Goal: Task Accomplishment & Management: Manage account settings

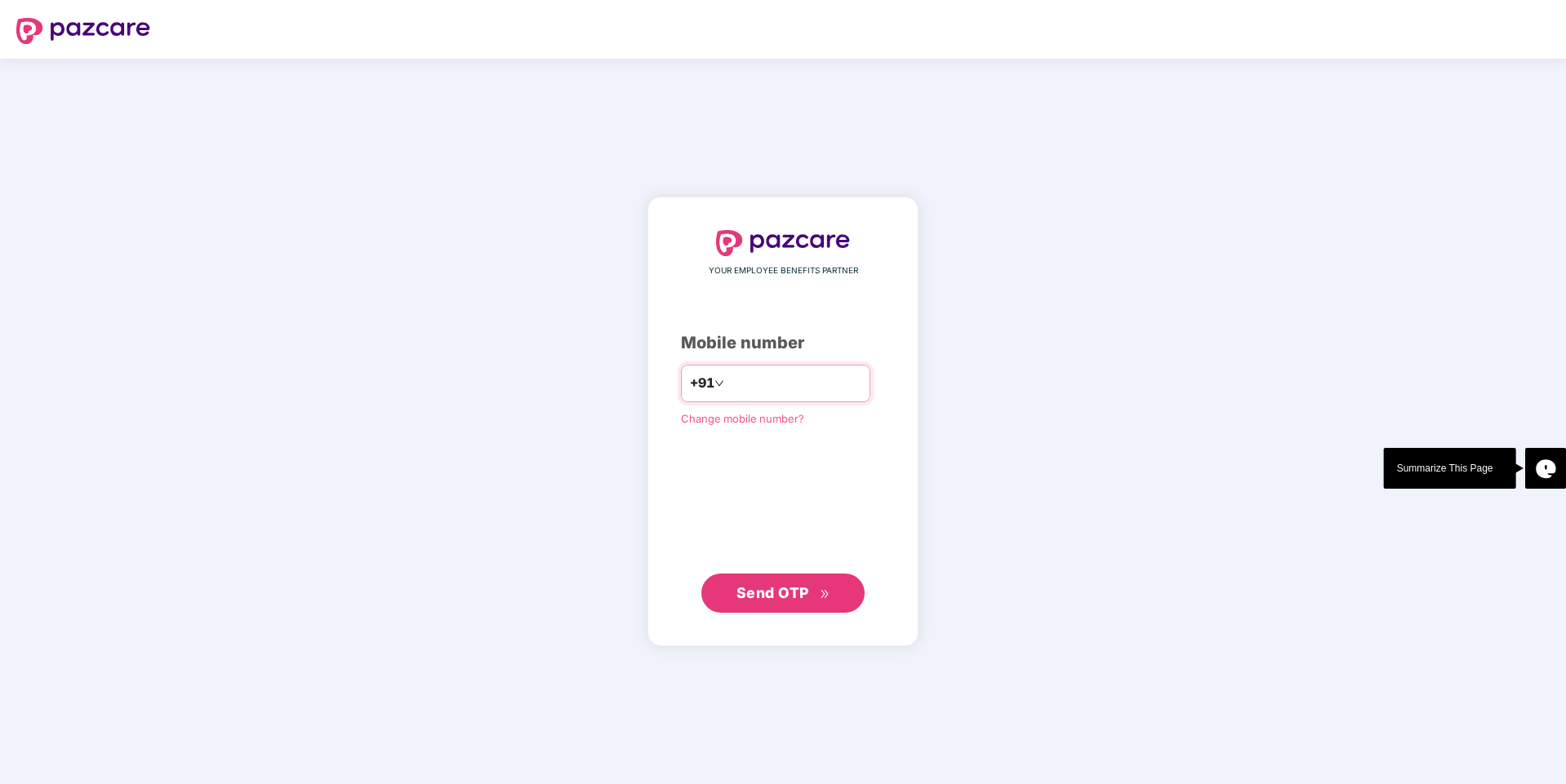
type input "**********"
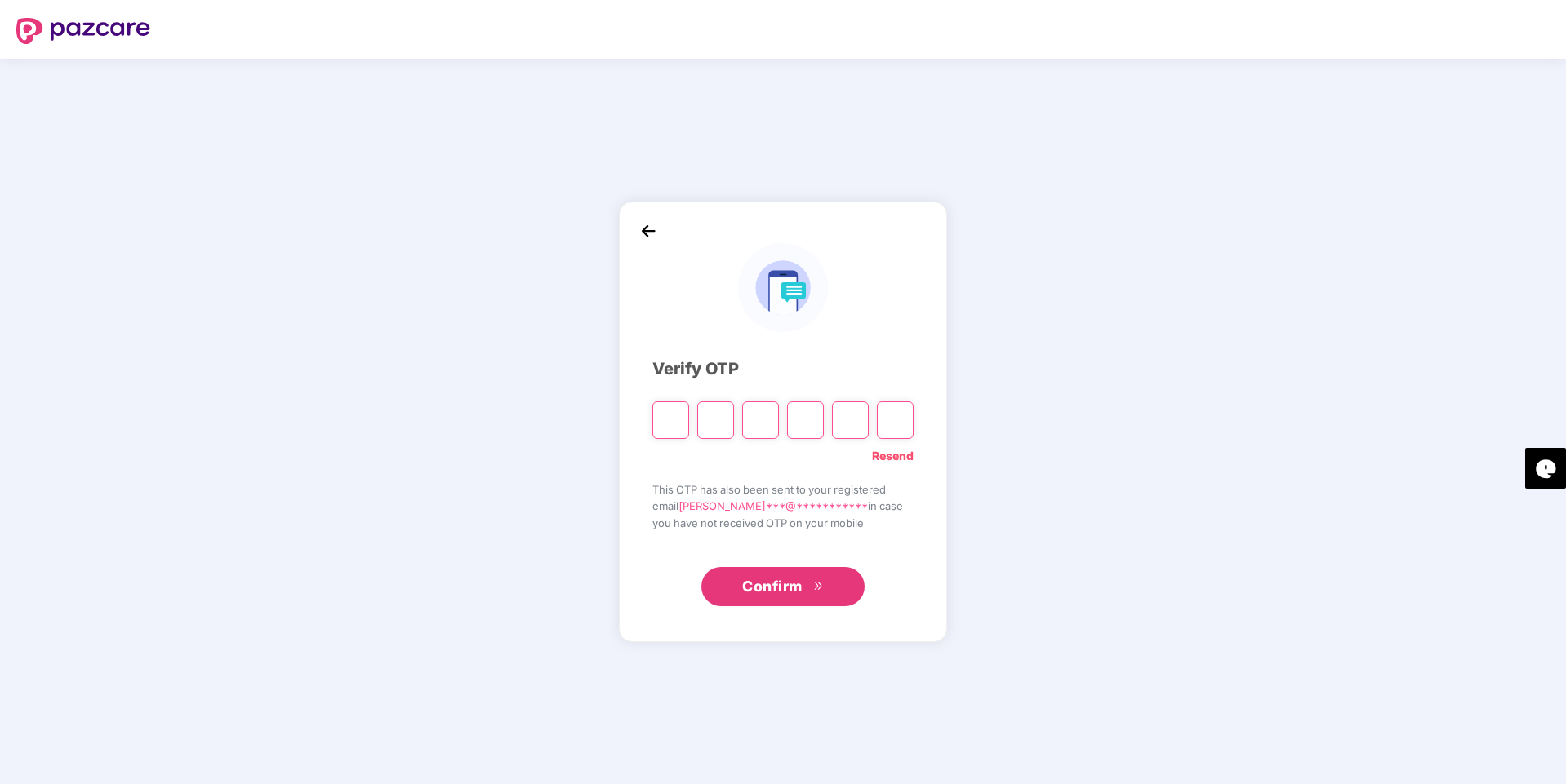
drag, startPoint x: 662, startPoint y: 428, endPoint x: 671, endPoint y: 437, distance: 12.7
click at [662, 428] on input "Please enter verification code. Digit 1" at bounding box center [671, 420] width 37 height 38
type input "*"
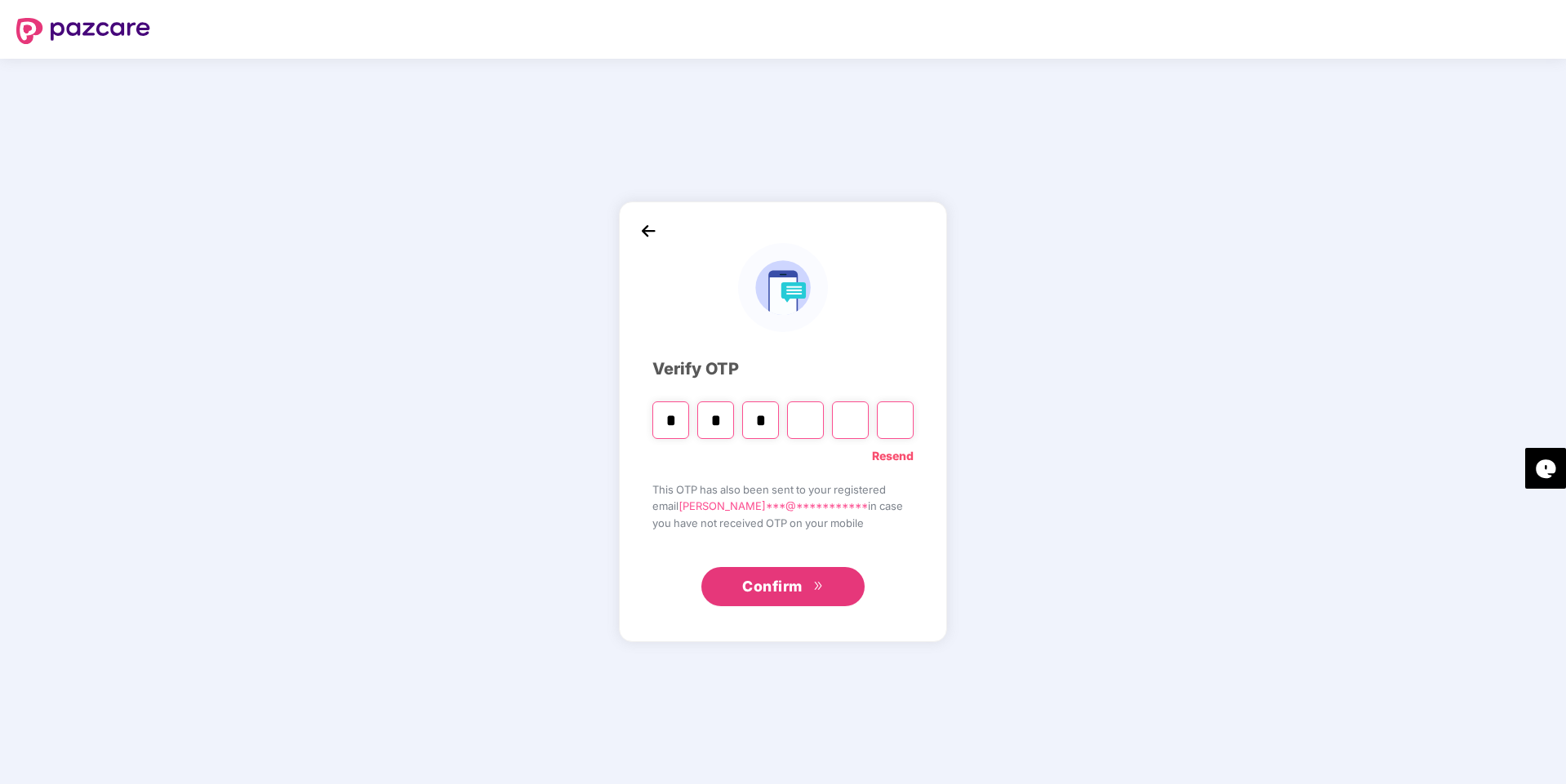
type input "*"
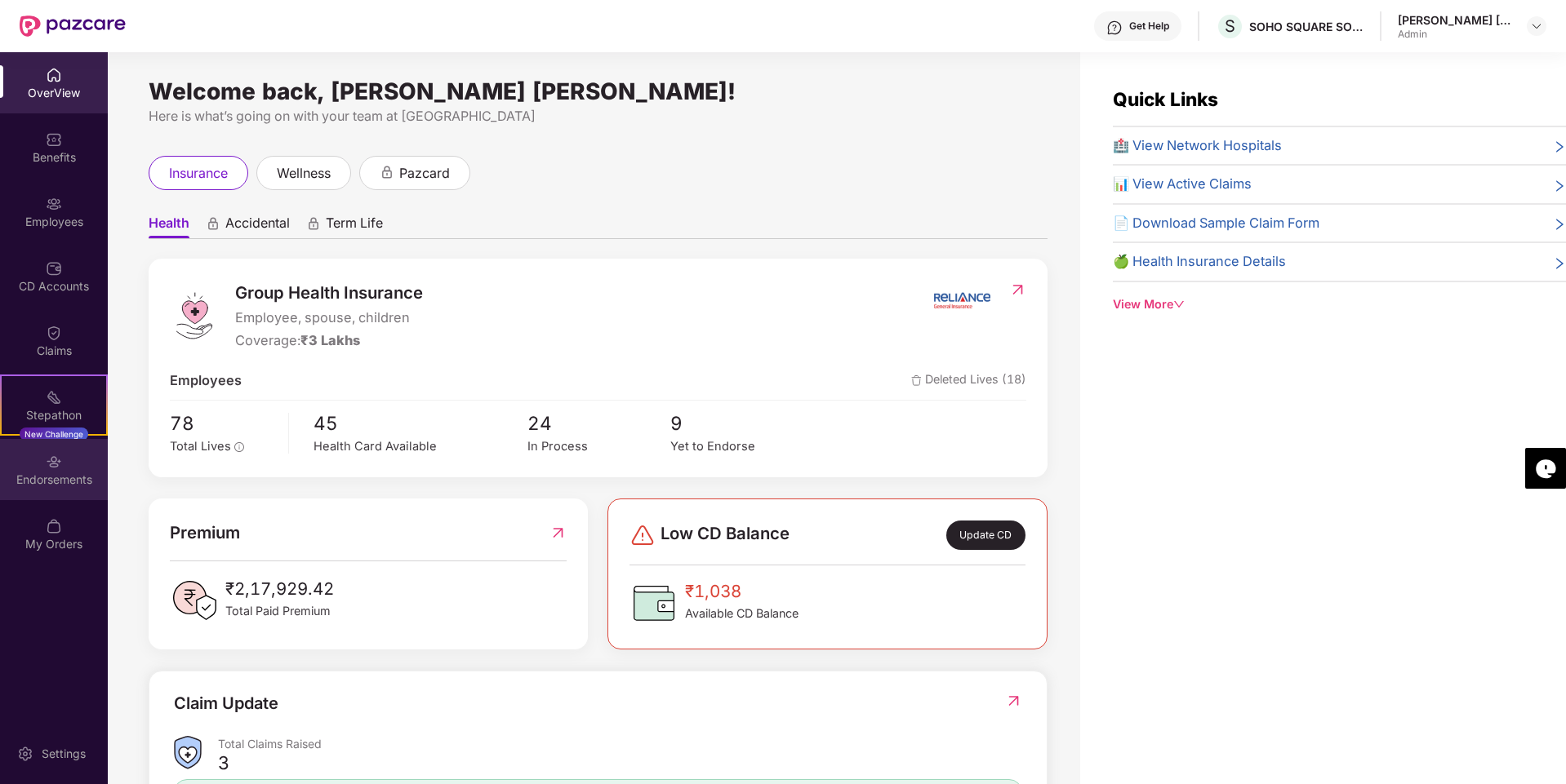
click at [51, 454] on img at bounding box center [54, 462] width 17 height 17
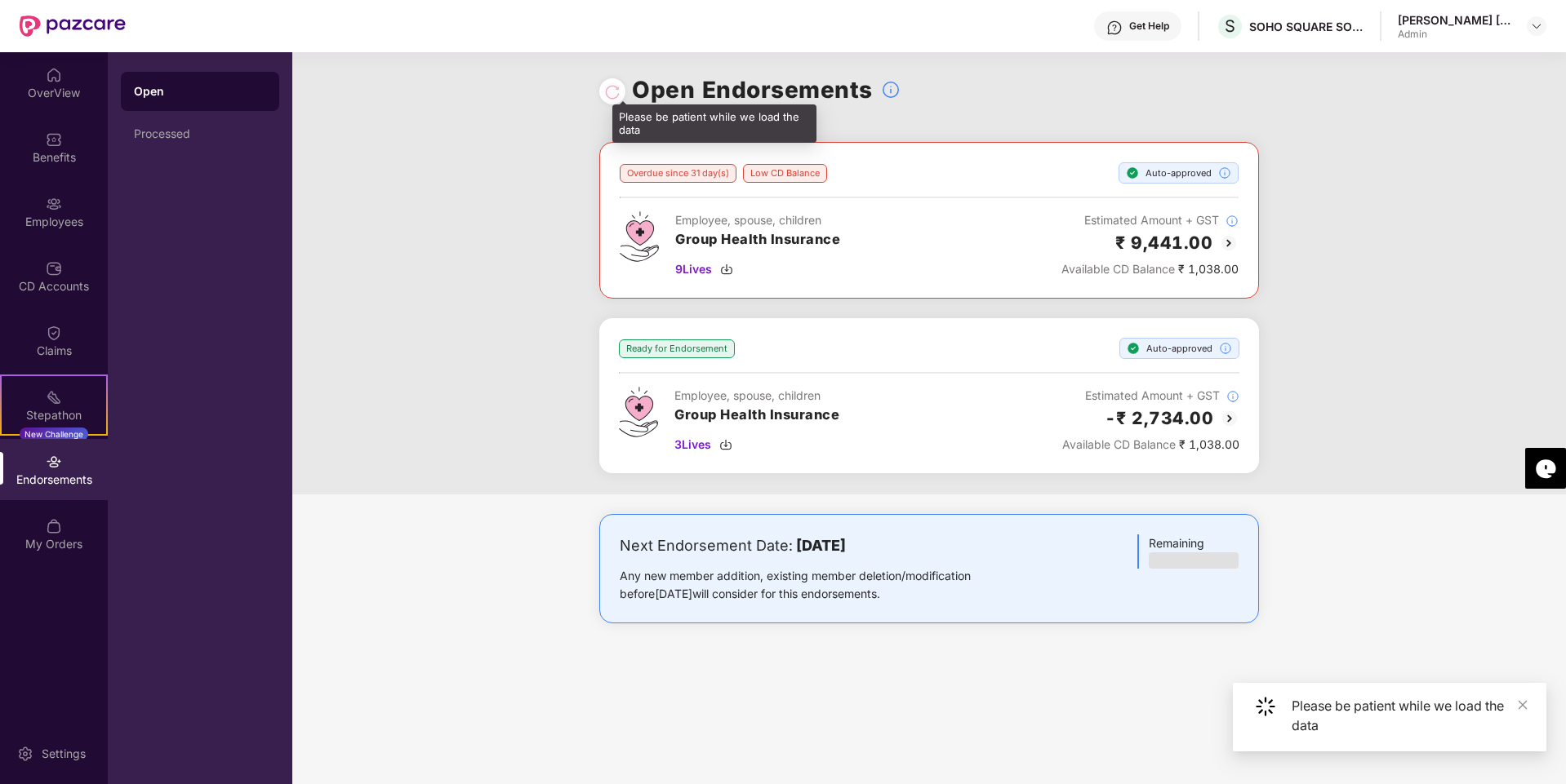
click at [611, 94] on div at bounding box center [612, 91] width 17 height 18
click at [618, 93] on div at bounding box center [612, 91] width 17 height 18
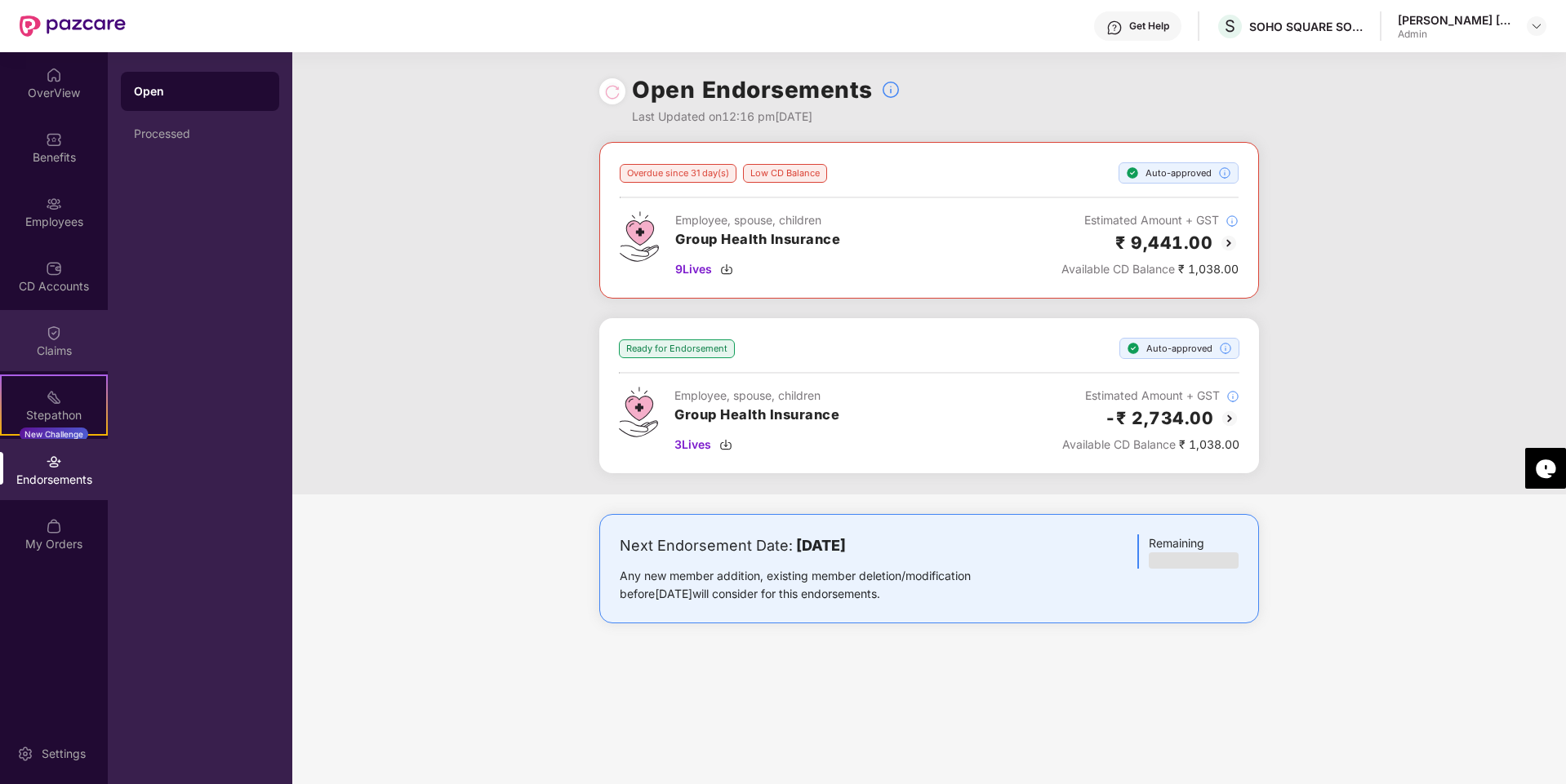
click at [61, 318] on div "Claims" at bounding box center [54, 340] width 108 height 61
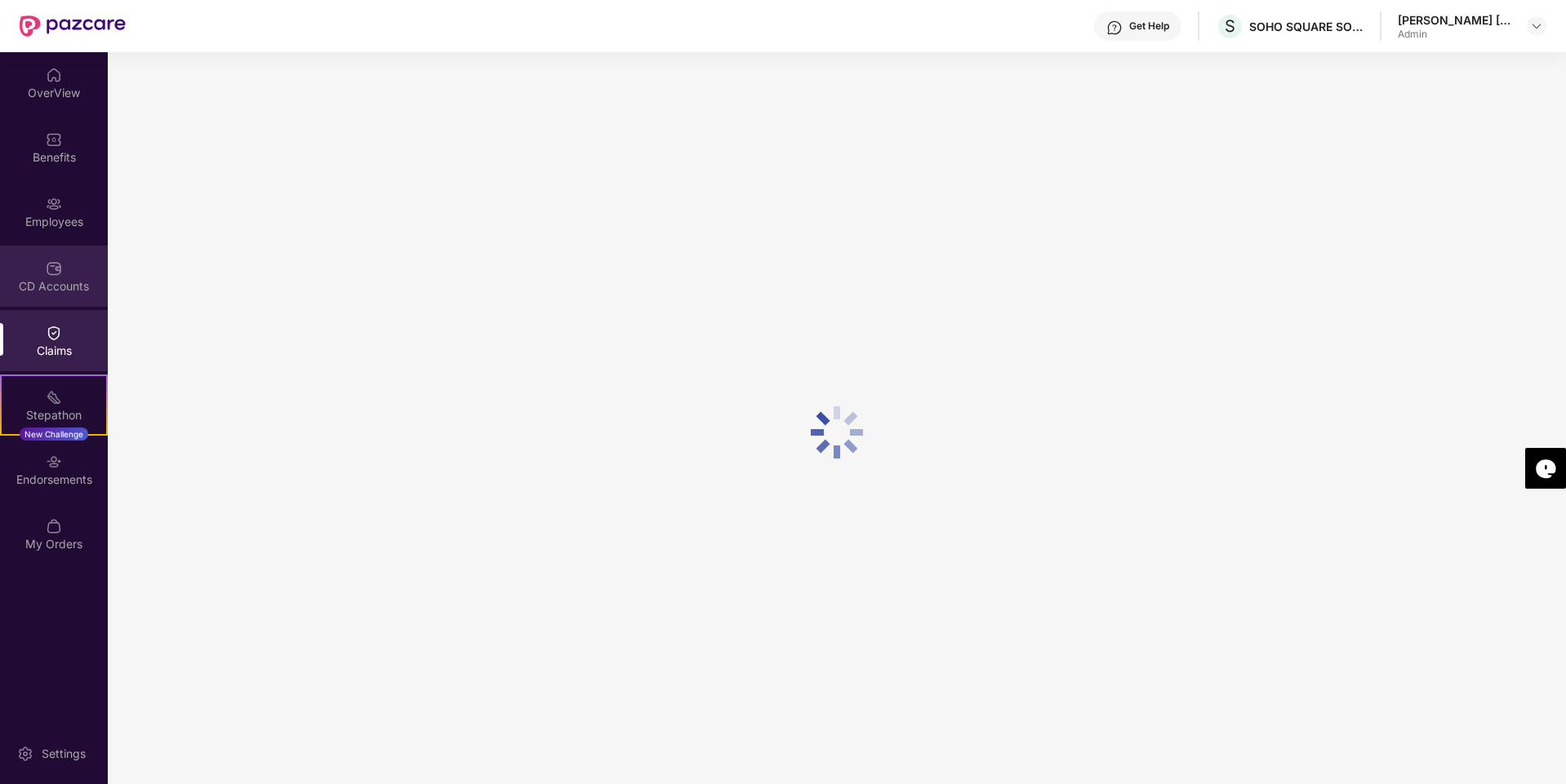
click at [57, 295] on div "CD Accounts" at bounding box center [54, 276] width 108 height 61
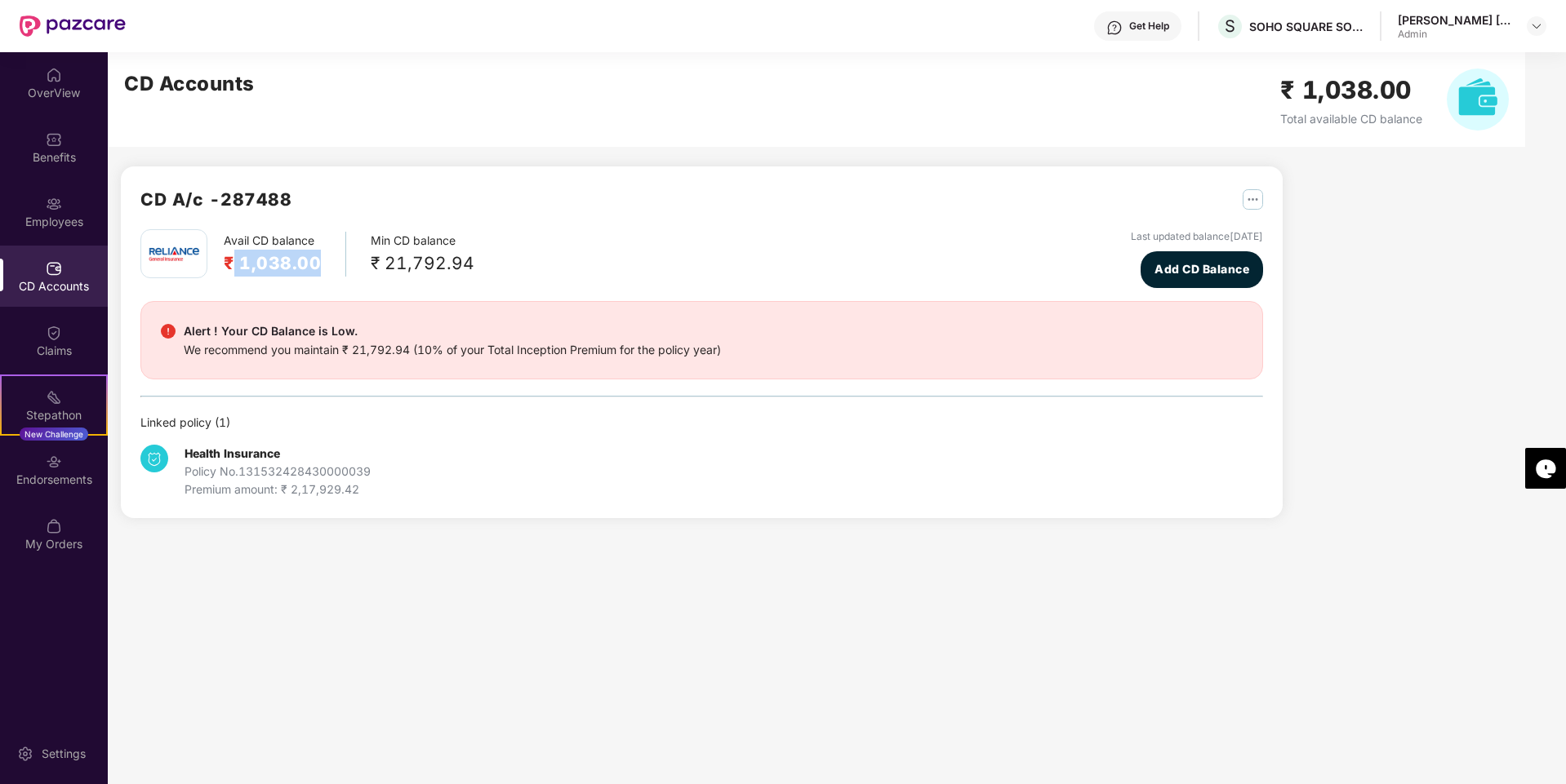
drag, startPoint x: 234, startPoint y: 261, endPoint x: 316, endPoint y: 259, distance: 82.0
click at [316, 259] on h2 "₹ 1,038.00" at bounding box center [273, 263] width 97 height 27
drag, startPoint x: 320, startPoint y: 259, endPoint x: 222, endPoint y: 243, distance: 99.3
click at [222, 243] on div "Avail CD balance ₹ 1,038.00 Min CD balance ₹ 21,792.94" at bounding box center [307, 254] width 333 height 49
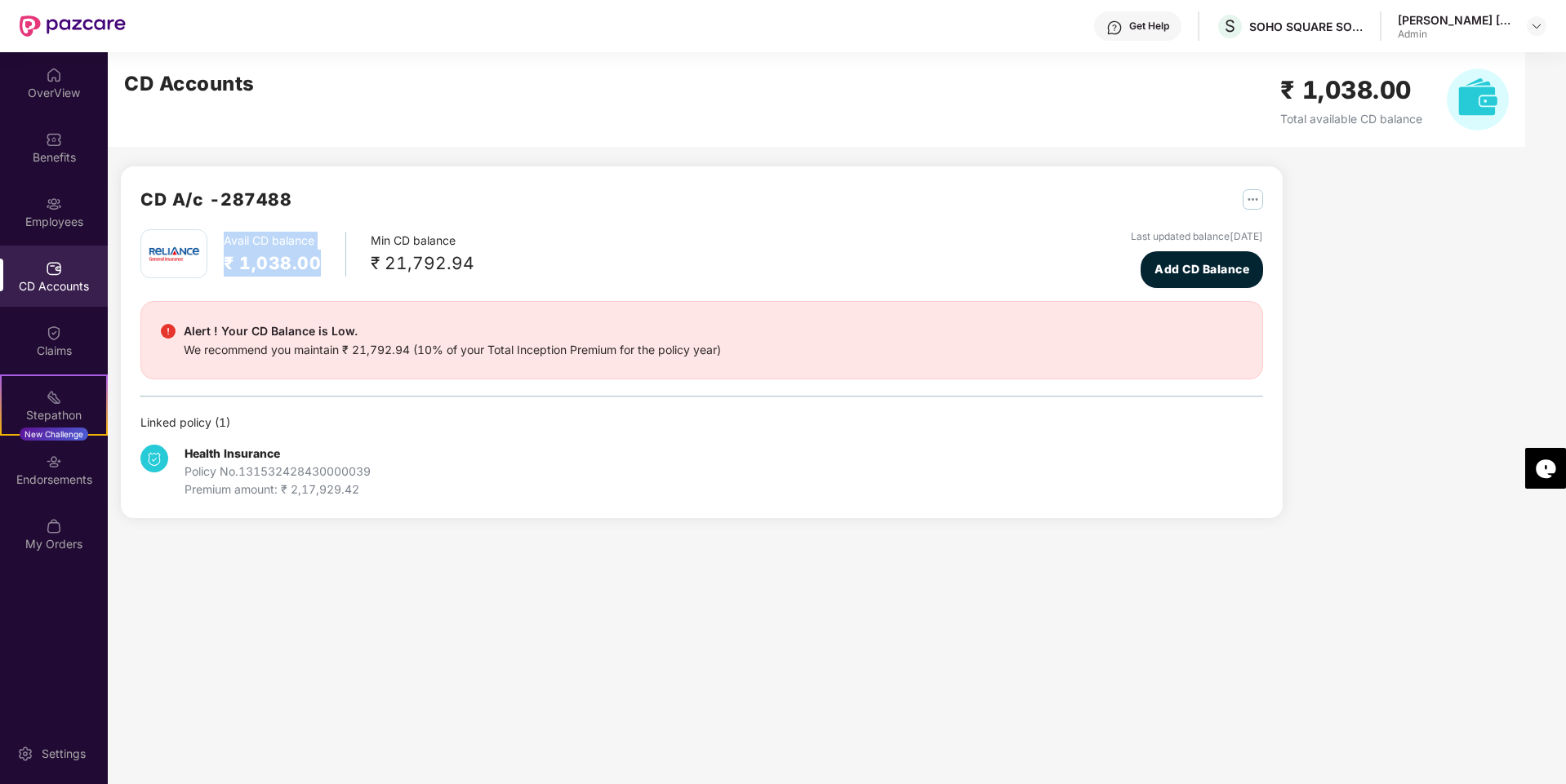
click at [284, 268] on h2 "₹ 1,038.00" at bounding box center [273, 263] width 97 height 27
click at [413, 352] on div "We recommend you maintain ₹ 21,792.94 (10% of your Total Inception Premium for …" at bounding box center [452, 350] width 537 height 18
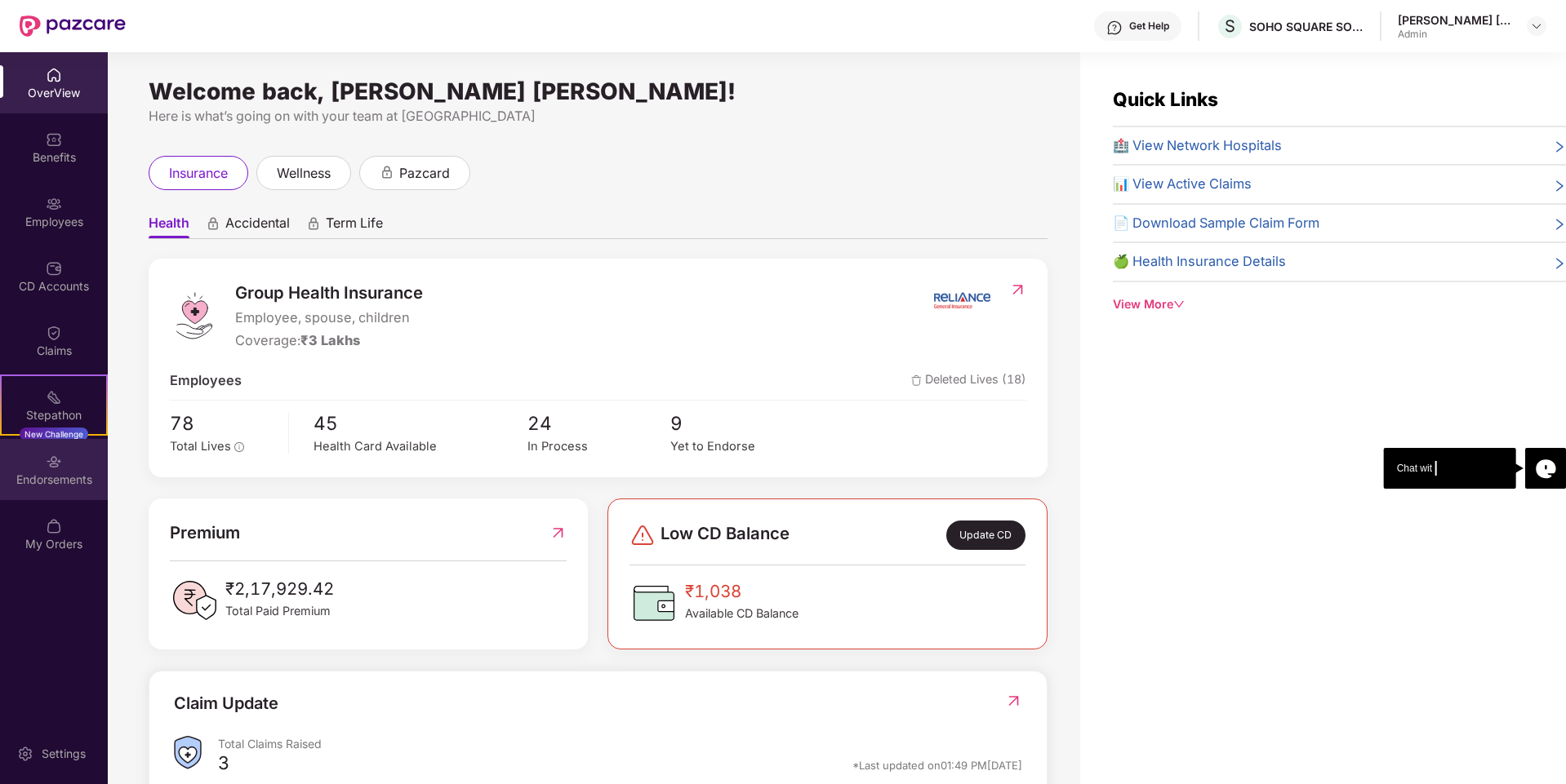
click at [71, 462] on div "Endorsements" at bounding box center [54, 469] width 108 height 61
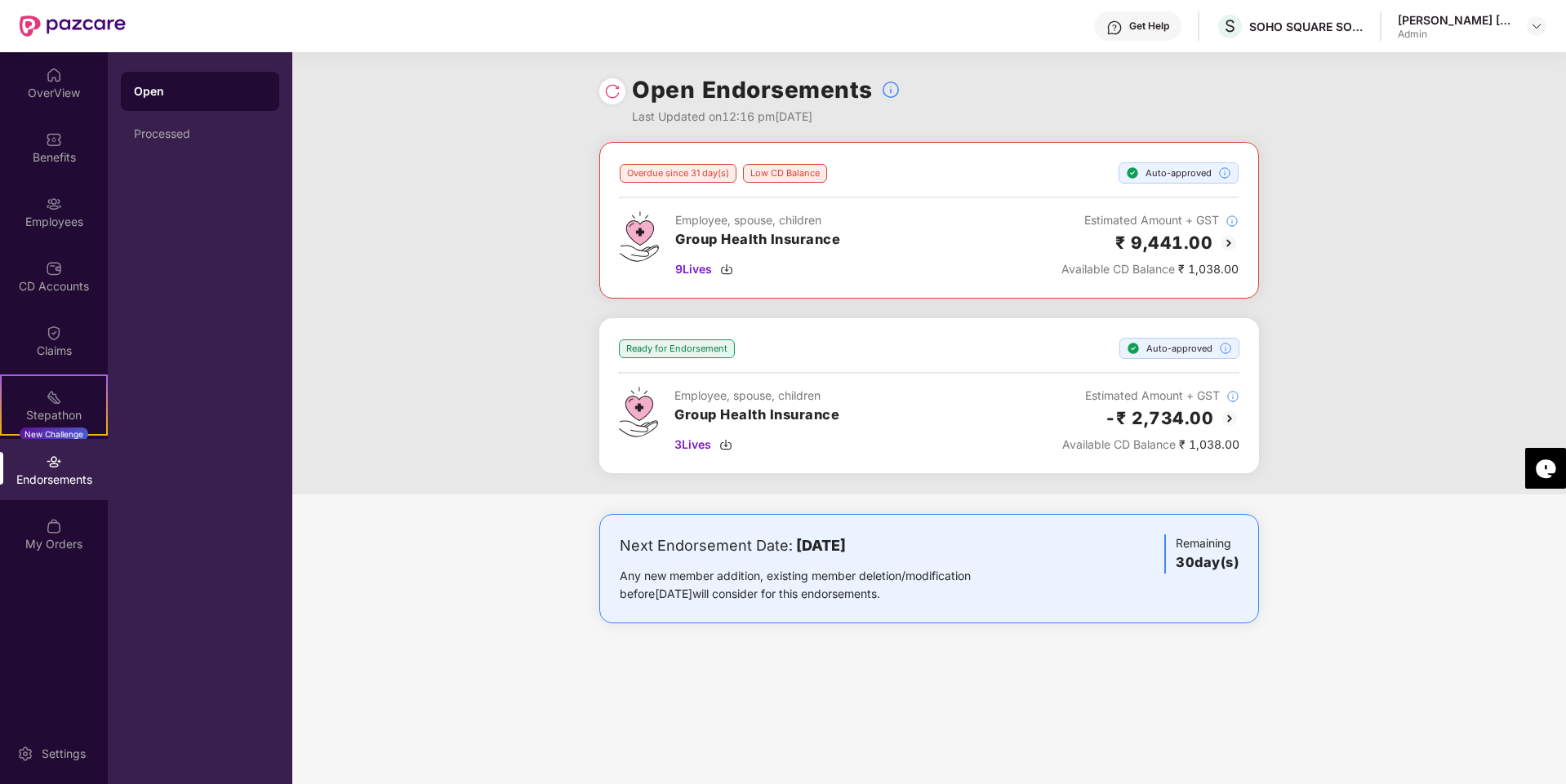
drag, startPoint x: 795, startPoint y: 541, endPoint x: 921, endPoint y: 534, distance: 126.2
click at [921, 534] on div "Next Endorsement Date: [DATE]" at bounding box center [820, 546] width 402 height 23
click at [671, 182] on div "Overdue since 31 day(s)" at bounding box center [678, 173] width 116 height 19
click at [616, 92] on img at bounding box center [612, 91] width 17 height 17
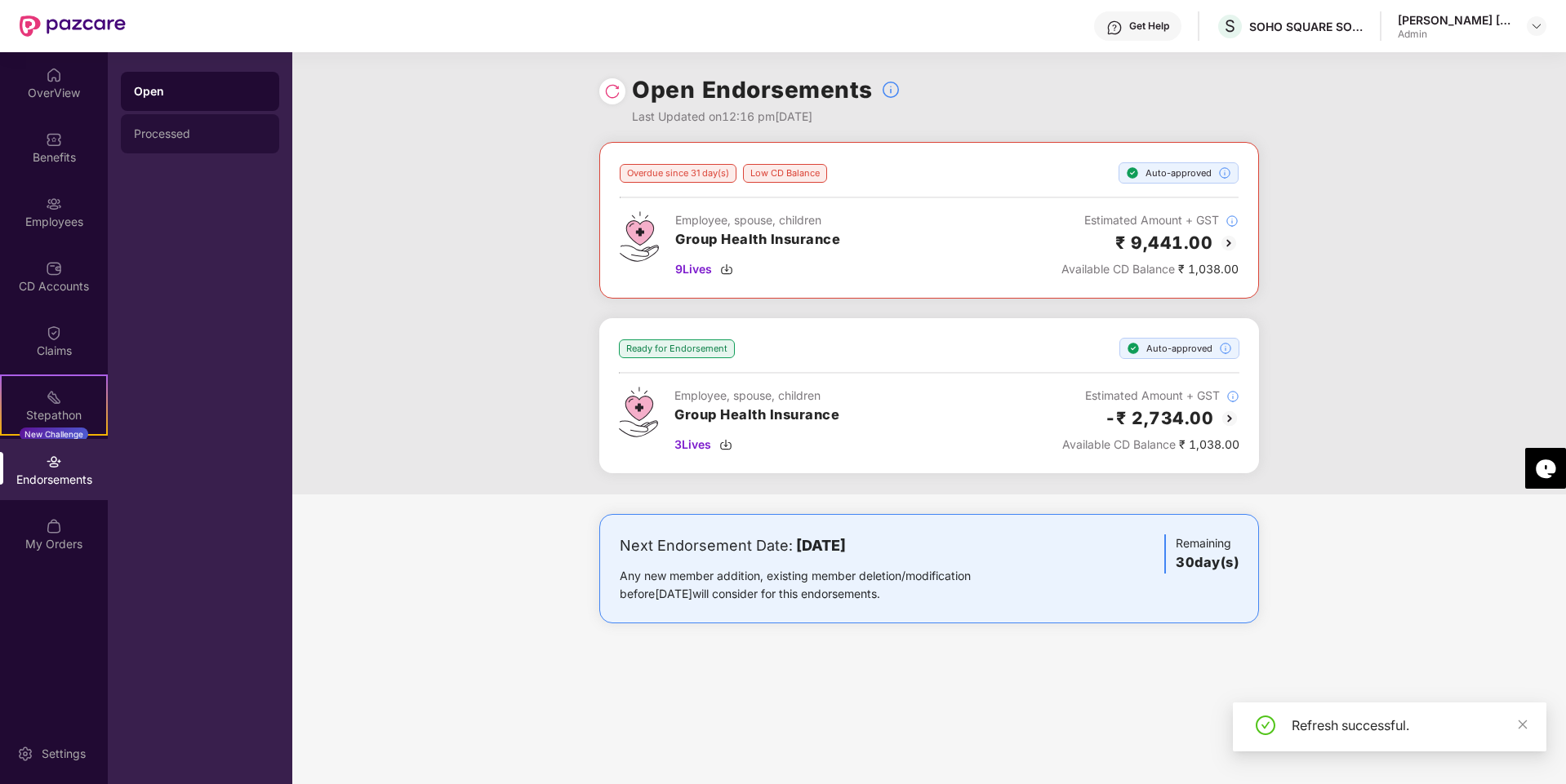
click at [205, 128] on div "Processed" at bounding box center [200, 133] width 132 height 13
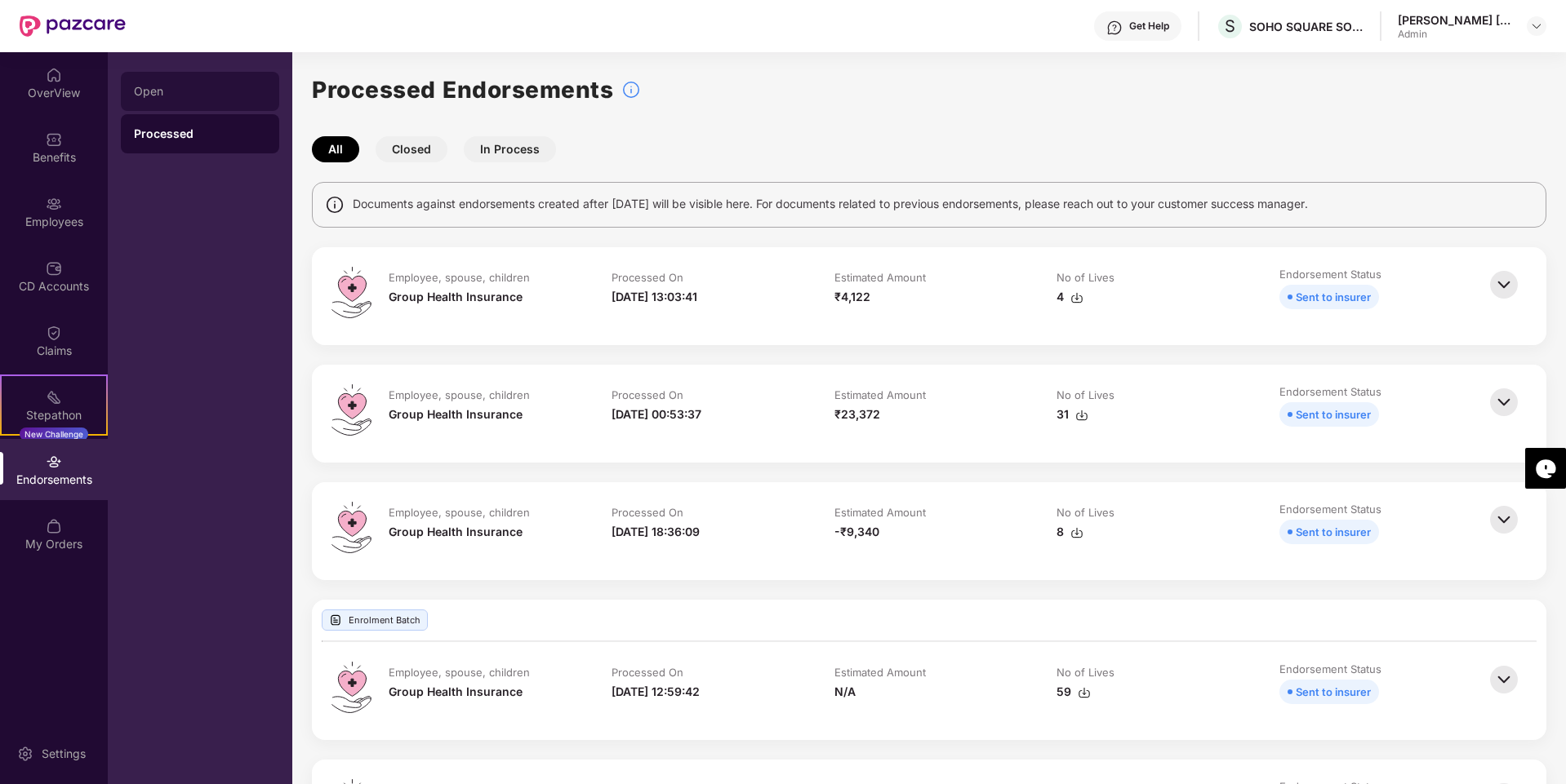
click at [141, 85] on div "Open" at bounding box center [200, 91] width 132 height 13
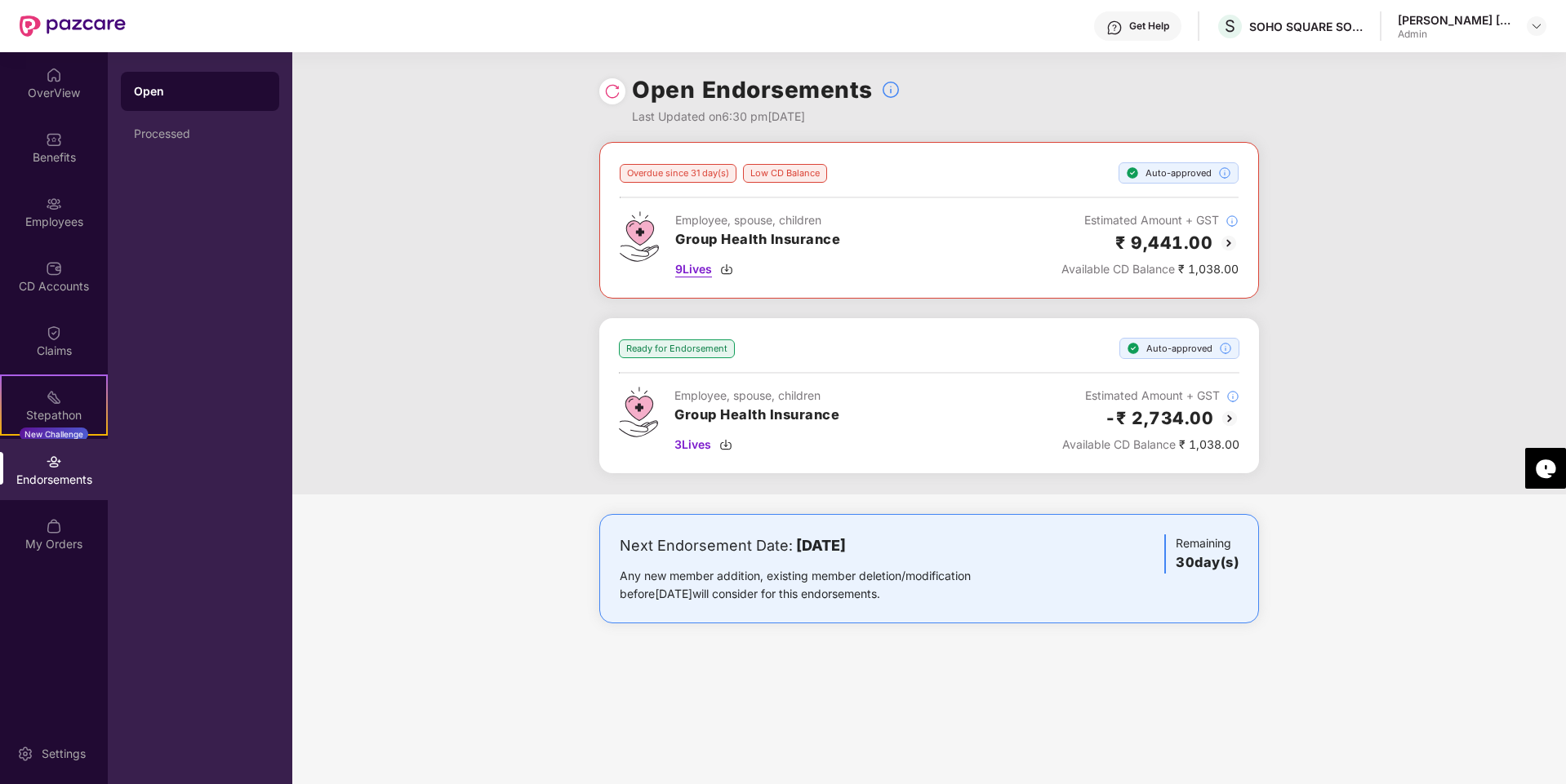
click at [689, 271] on span "9 Lives" at bounding box center [693, 269] width 37 height 18
click at [52, 86] on div "OverView" at bounding box center [54, 93] width 108 height 17
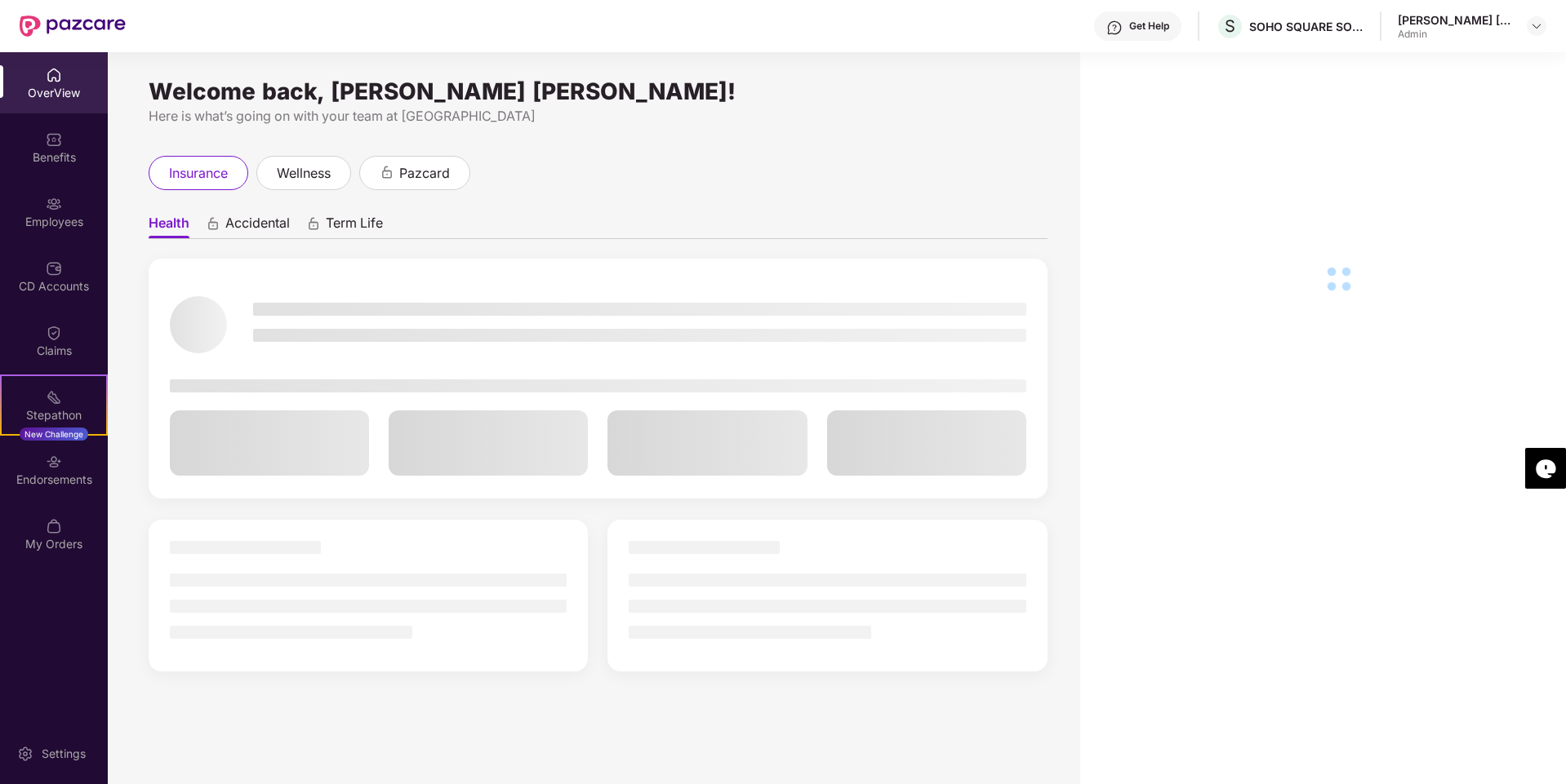
click at [60, 221] on div "Employees" at bounding box center [54, 221] width 108 height 17
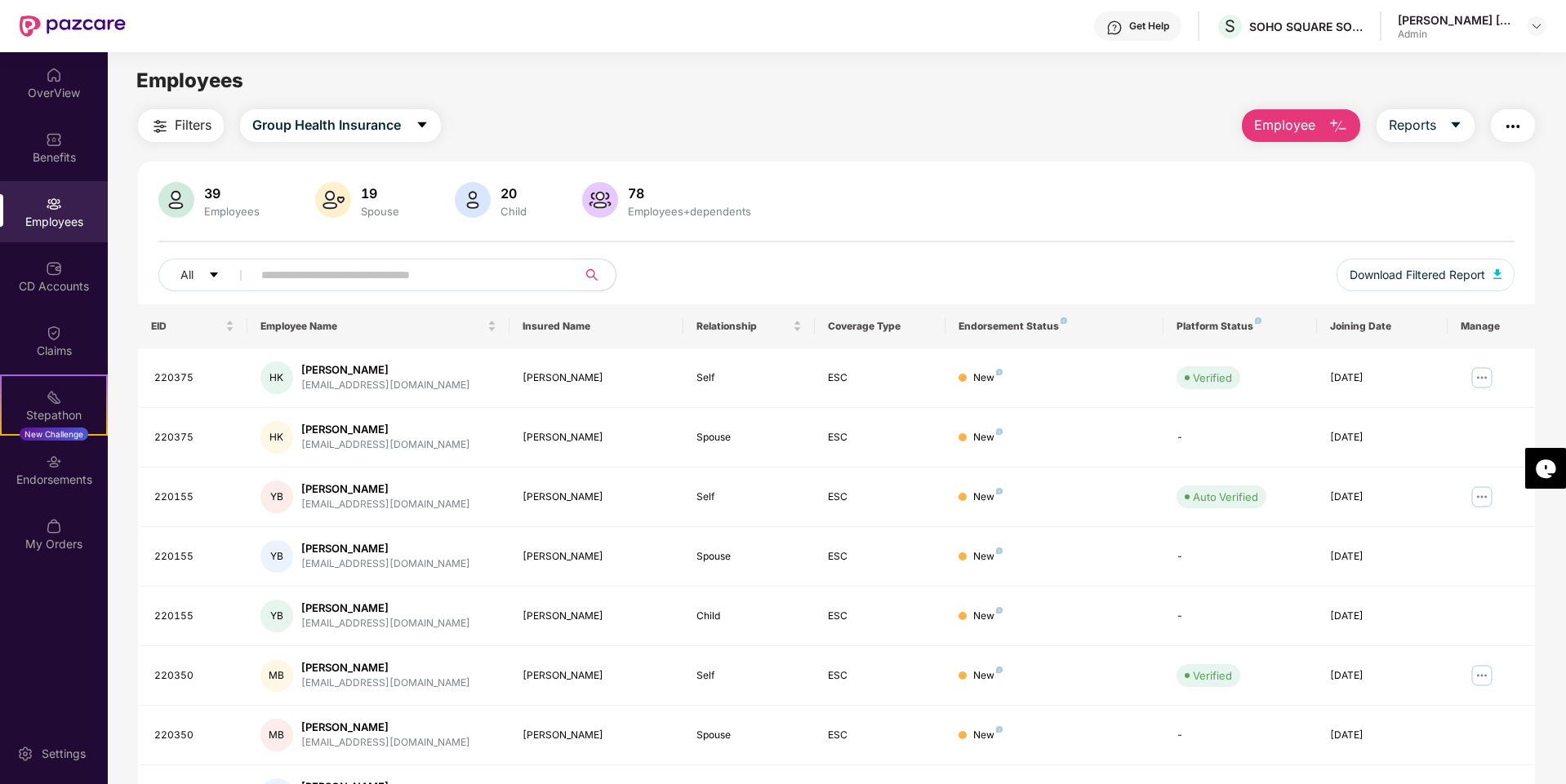
click at [334, 277] on input "text" at bounding box center [408, 275] width 293 height 25
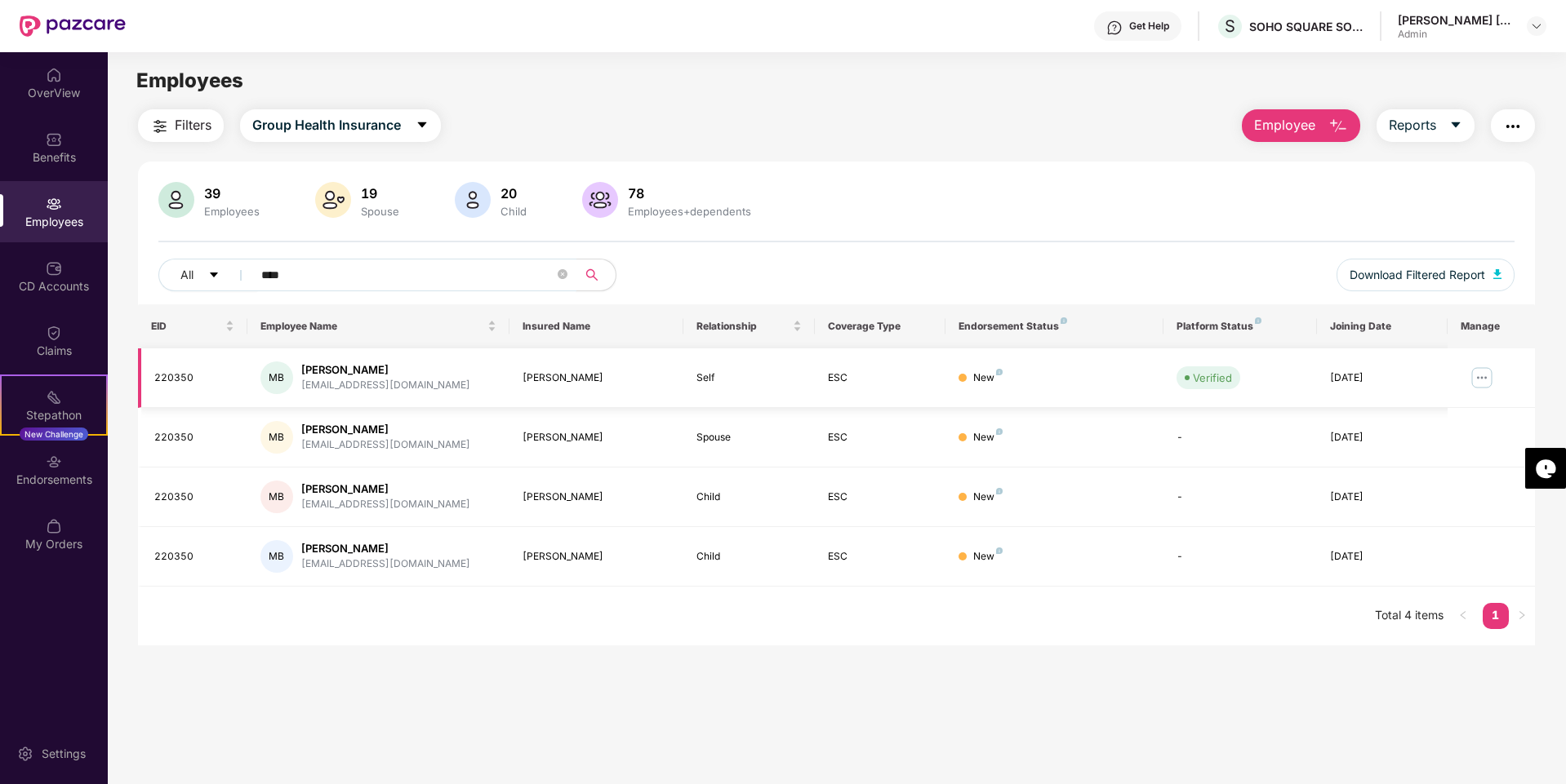
type input "****"
click at [1481, 377] on img at bounding box center [1482, 378] width 26 height 26
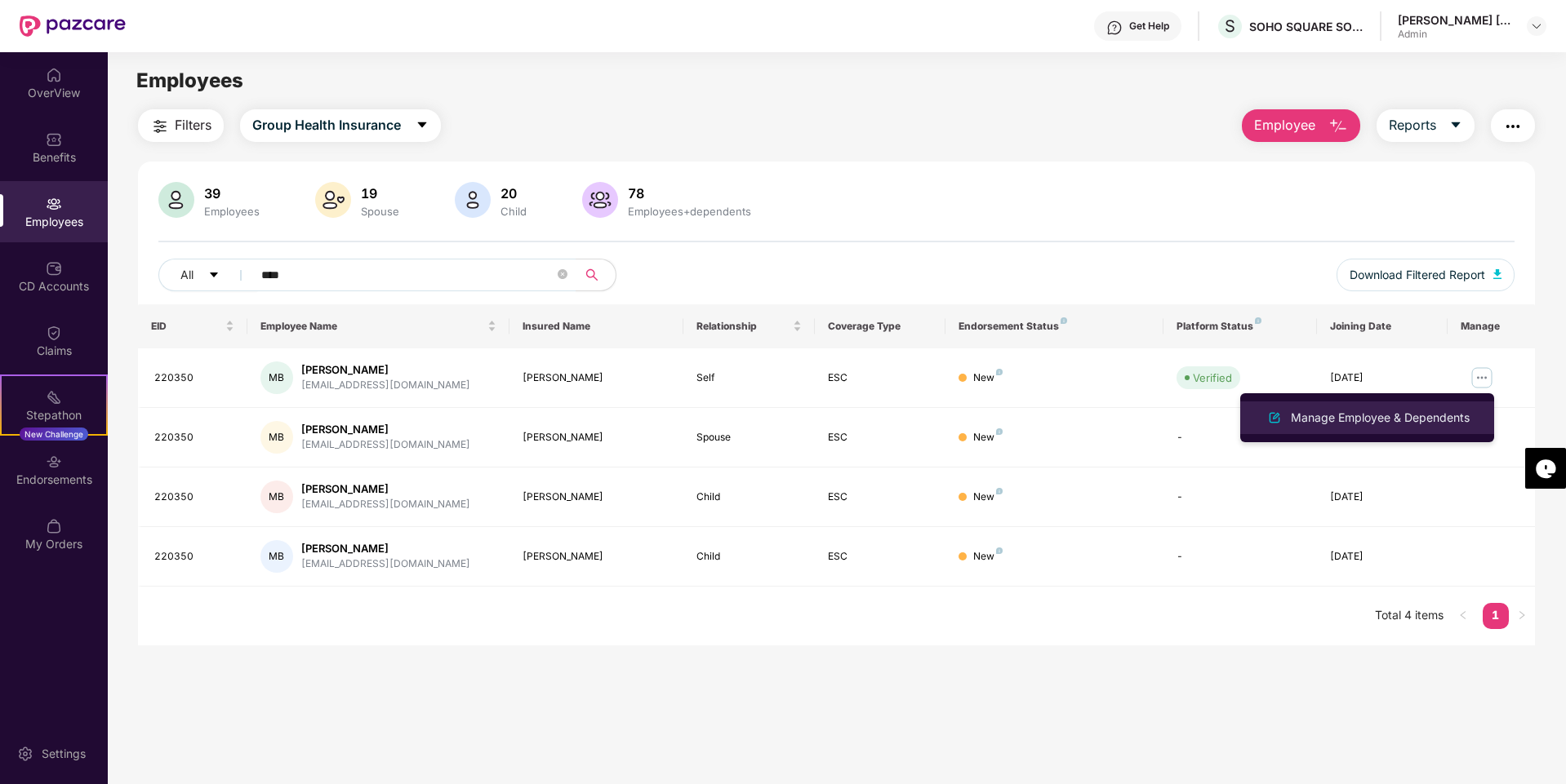
click at [1337, 419] on div "Manage Employee & Dependents" at bounding box center [1380, 418] width 185 height 18
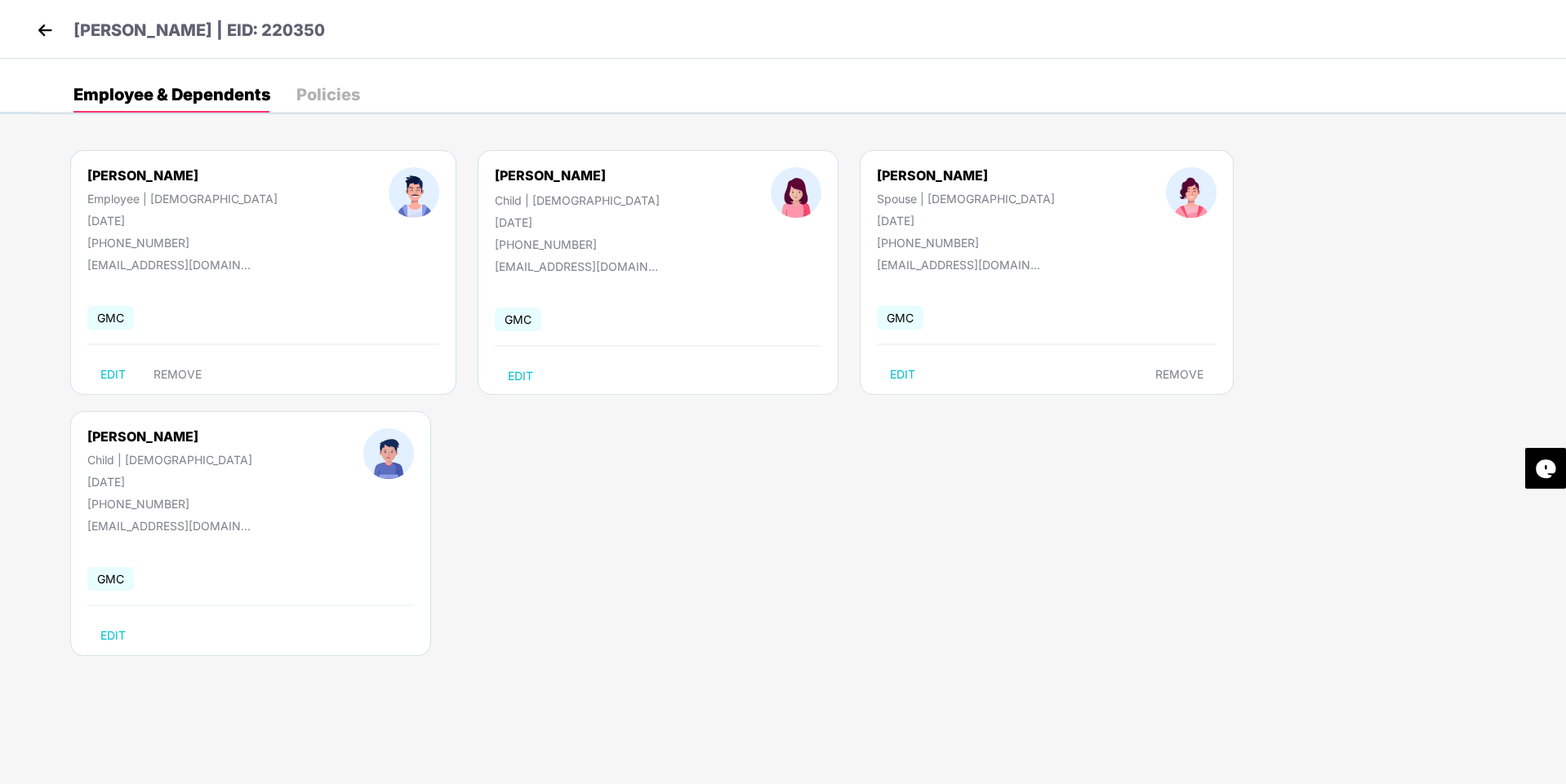
click at [42, 32] on img at bounding box center [45, 30] width 25 height 25
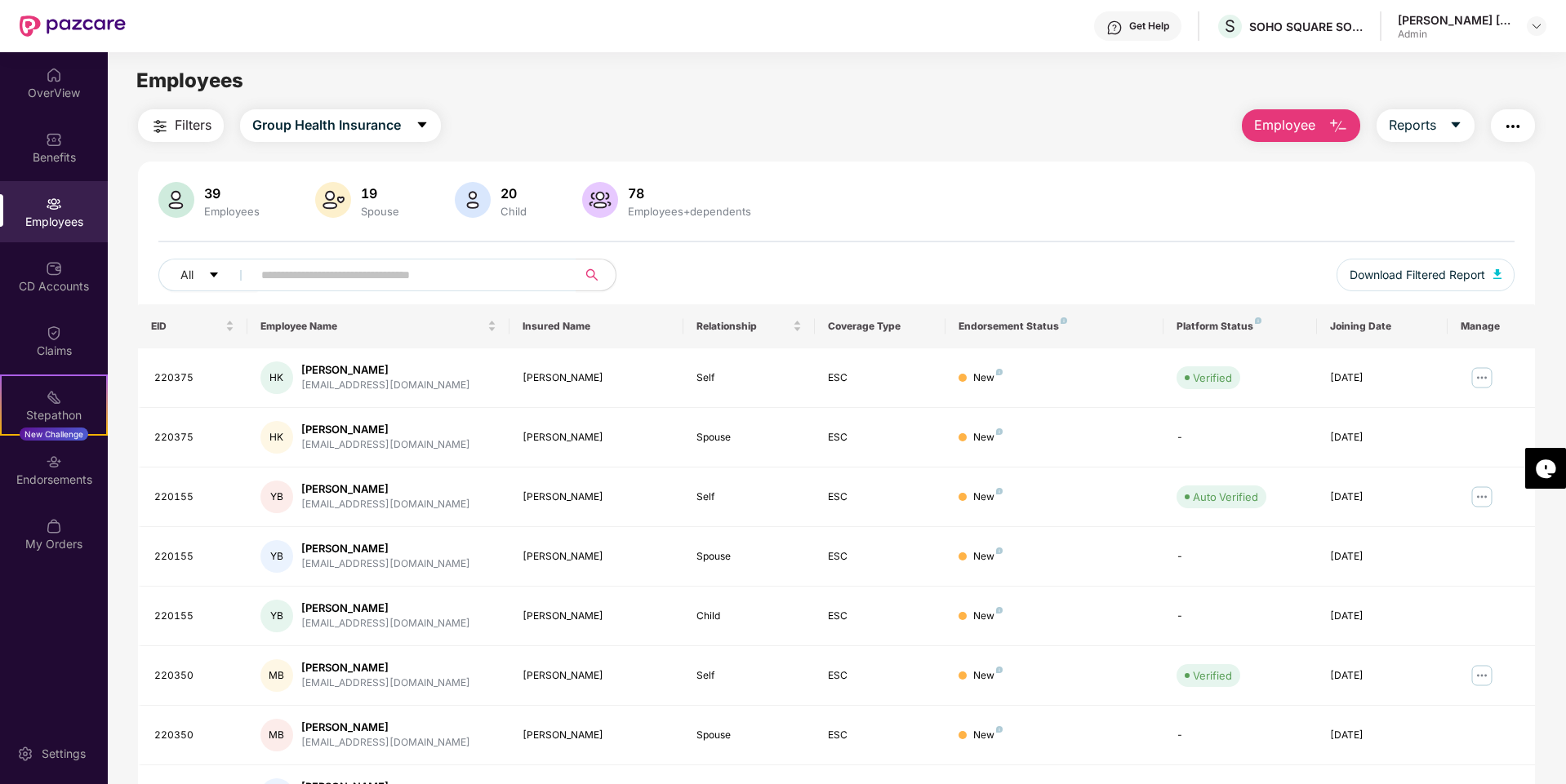
click at [1285, 129] on span "Employee" at bounding box center [1284, 124] width 61 height 20
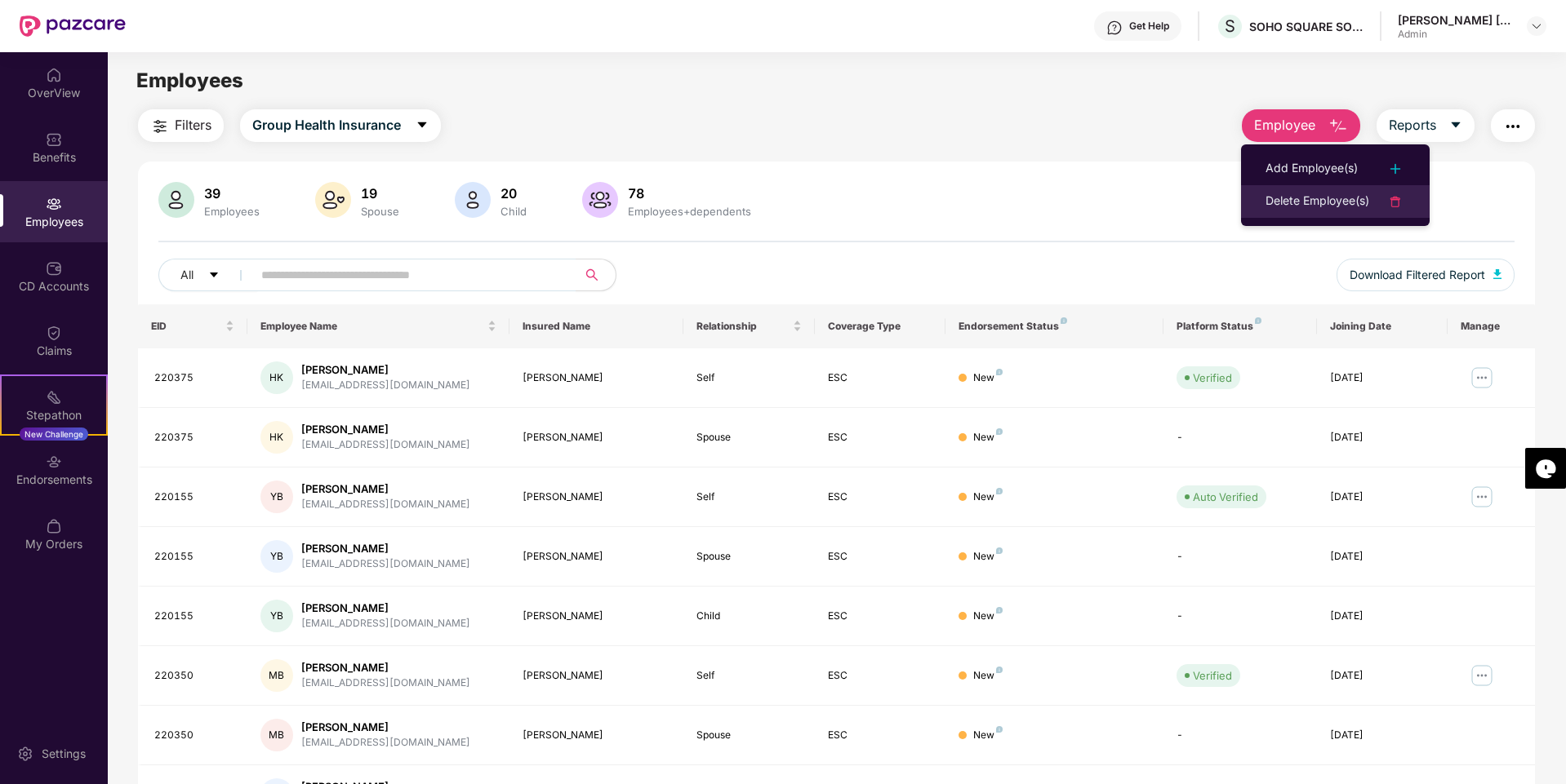
click at [1310, 202] on div "Delete Employee(s)" at bounding box center [1317, 201] width 104 height 19
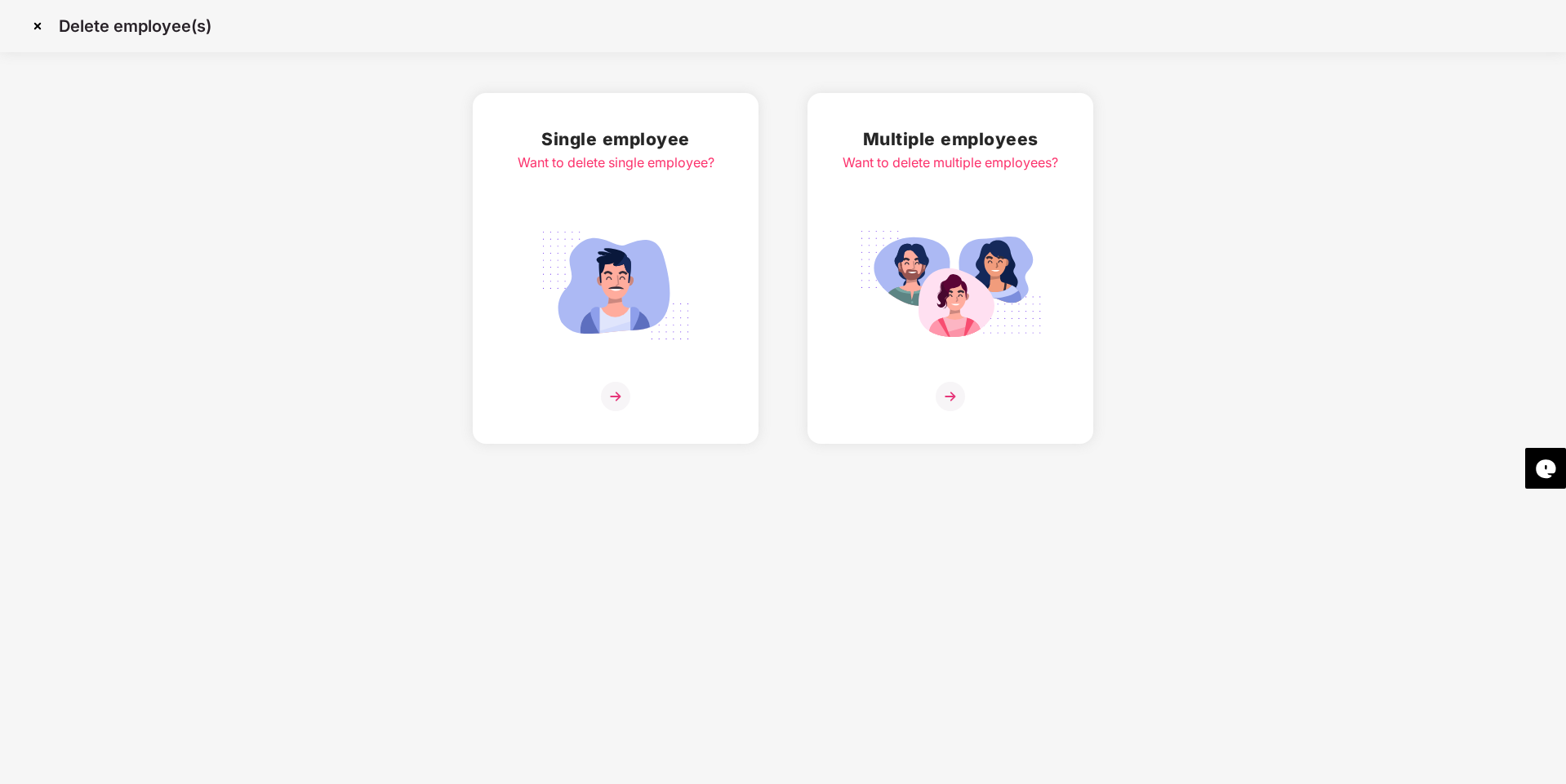
click at [622, 386] on img at bounding box center [615, 396] width 29 height 29
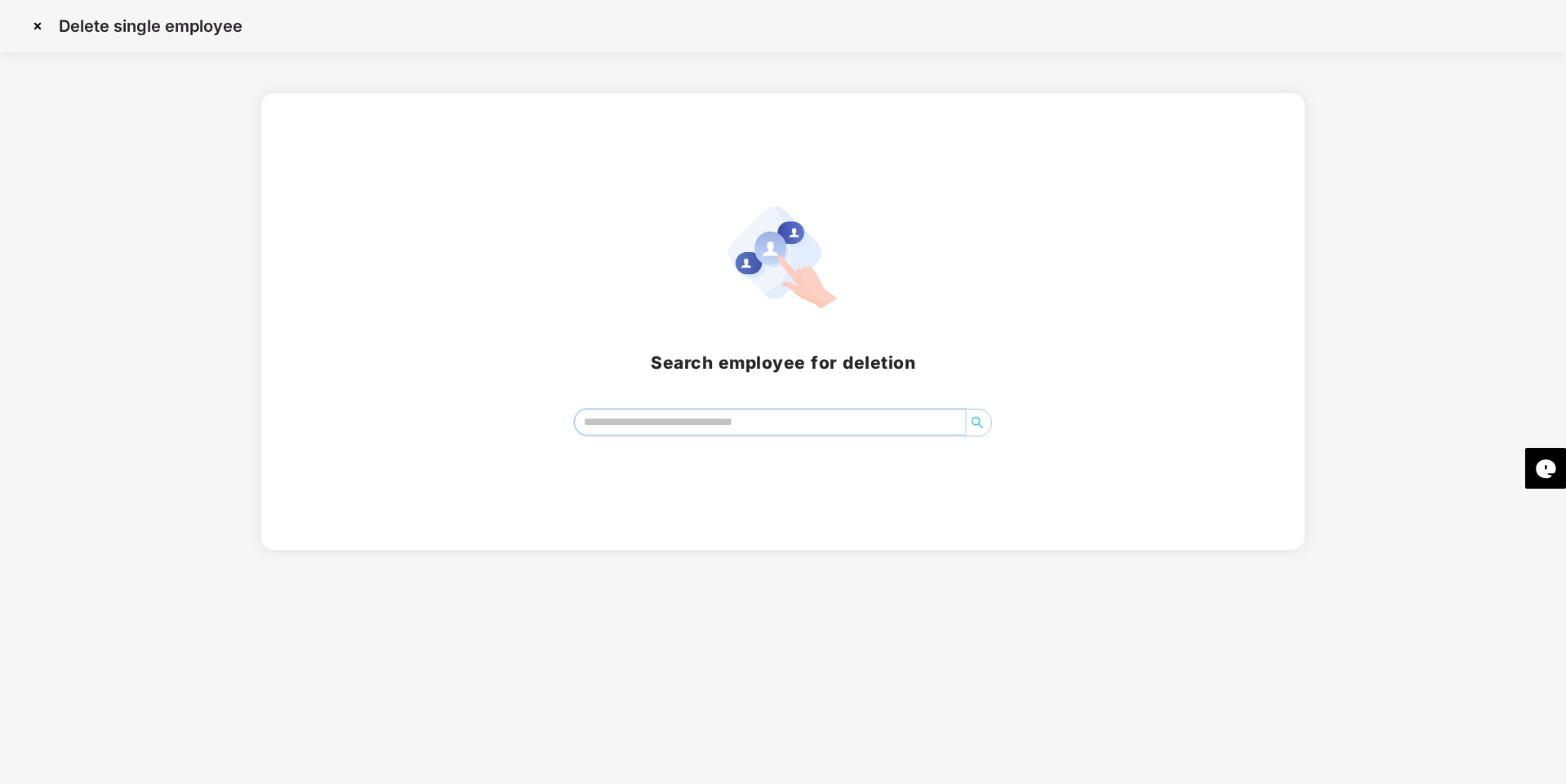
click at [761, 418] on input "search" at bounding box center [769, 422] width 391 height 25
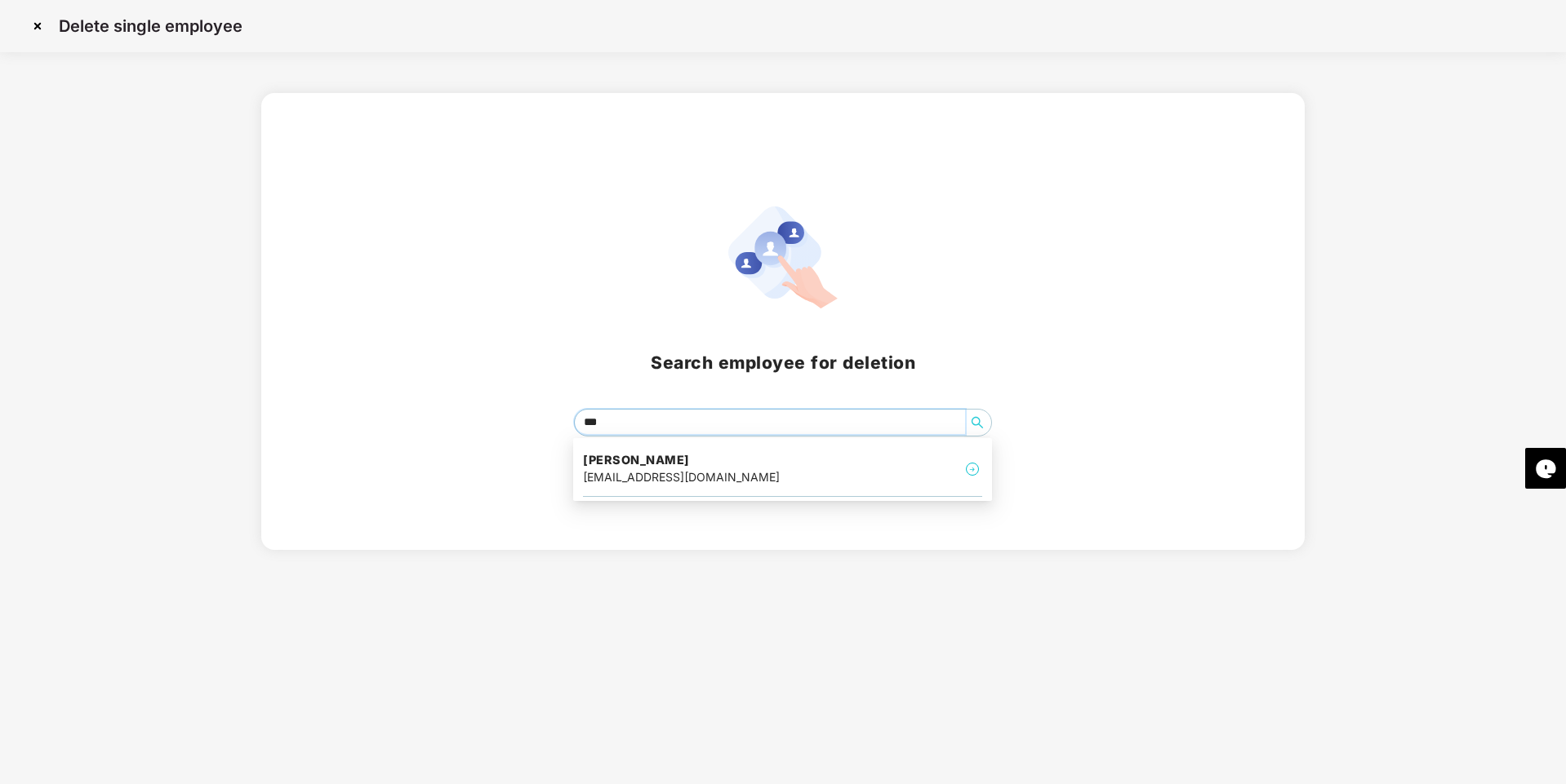
type input "****"
click at [704, 456] on h4 "[PERSON_NAME]" at bounding box center [681, 460] width 197 height 17
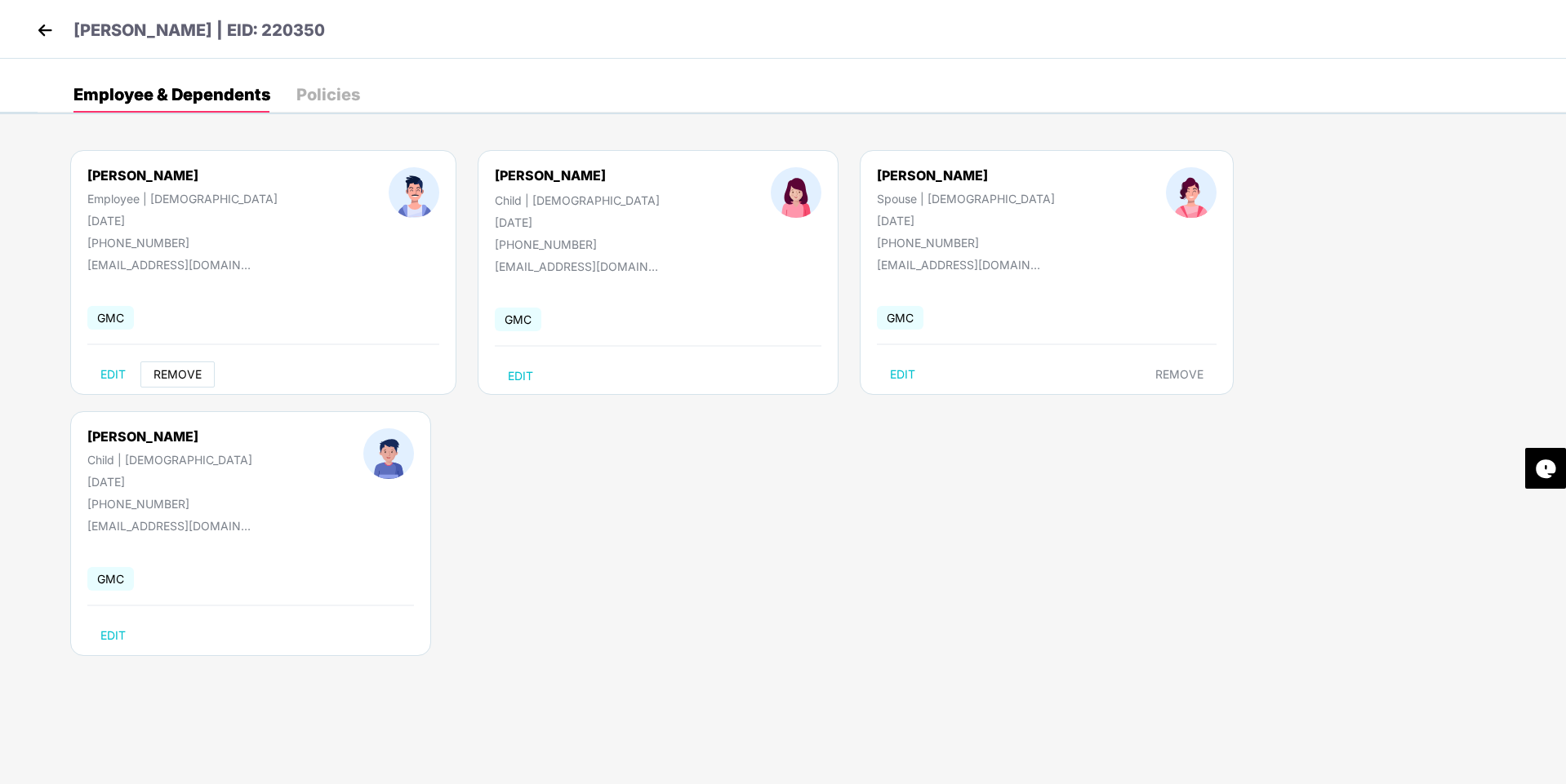
click at [196, 372] on span "REMOVE" at bounding box center [177, 374] width 49 height 13
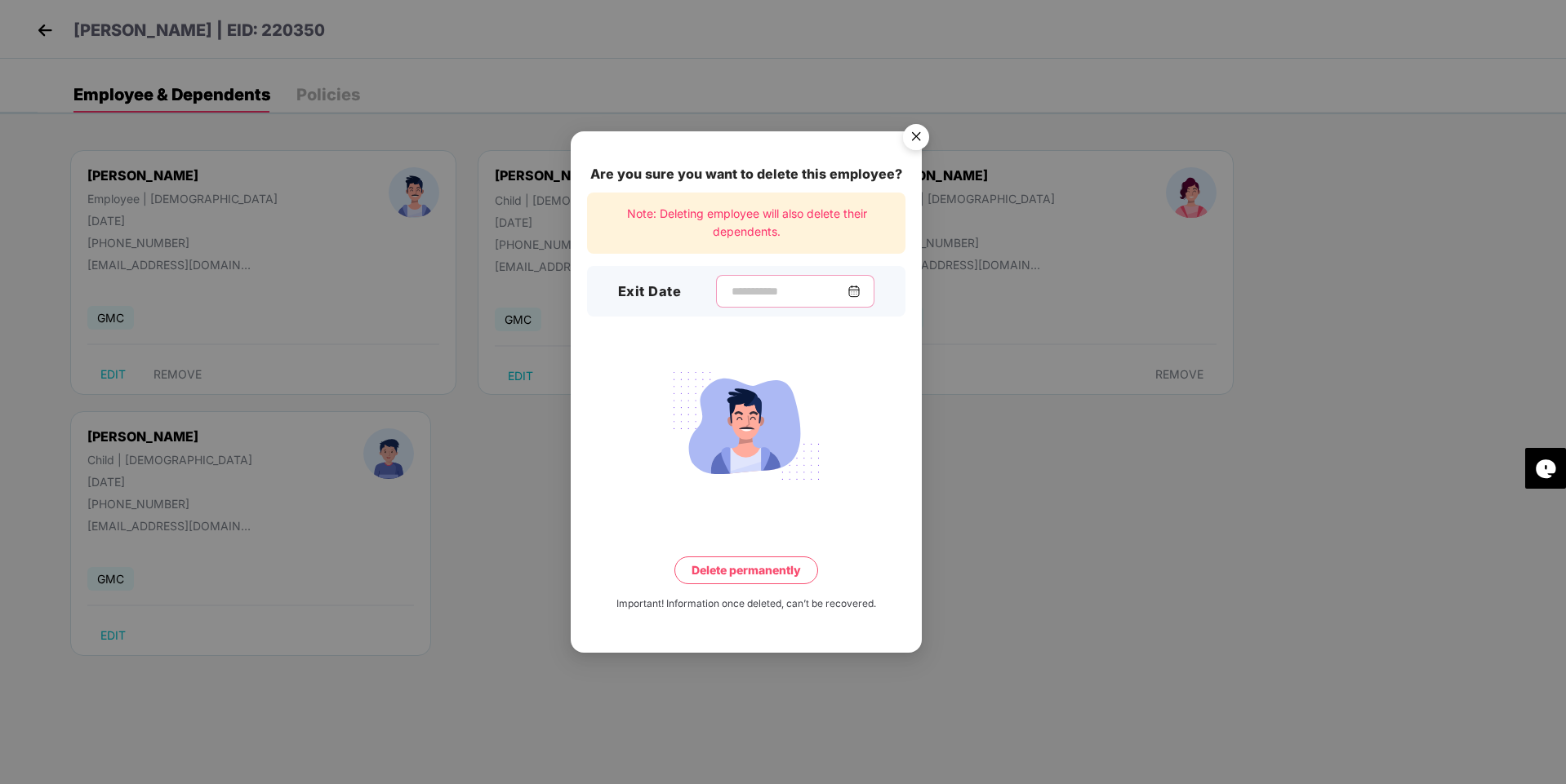
click at [730, 290] on input at bounding box center [788, 291] width 117 height 17
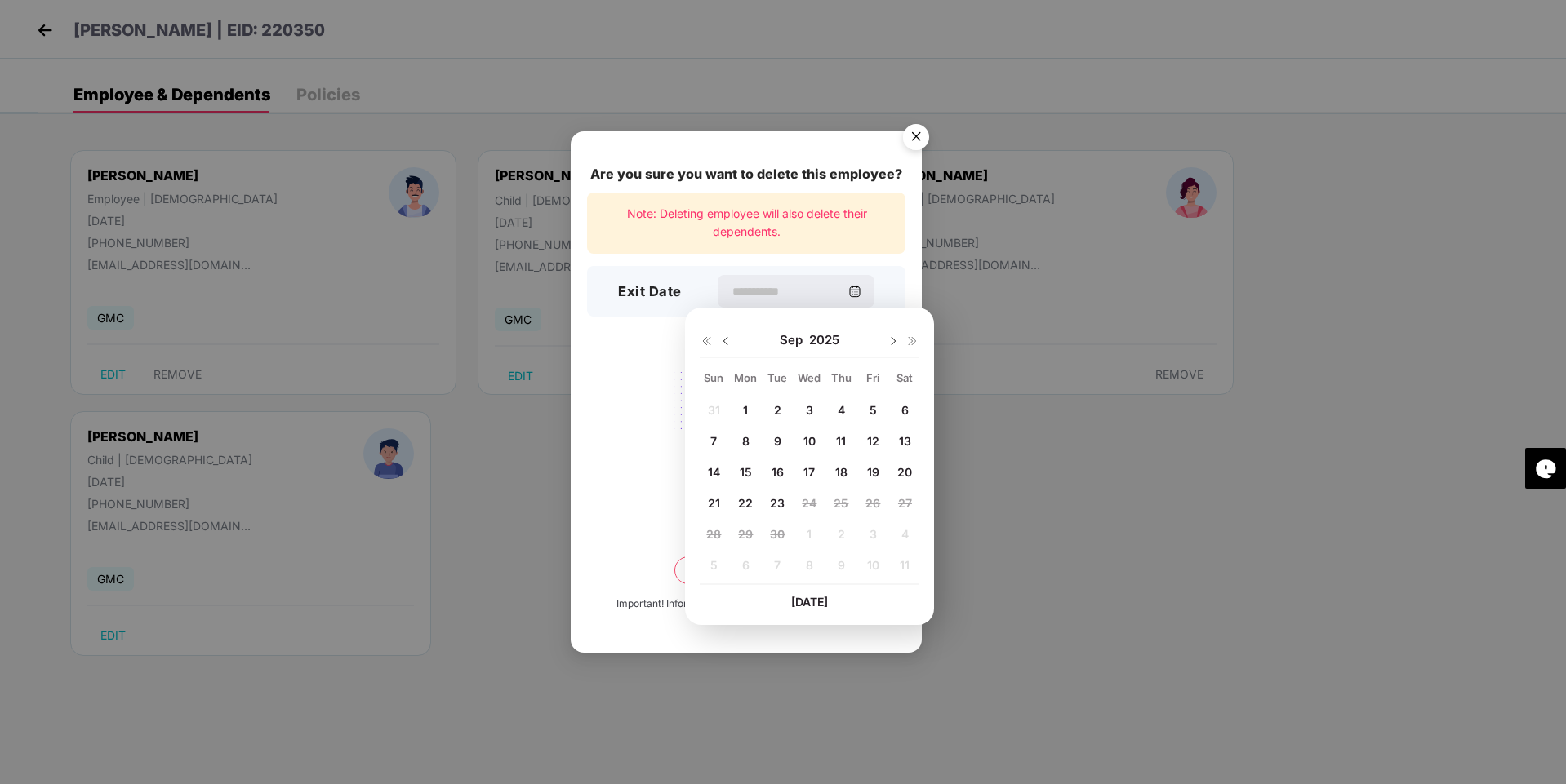
click at [641, 362] on div at bounding box center [746, 426] width 318 height 127
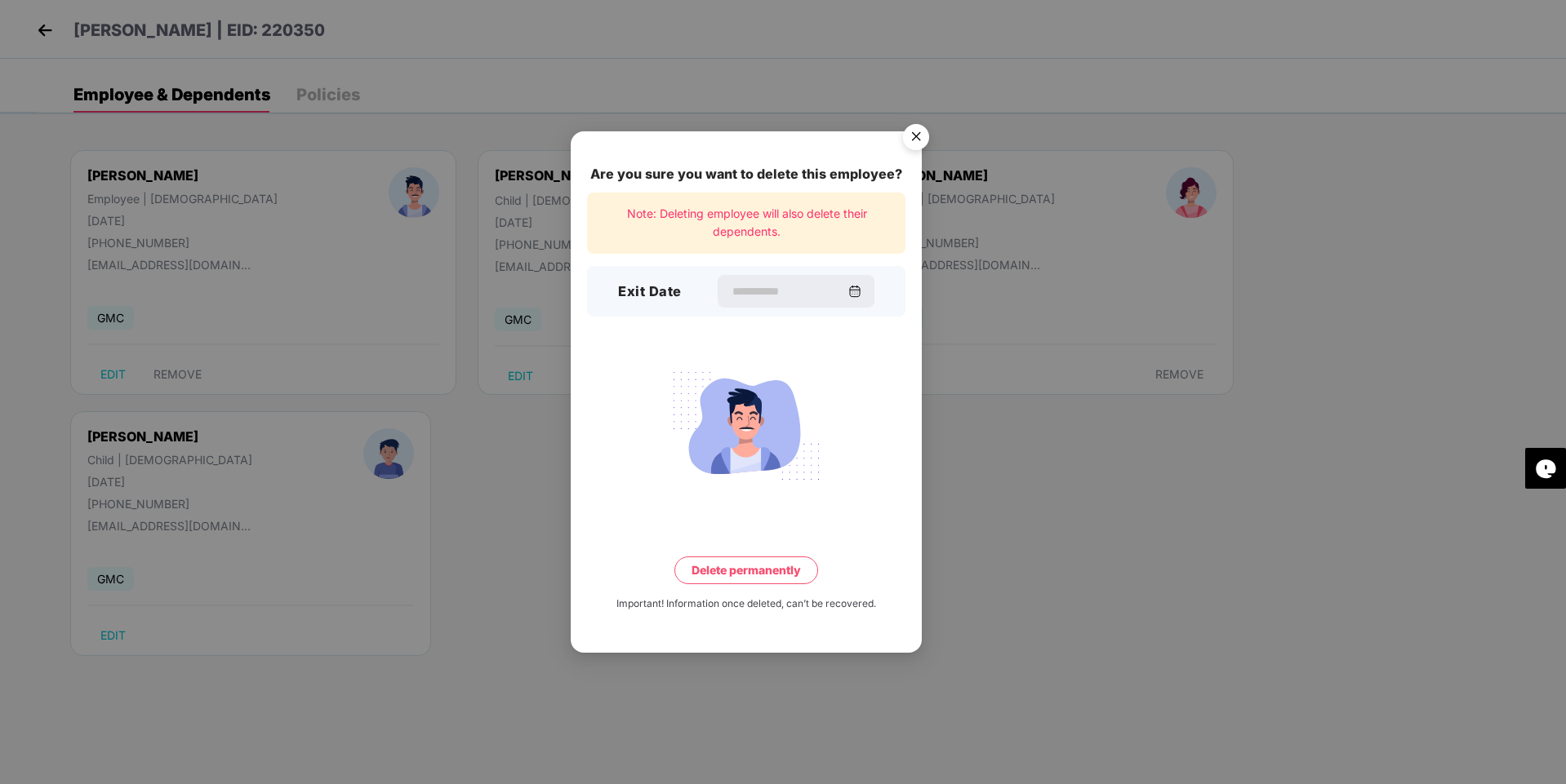
click at [920, 140] on img "Close" at bounding box center [916, 139] width 46 height 46
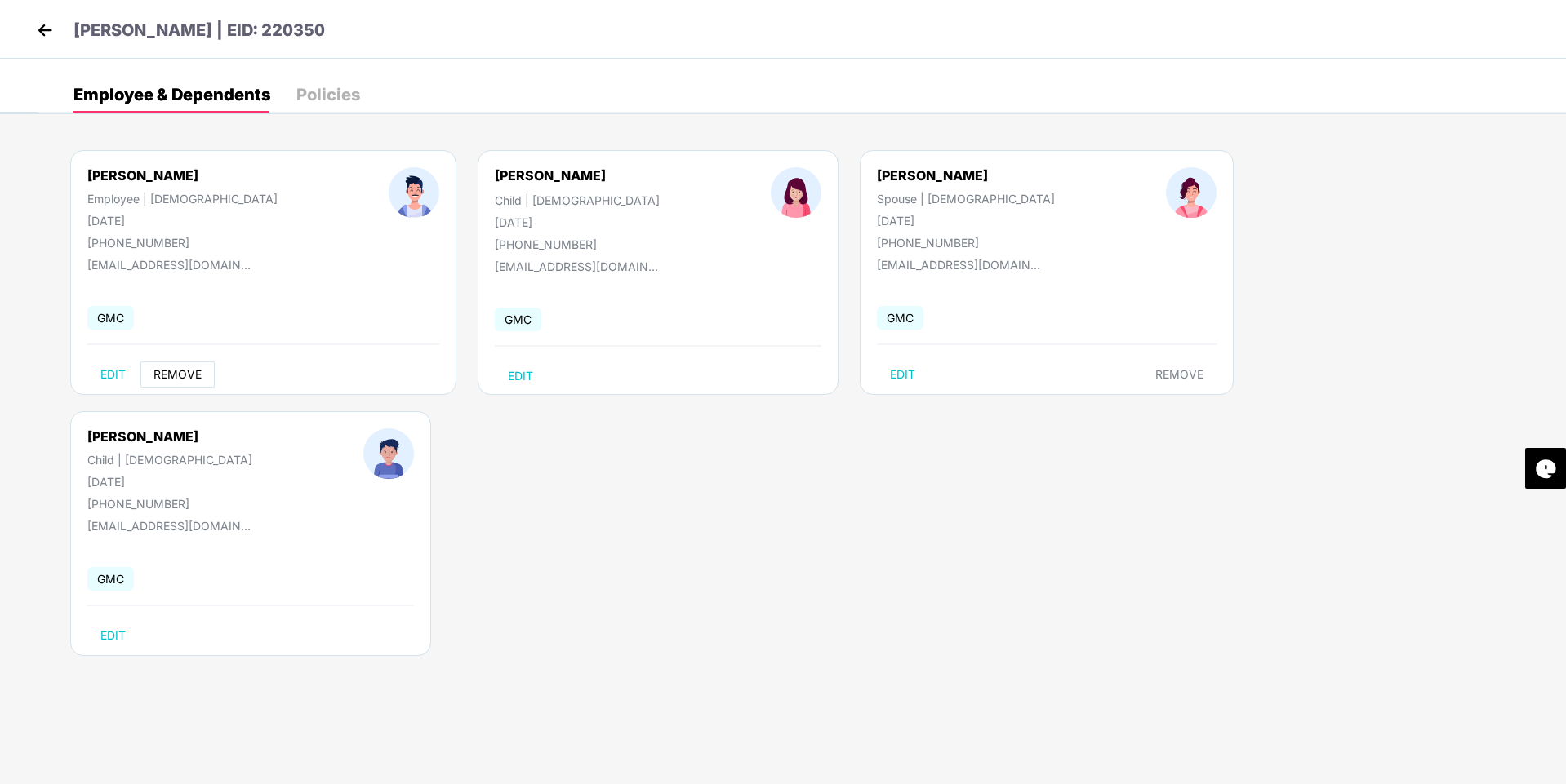
click at [184, 376] on span "REMOVE" at bounding box center [177, 374] width 49 height 13
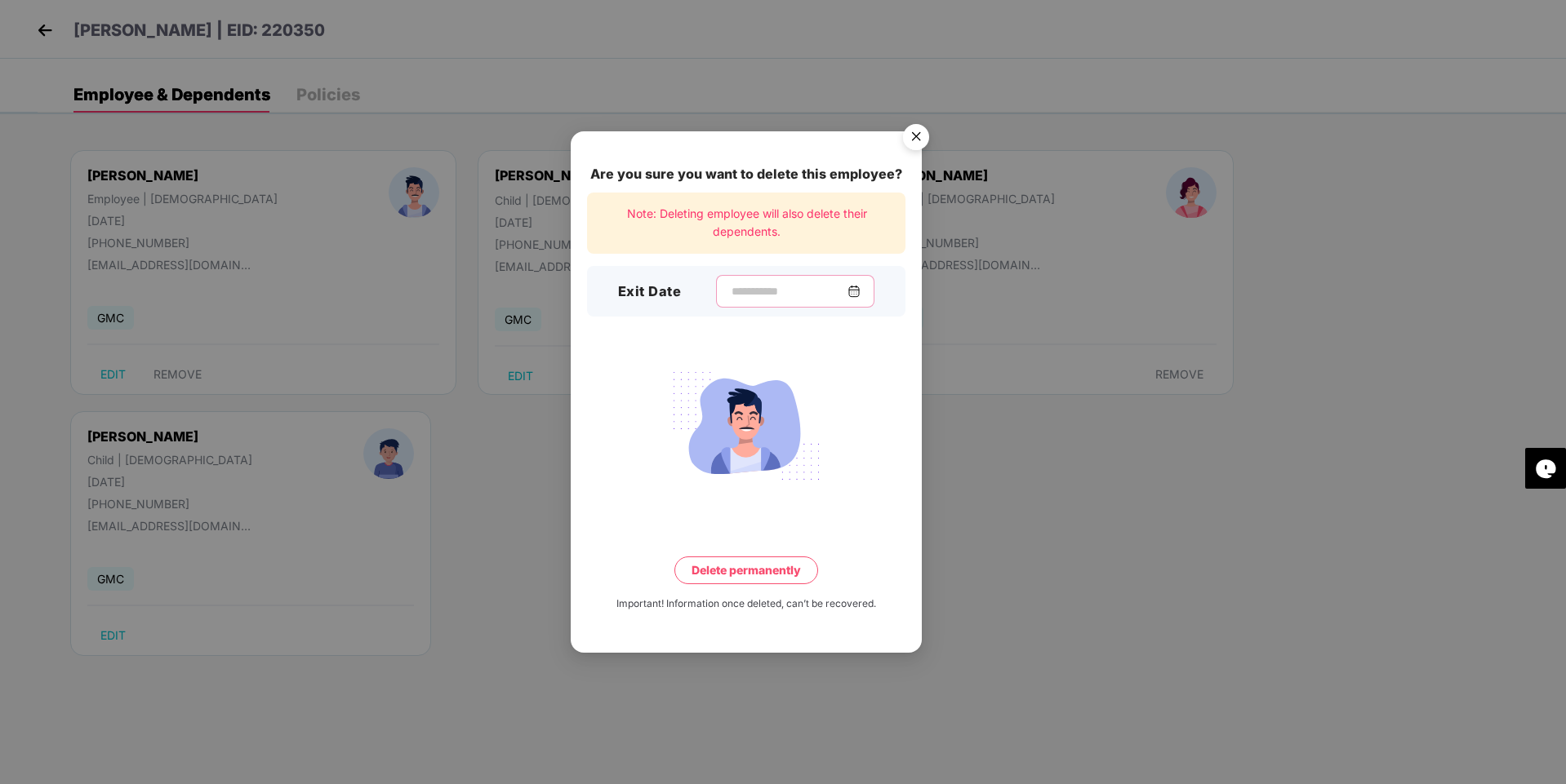
click at [730, 297] on input at bounding box center [788, 291] width 117 height 17
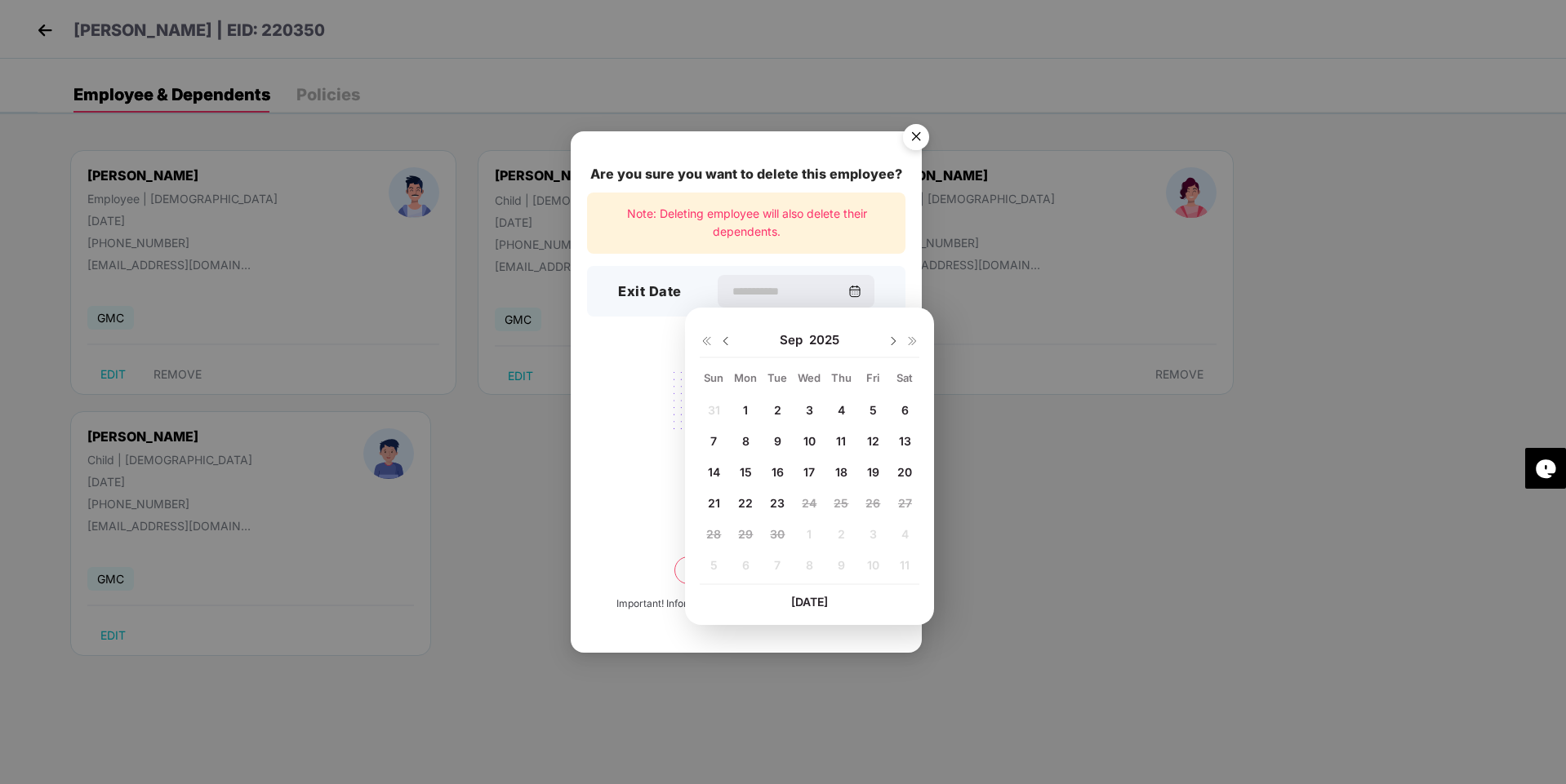
click at [724, 343] on img at bounding box center [725, 340] width 13 height 13
click at [713, 566] on span "31" at bounding box center [714, 565] width 12 height 14
type input "**********"
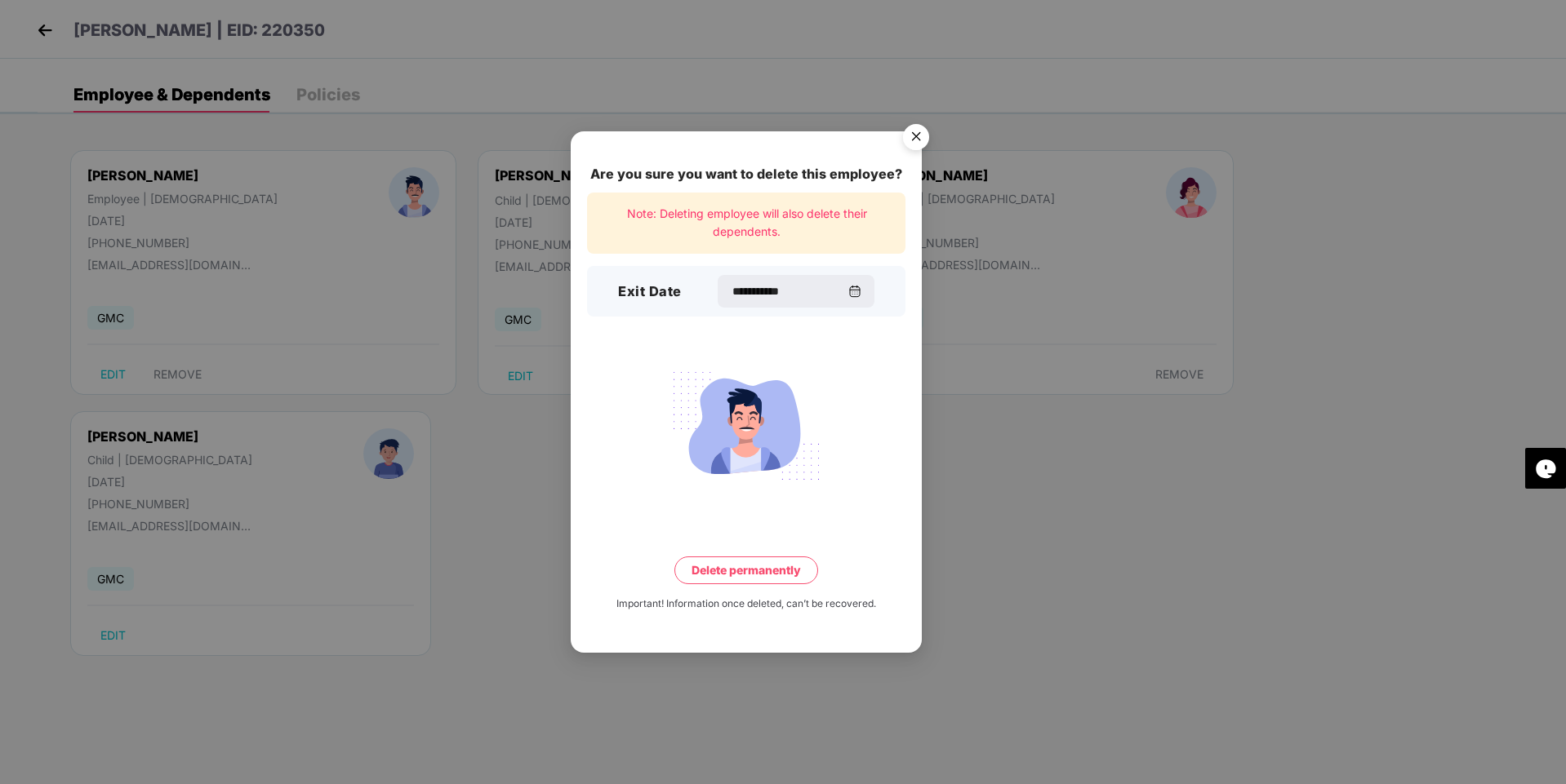
click at [754, 571] on button "Delete permanently" at bounding box center [746, 570] width 144 height 27
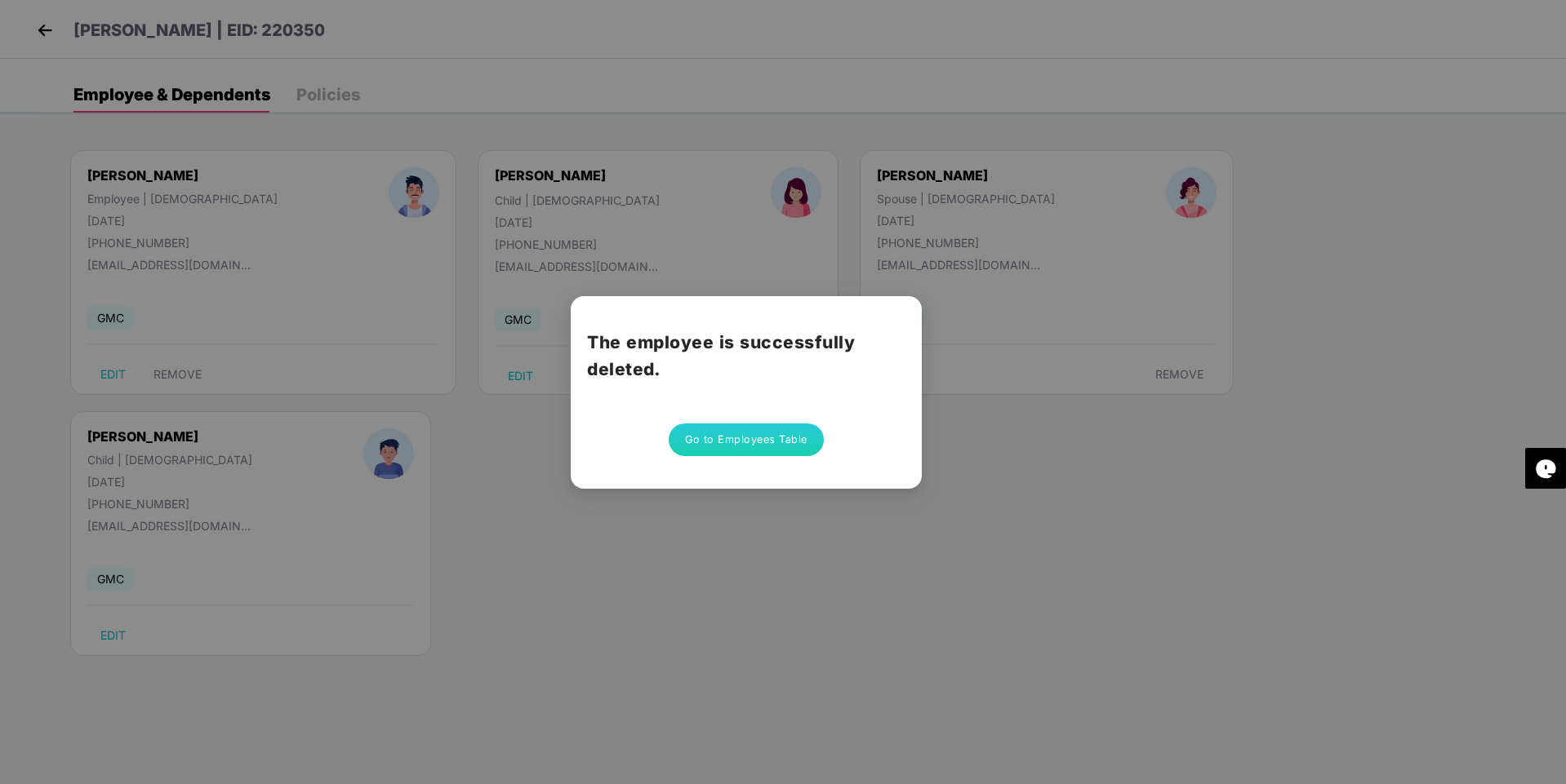
click at [731, 541] on div "The employee is successfully deleted. Go to Employees Table" at bounding box center [783, 392] width 1566 height 784
click at [716, 441] on button "Go to Employees Table" at bounding box center [746, 439] width 155 height 33
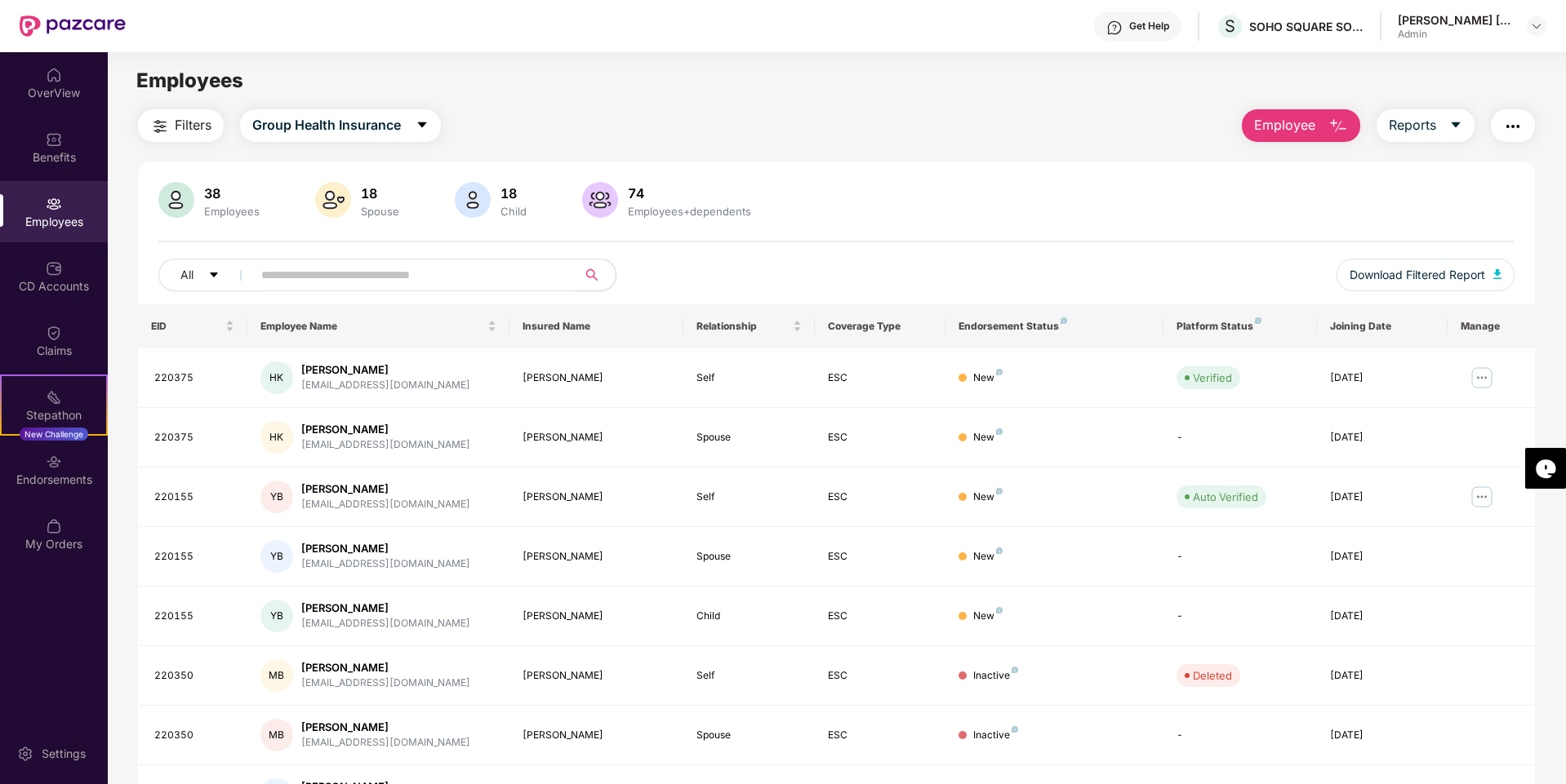
click at [1297, 117] on span "Employee" at bounding box center [1284, 124] width 61 height 20
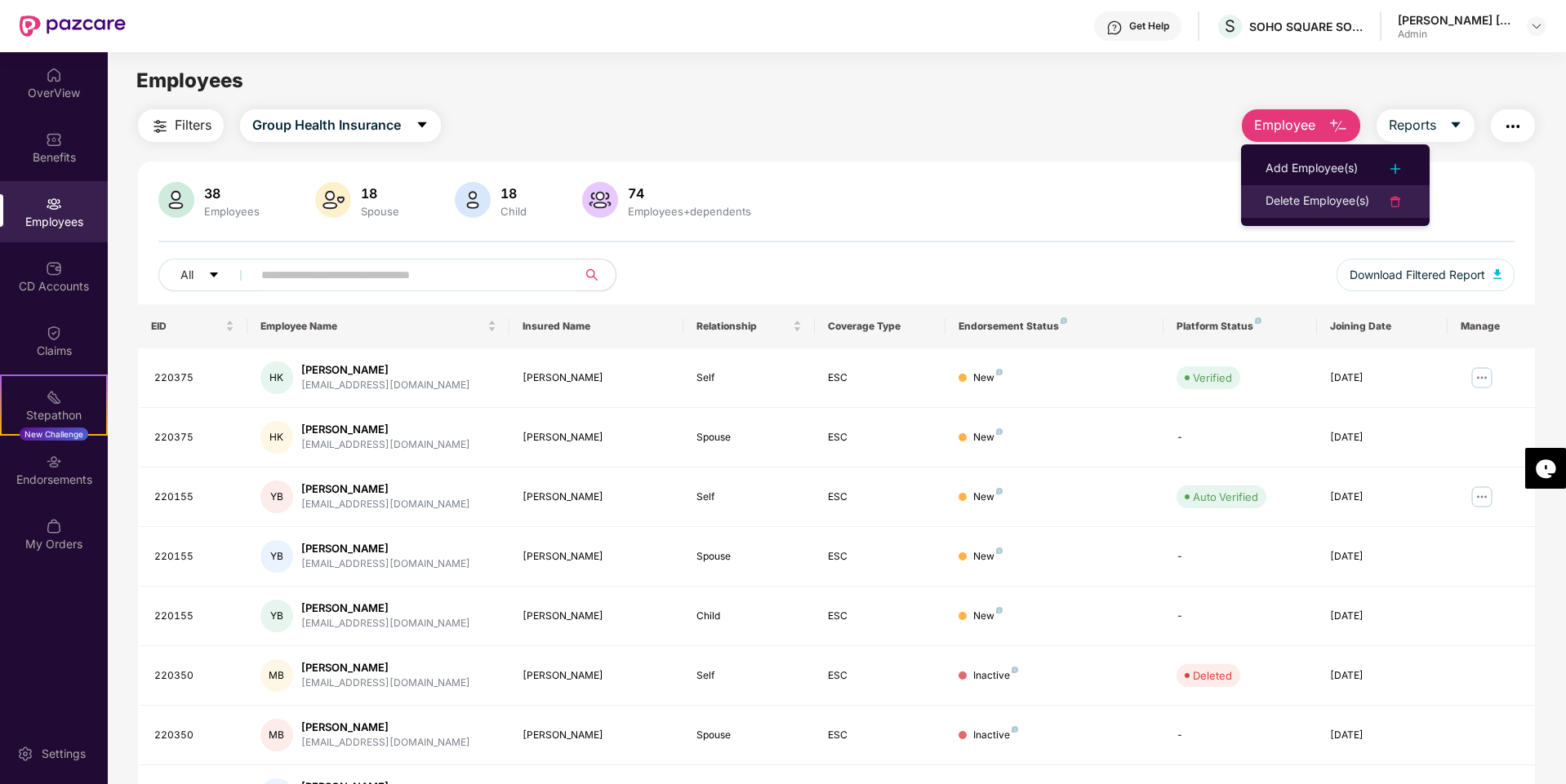
click at [1287, 207] on div "Delete Employee(s)" at bounding box center [1317, 201] width 104 height 19
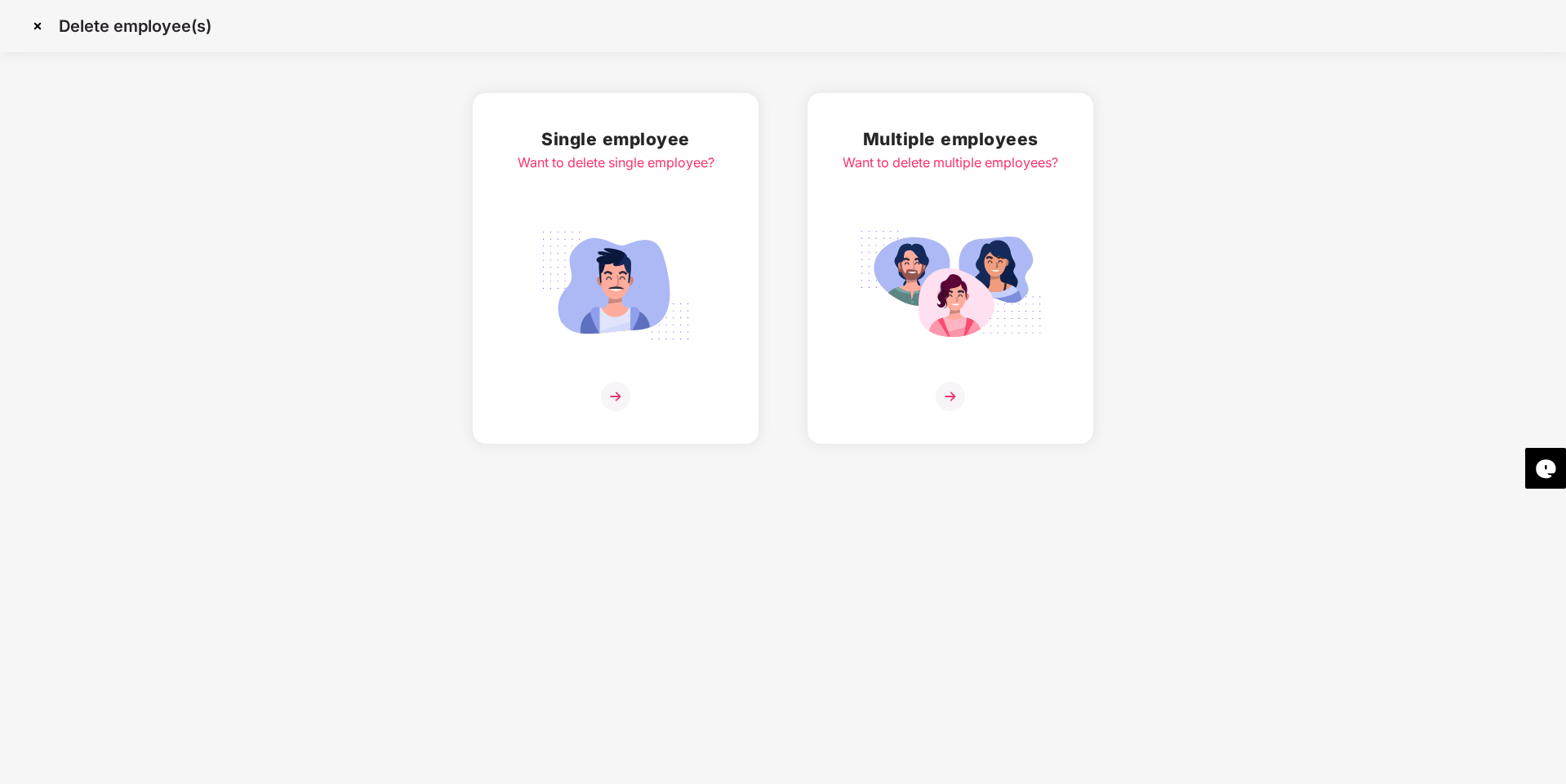
click at [616, 392] on img at bounding box center [615, 396] width 29 height 29
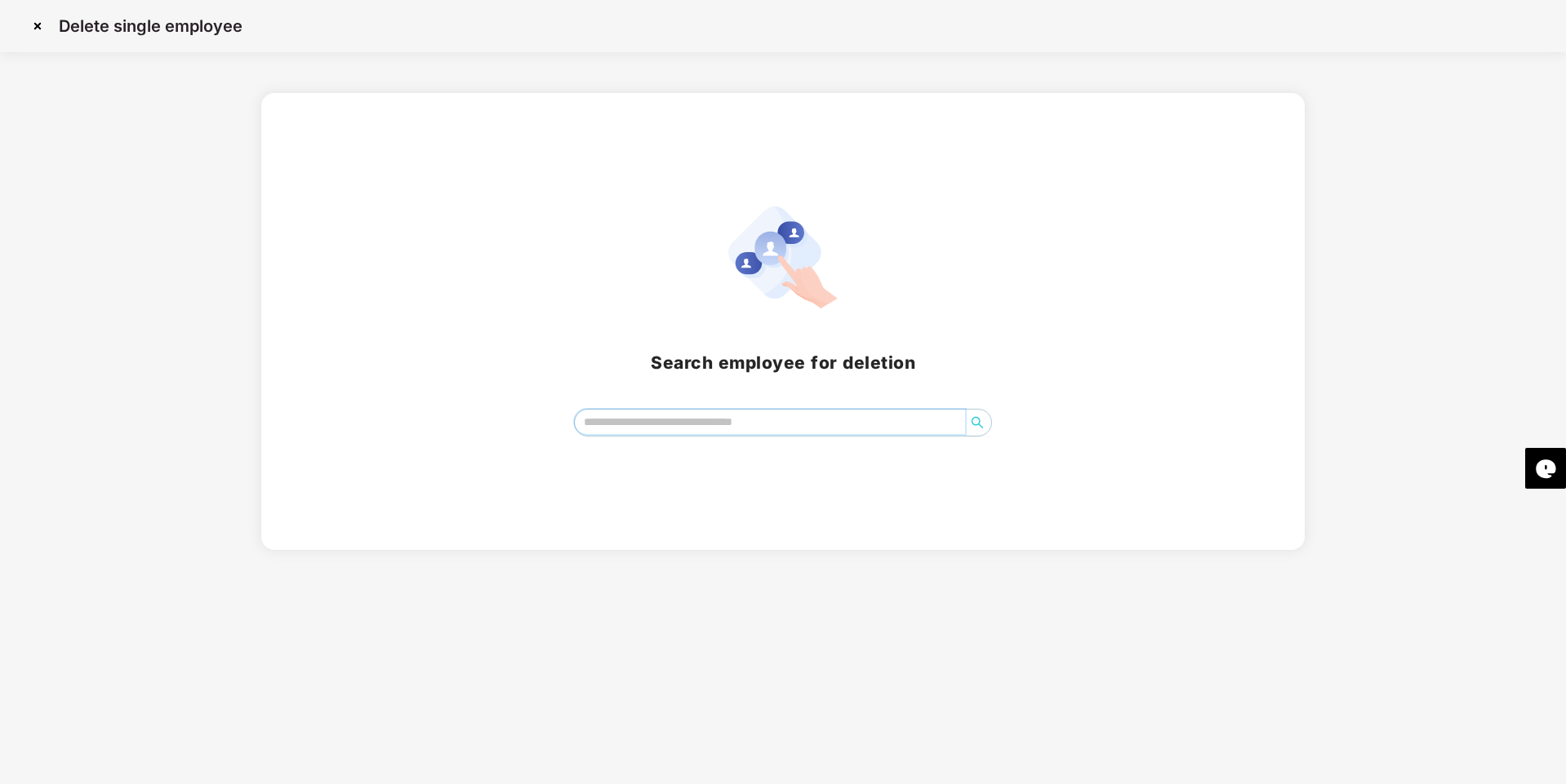
click at [683, 418] on input "search" at bounding box center [769, 422] width 391 height 25
type input "******"
click at [37, 25] on img at bounding box center [38, 26] width 26 height 26
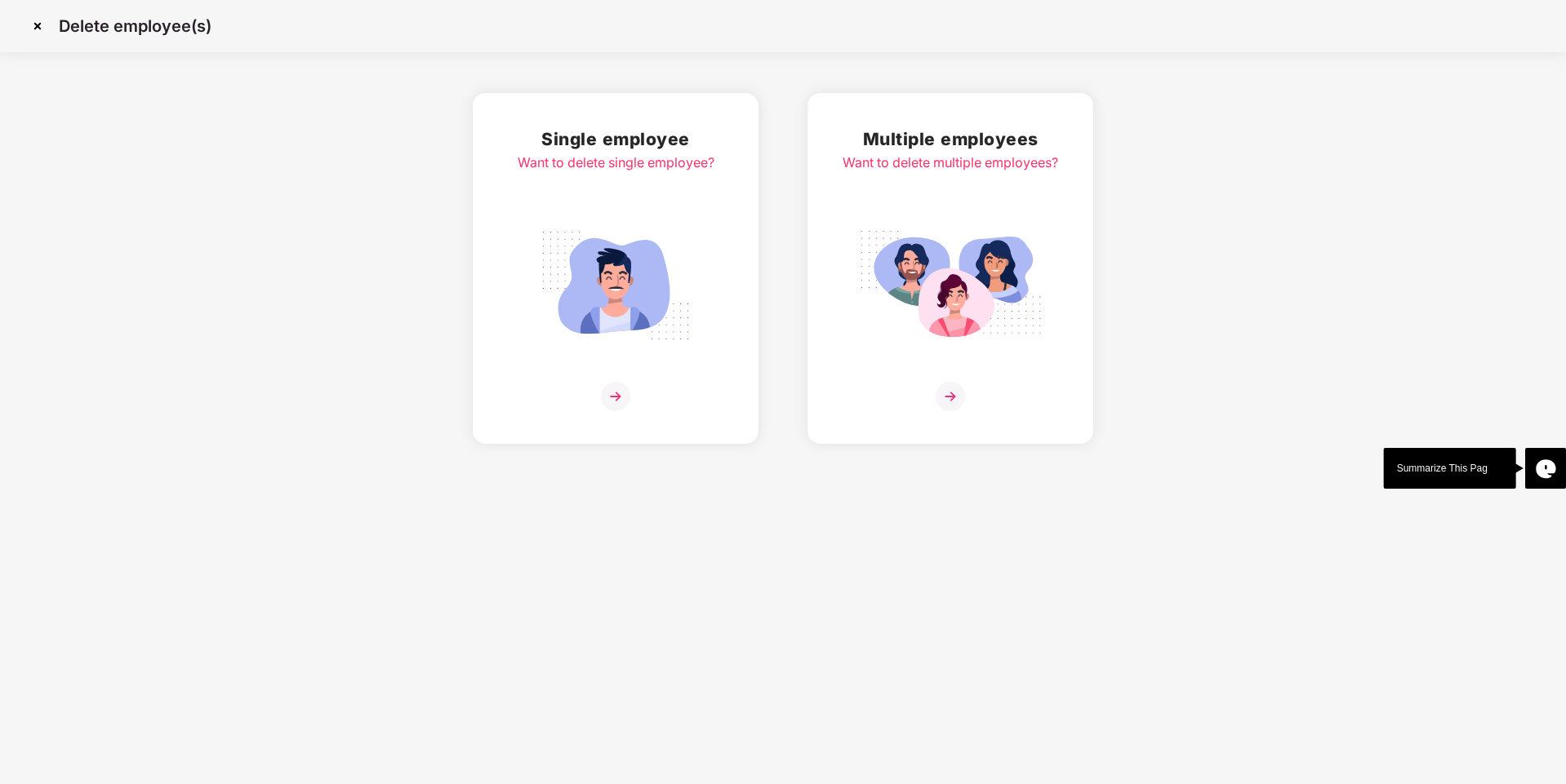
click at [38, 23] on img at bounding box center [38, 26] width 26 height 26
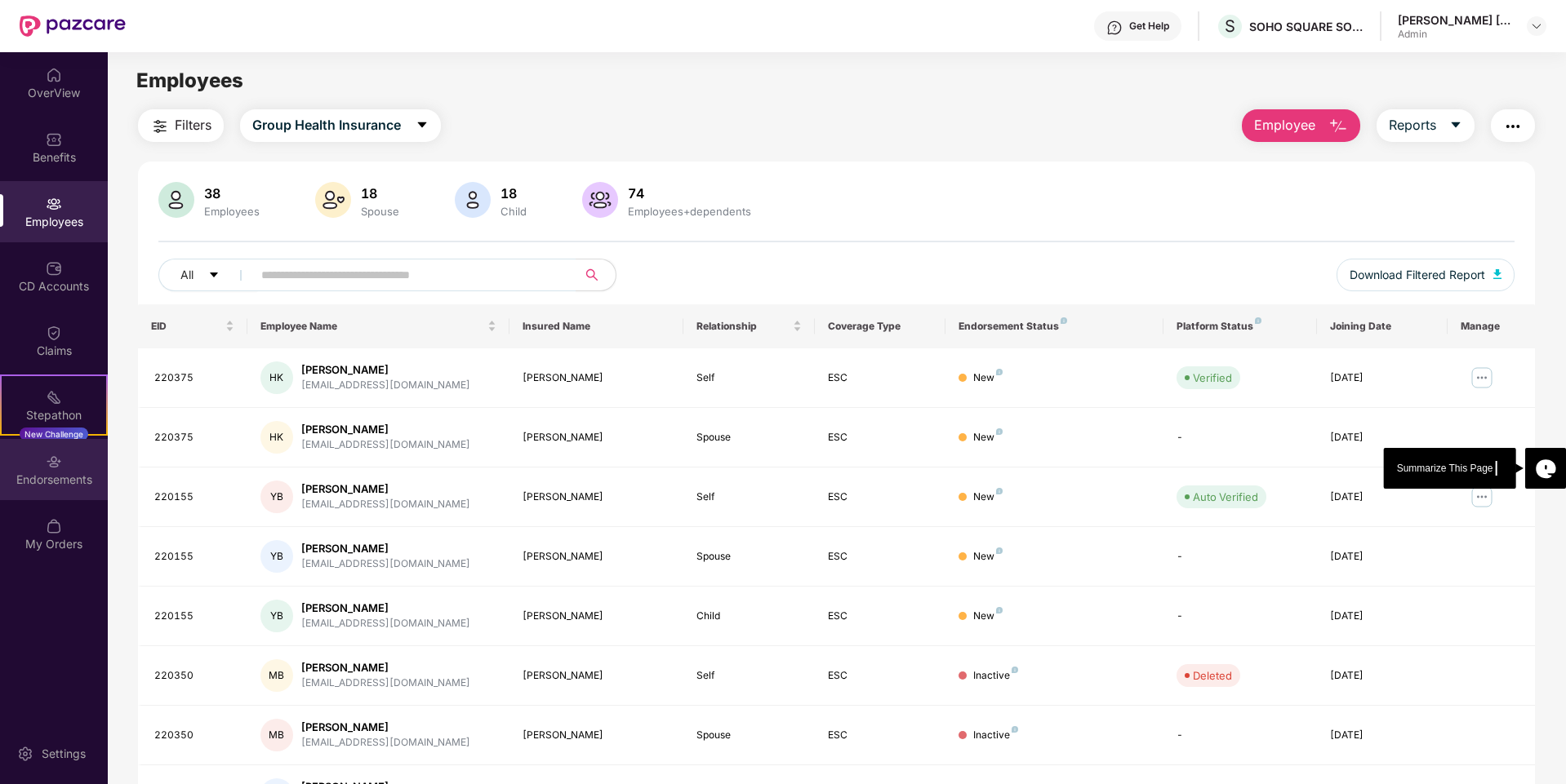
click at [57, 473] on div "Endorsements" at bounding box center [54, 480] width 108 height 17
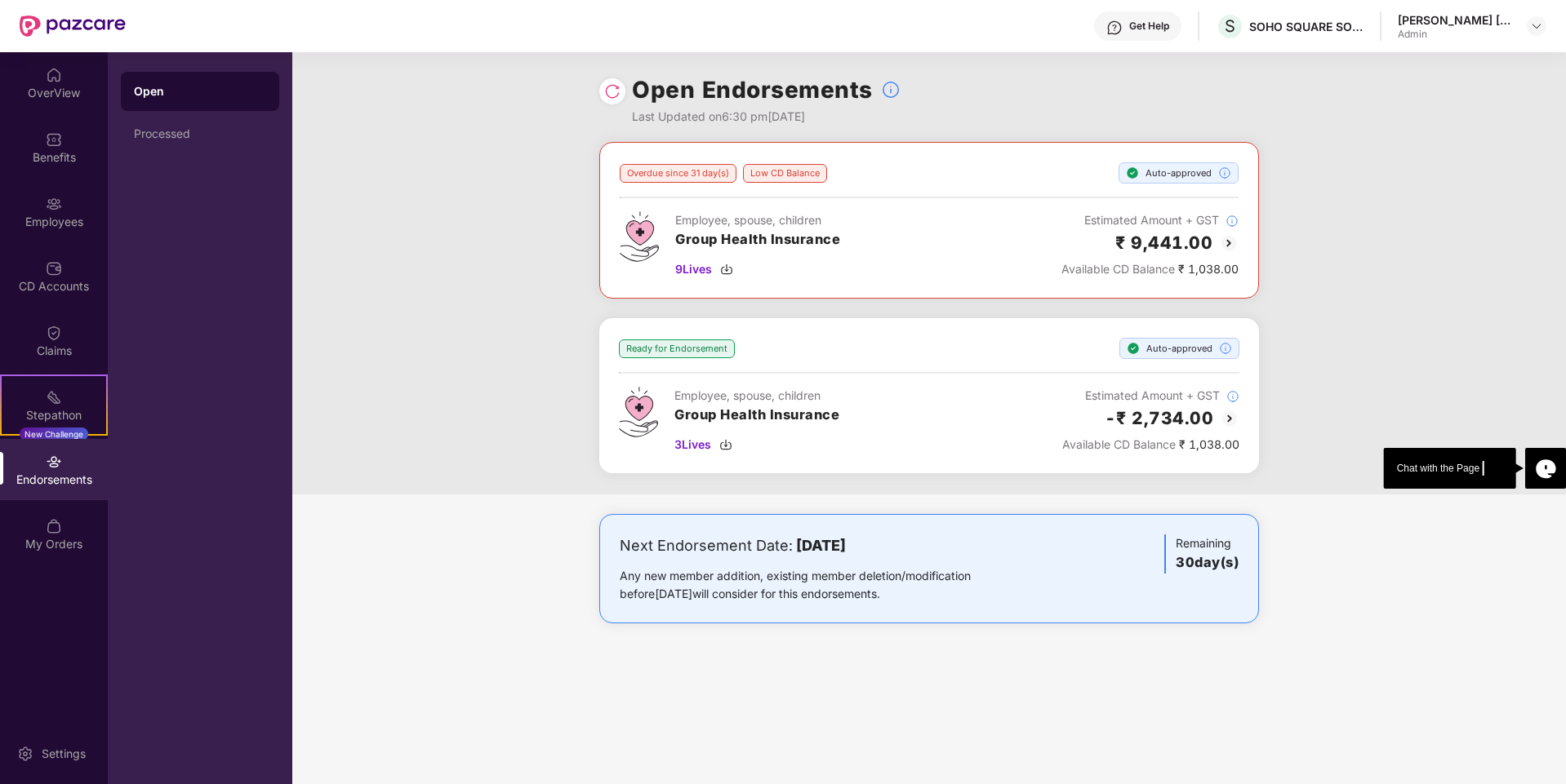
click at [611, 80] on div at bounding box center [612, 92] width 26 height 26
click at [615, 96] on img at bounding box center [612, 91] width 17 height 17
click at [613, 88] on img at bounding box center [612, 91] width 17 height 17
drag, startPoint x: 609, startPoint y: 543, endPoint x: 953, endPoint y: 612, distance: 350.9
click at [953, 612] on div "Next Endorsement Date: [DATE] Any new member addition, existing member deletion…" at bounding box center [929, 569] width 660 height 109
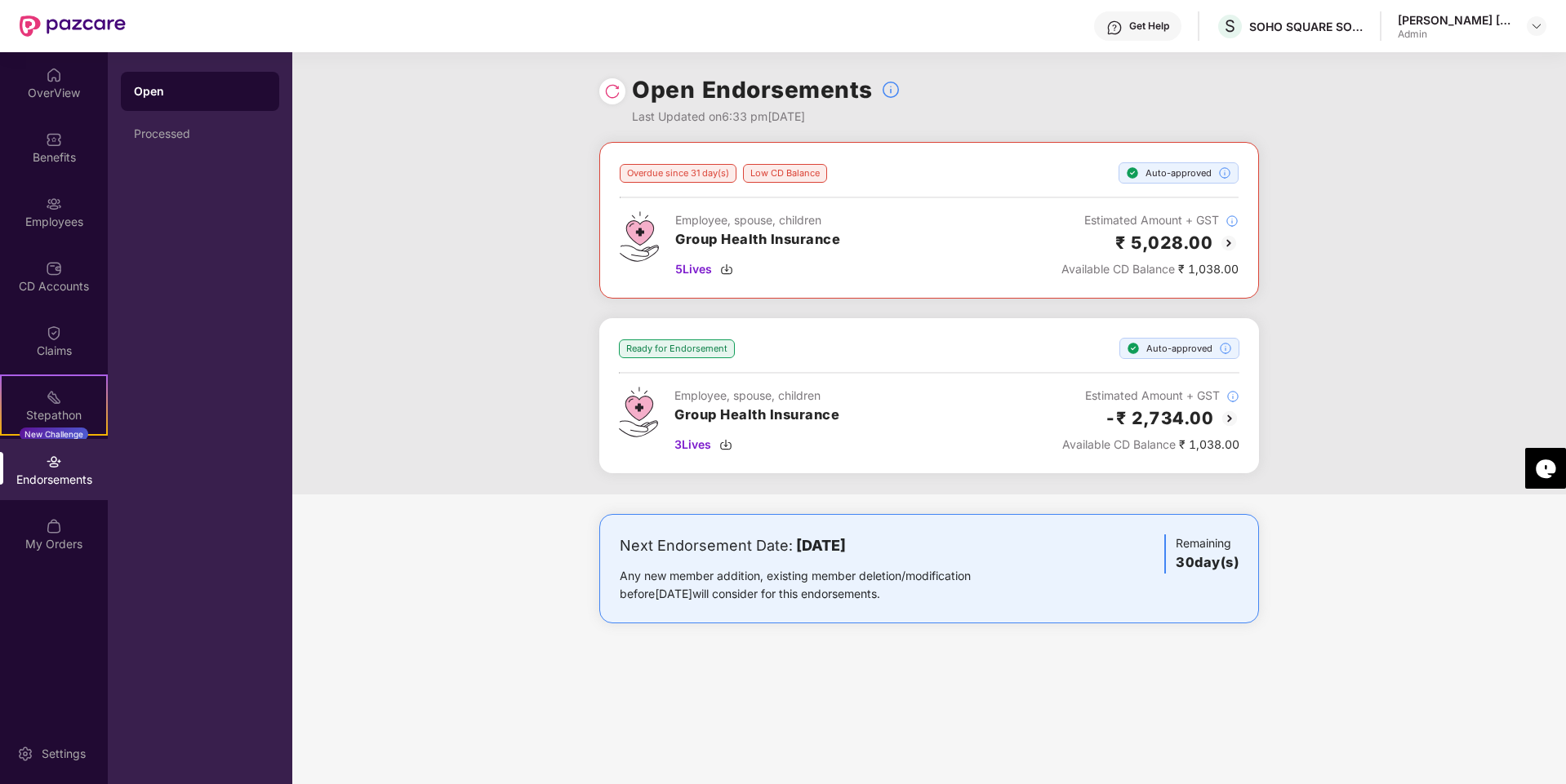
click at [953, 612] on div "Next Endorsement Date: [DATE] Any new member addition, existing member deletion…" at bounding box center [929, 569] width 660 height 109
click at [607, 89] on img at bounding box center [612, 91] width 17 height 17
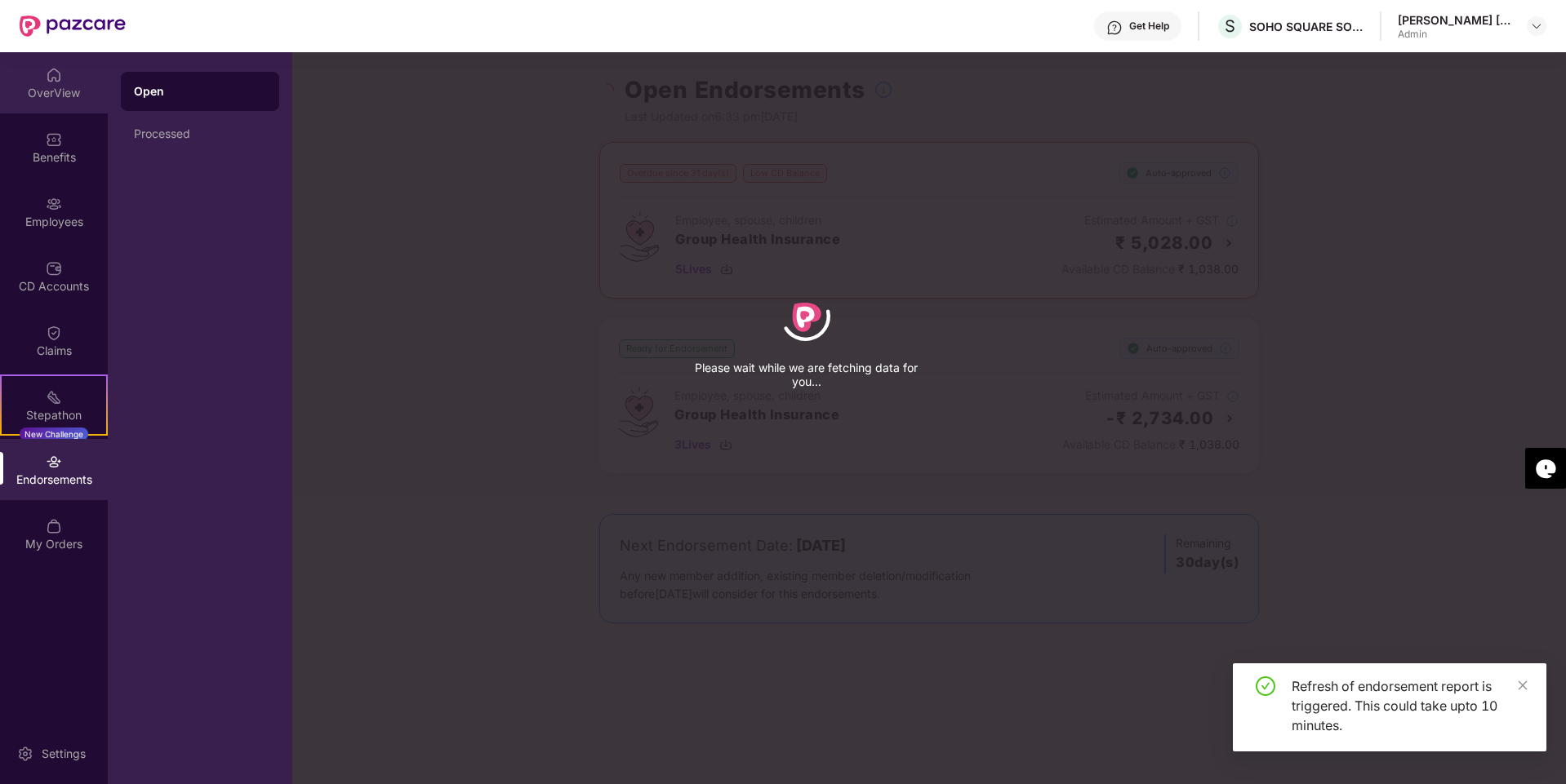
click at [49, 80] on img at bounding box center [54, 75] width 17 height 17
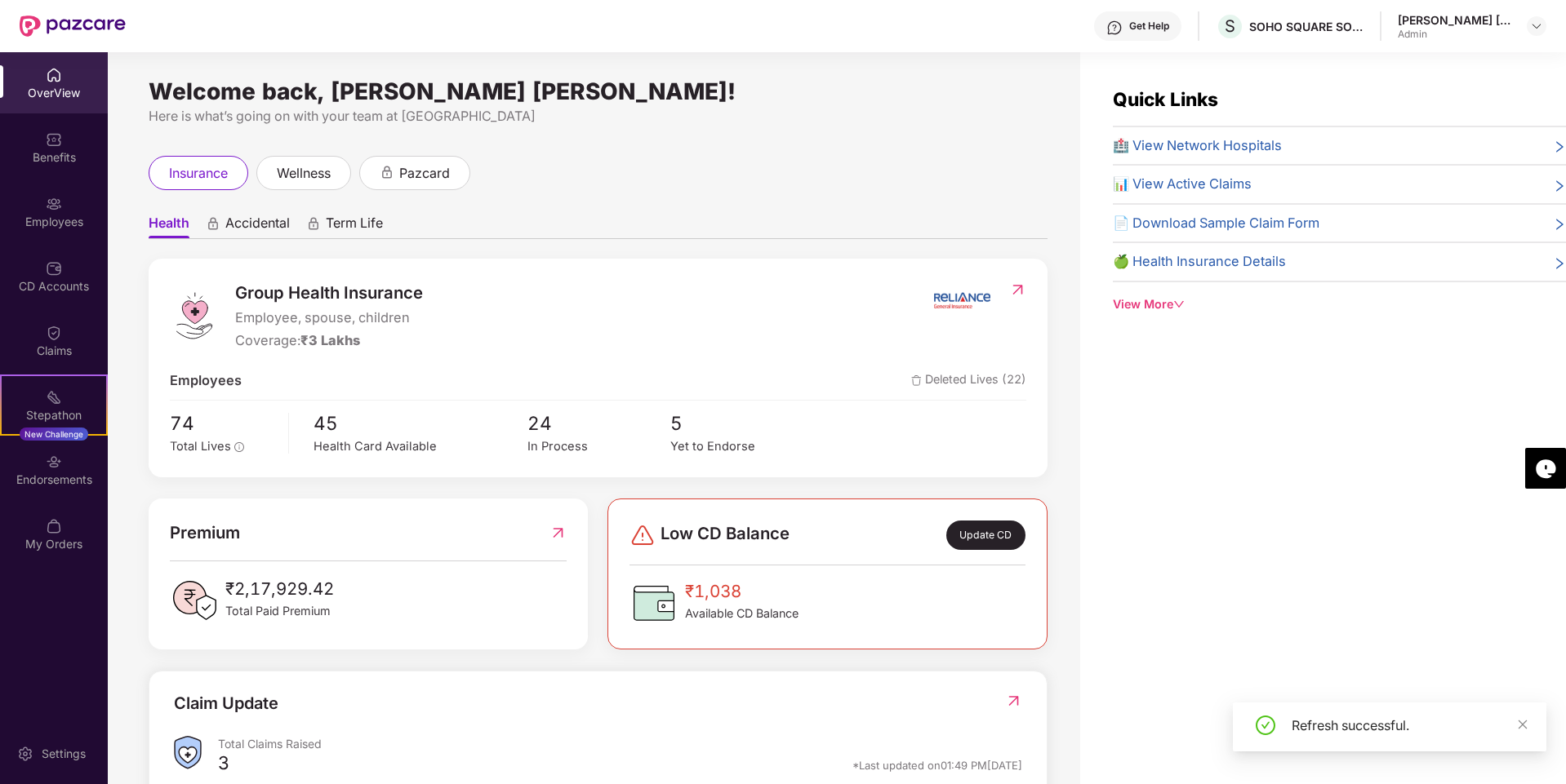
click at [1154, 304] on div "View More" at bounding box center [1339, 304] width 453 height 18
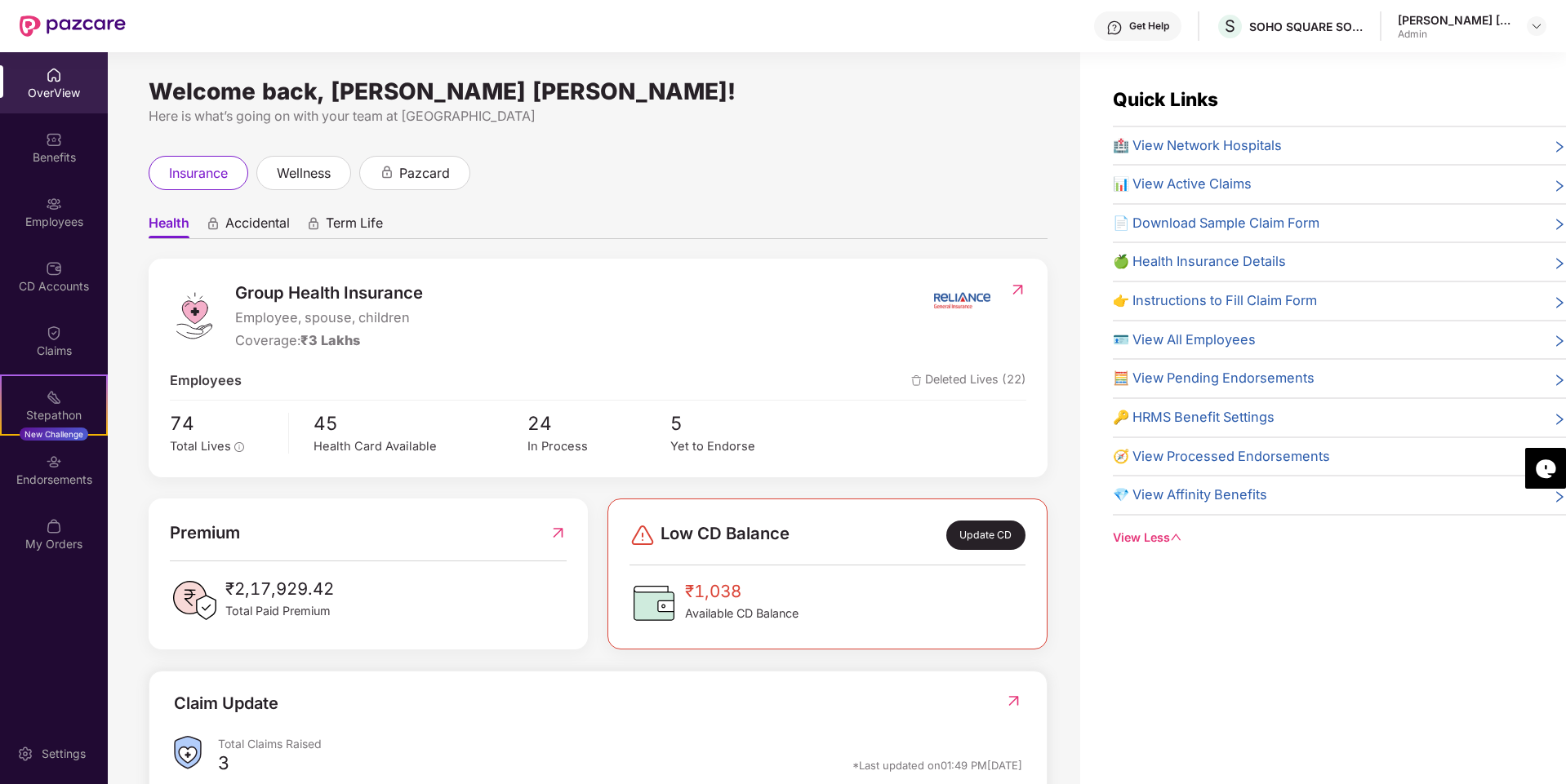
click at [1169, 602] on div "Quick Links 🏥 View Network Hospitals 📊 View Active Claims 📄 Download Sample Cla…" at bounding box center [1322, 444] width 486 height 784
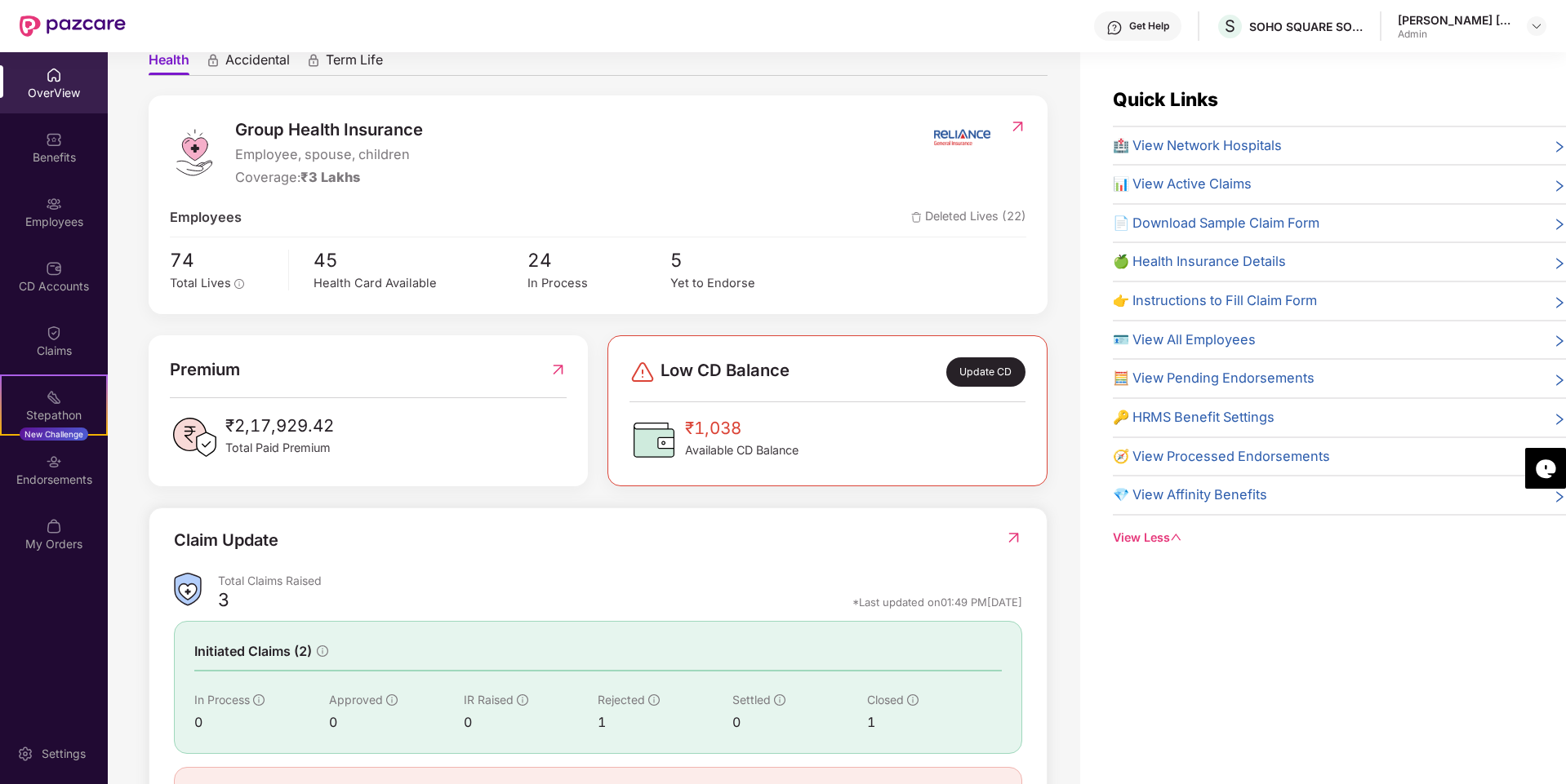
scroll to position [244, 0]
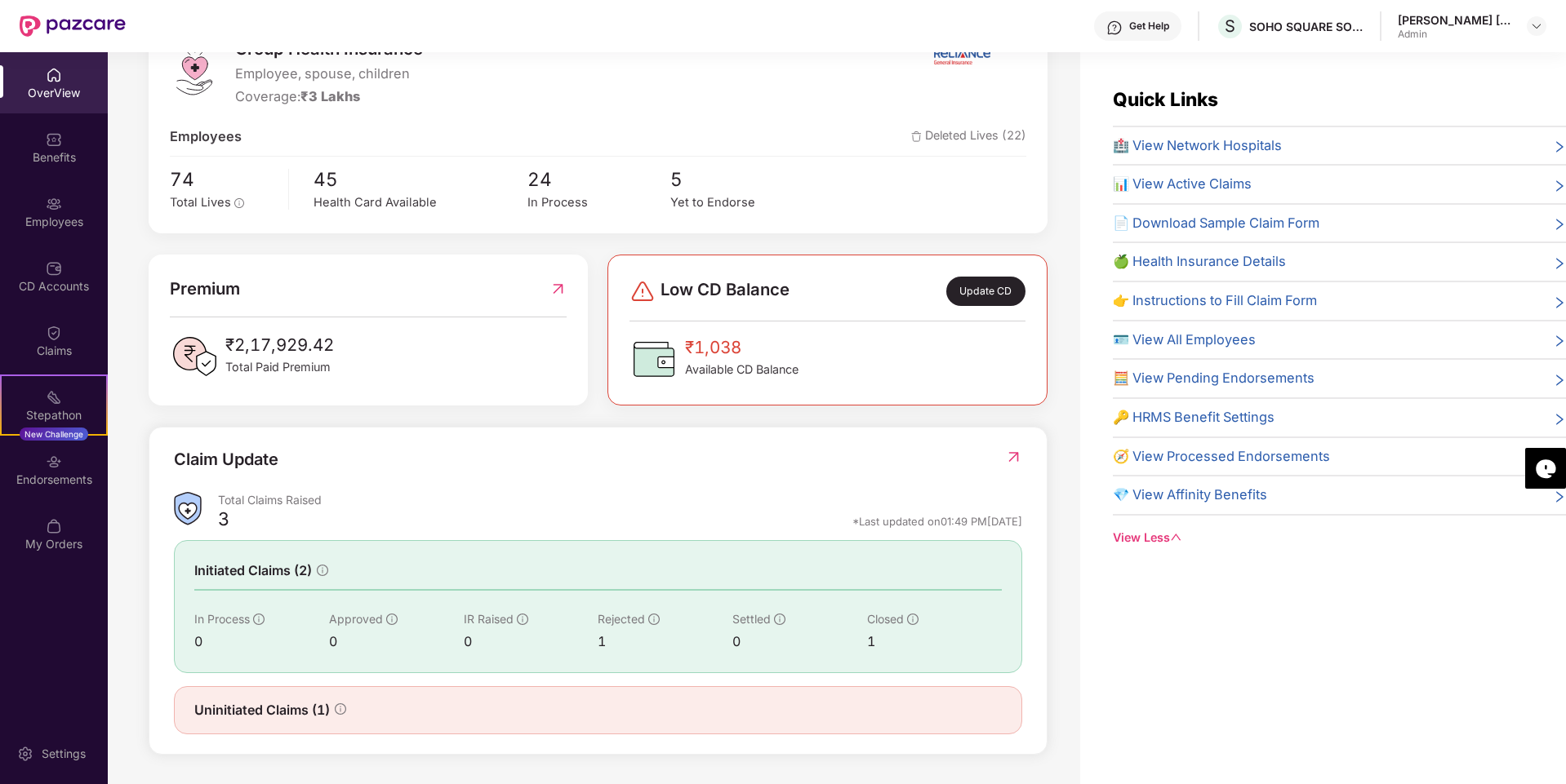
click at [264, 718] on span "Uninitiated Claims (1)" at bounding box center [262, 710] width 136 height 20
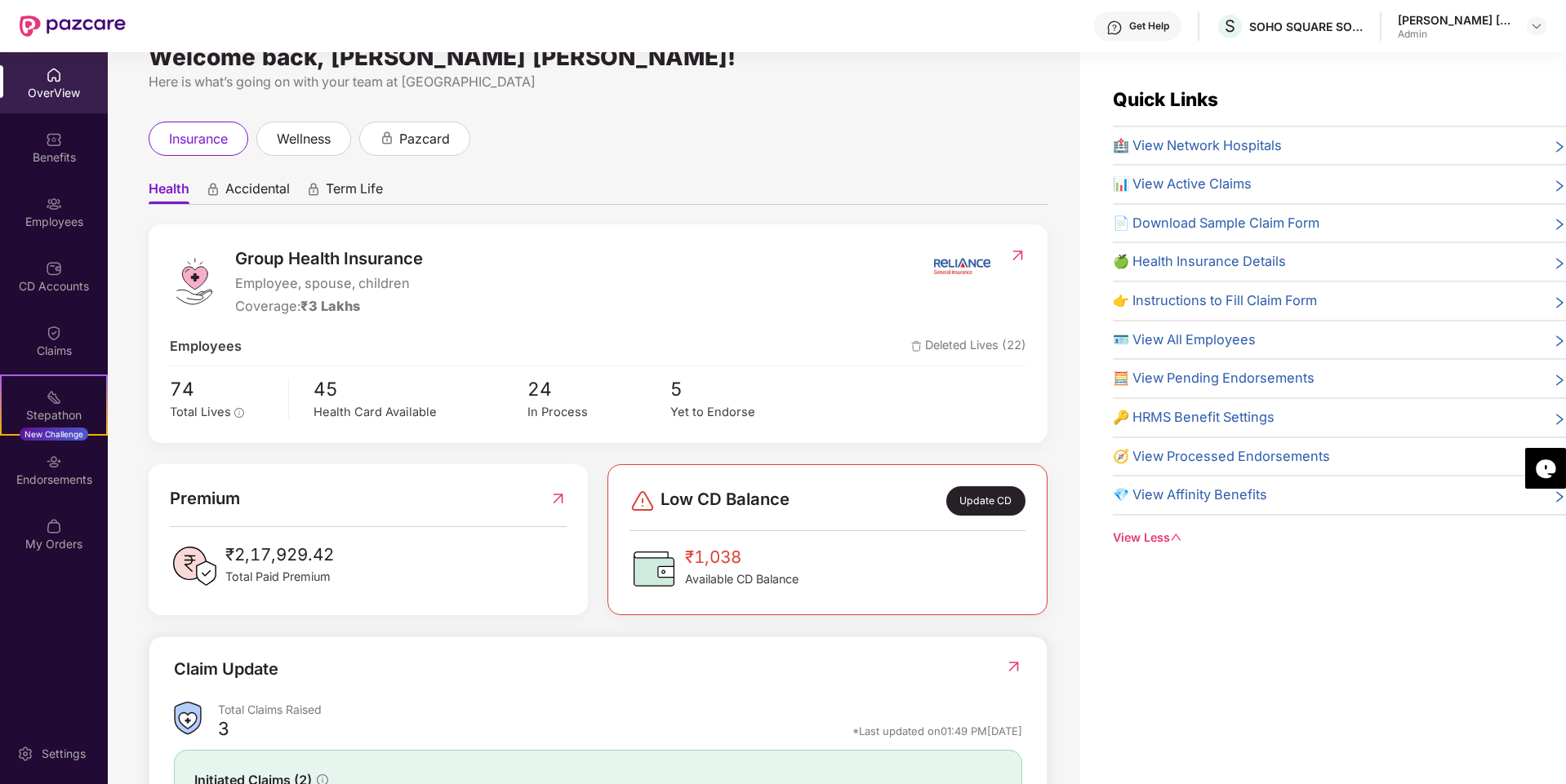
scroll to position [0, 0]
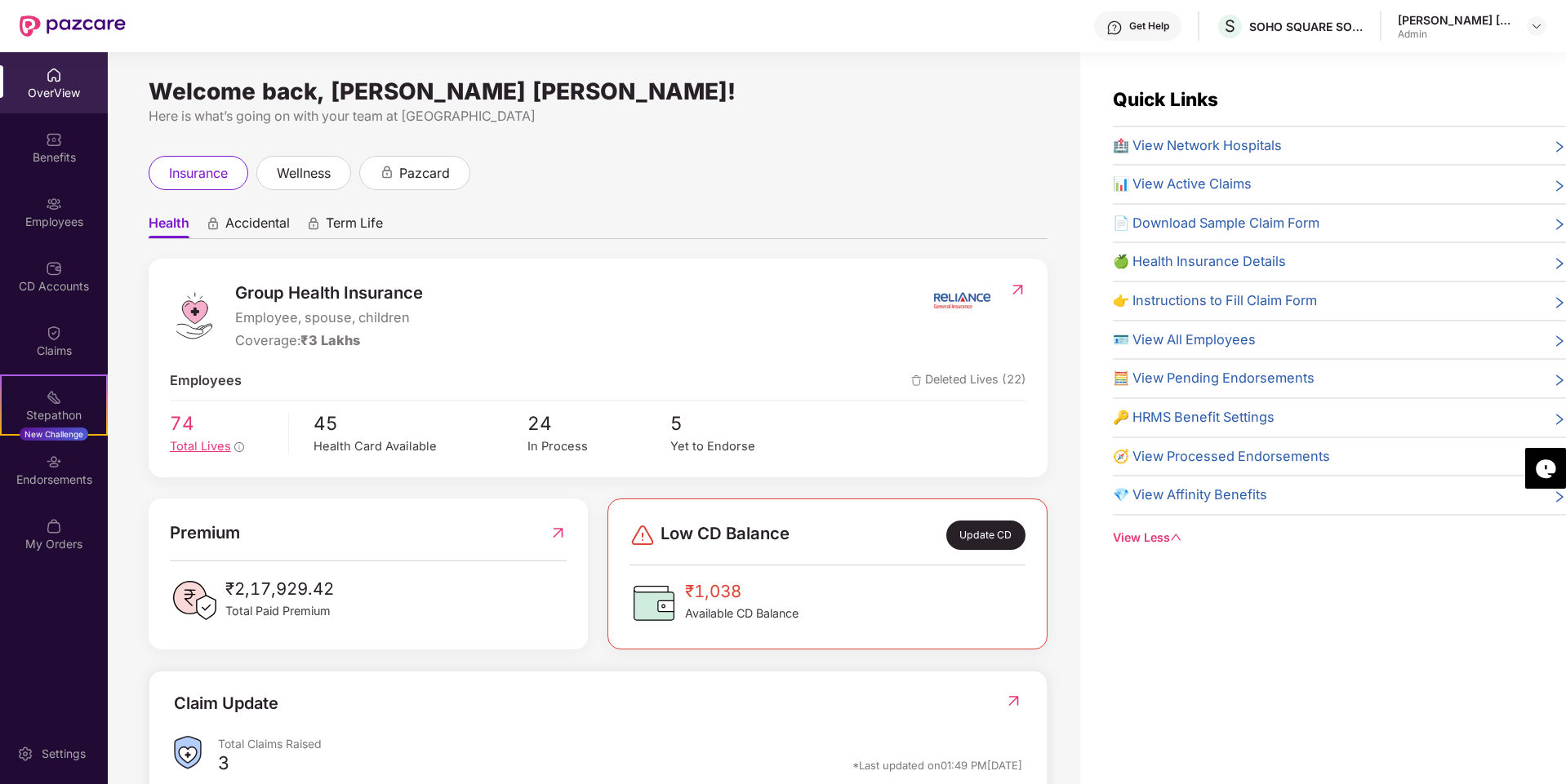
click at [202, 443] on span "Total Lives" at bounding box center [199, 446] width 61 height 15
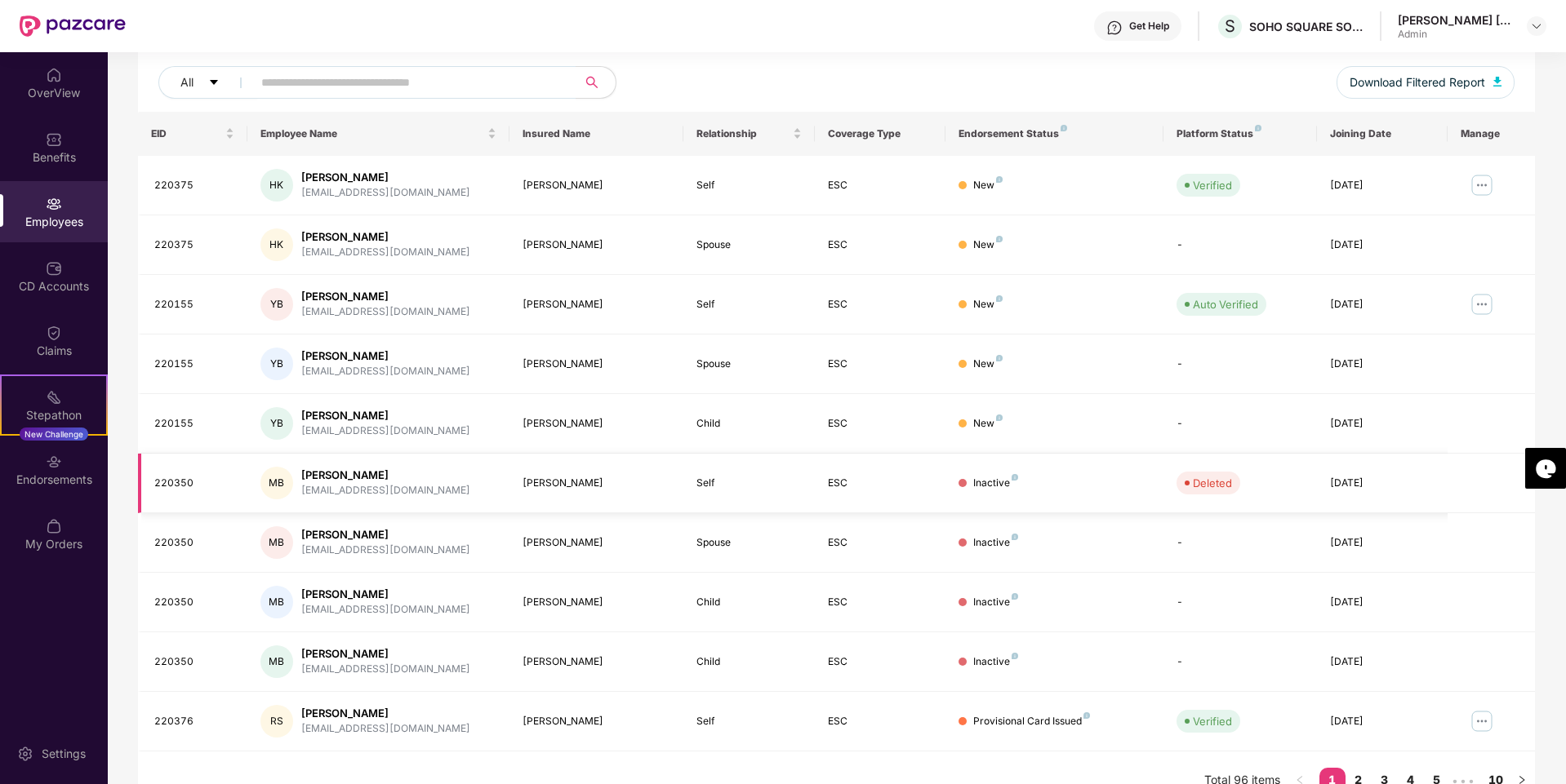
scroll to position [219, 0]
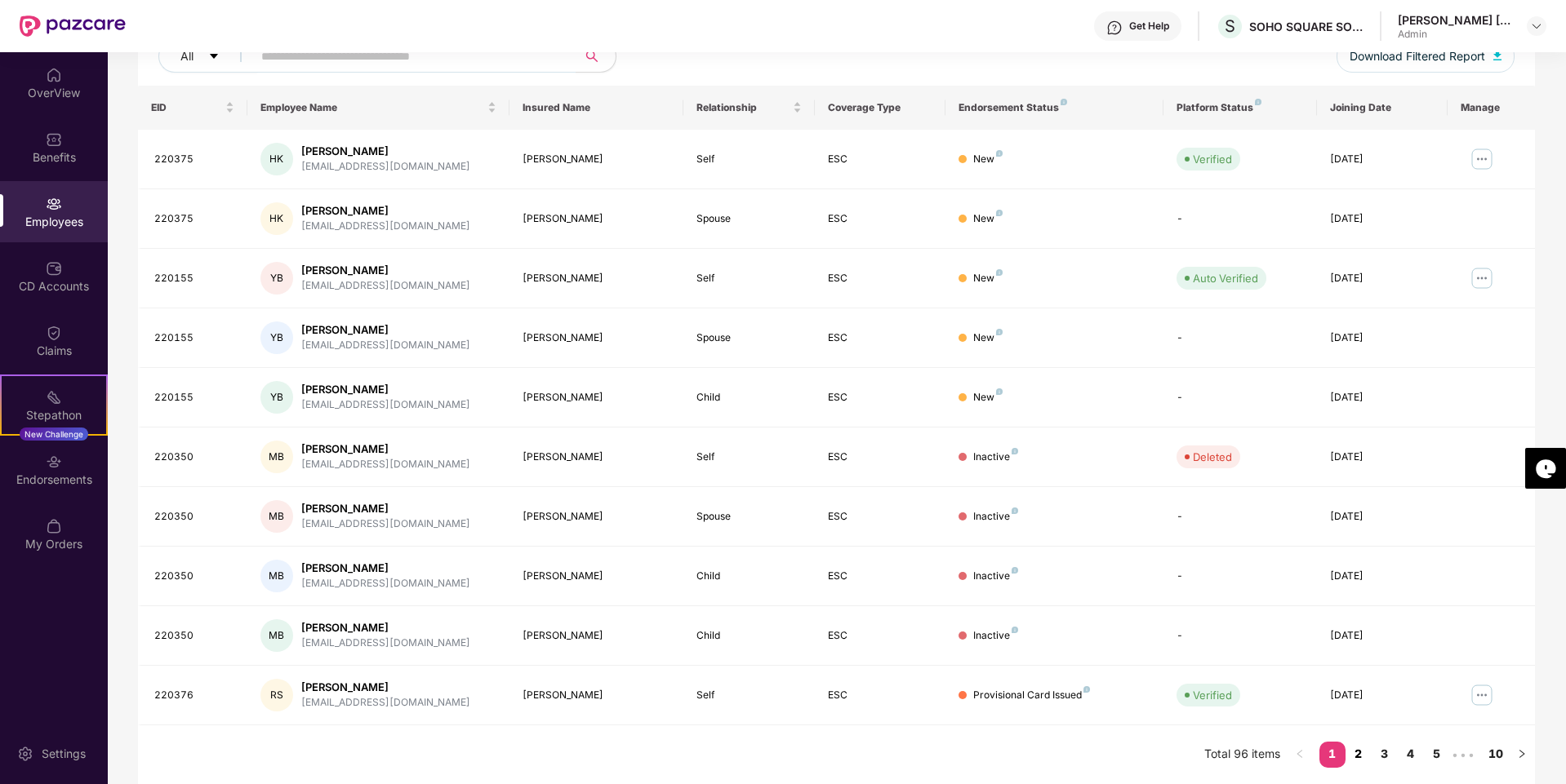
click at [1358, 757] on link "2" at bounding box center [1359, 754] width 26 height 25
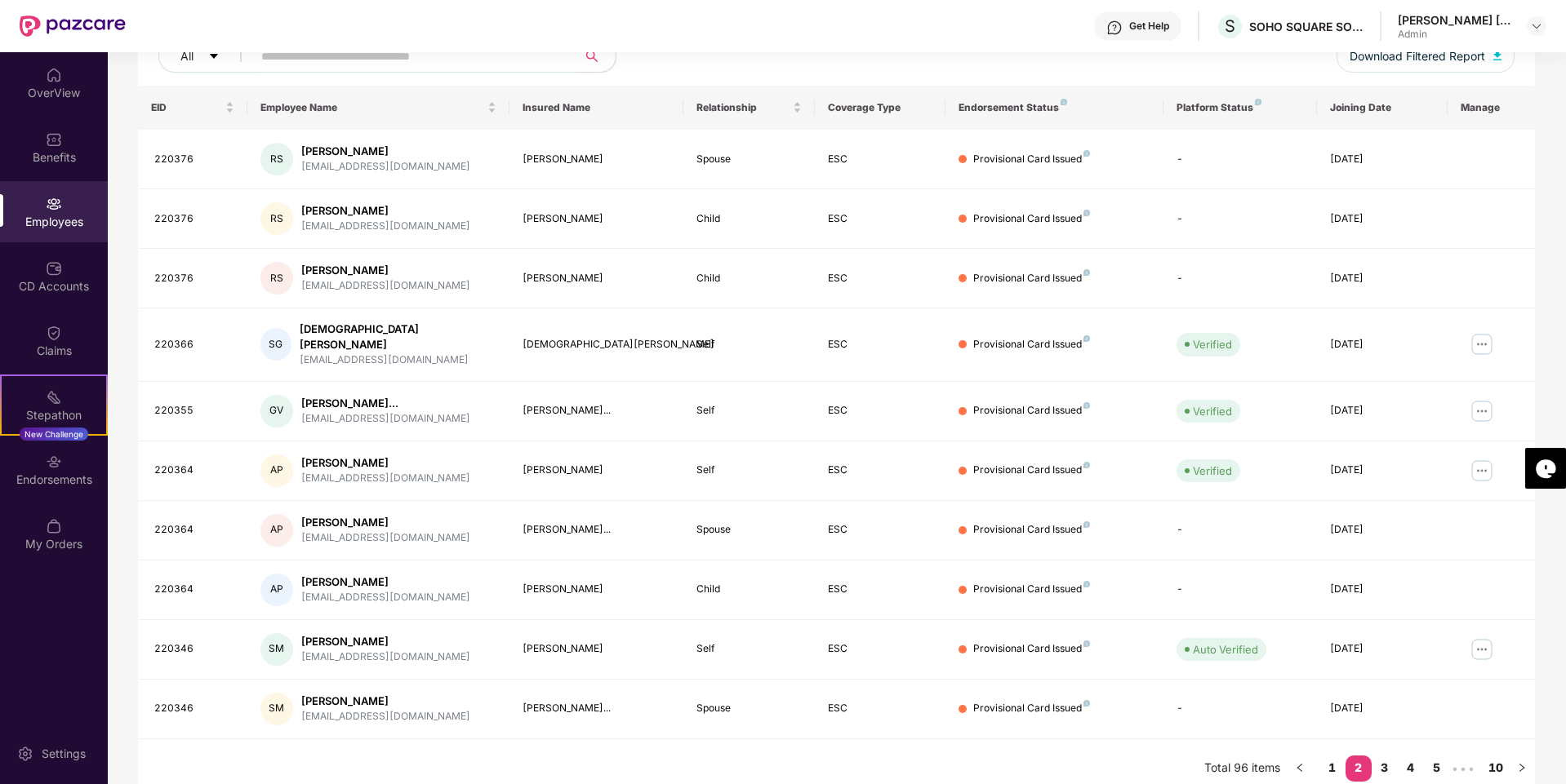
drag, startPoint x: 1382, startPoint y: 754, endPoint x: 1367, endPoint y: 745, distance: 17.5
click at [1382, 756] on link "3" at bounding box center [1385, 768] width 26 height 25
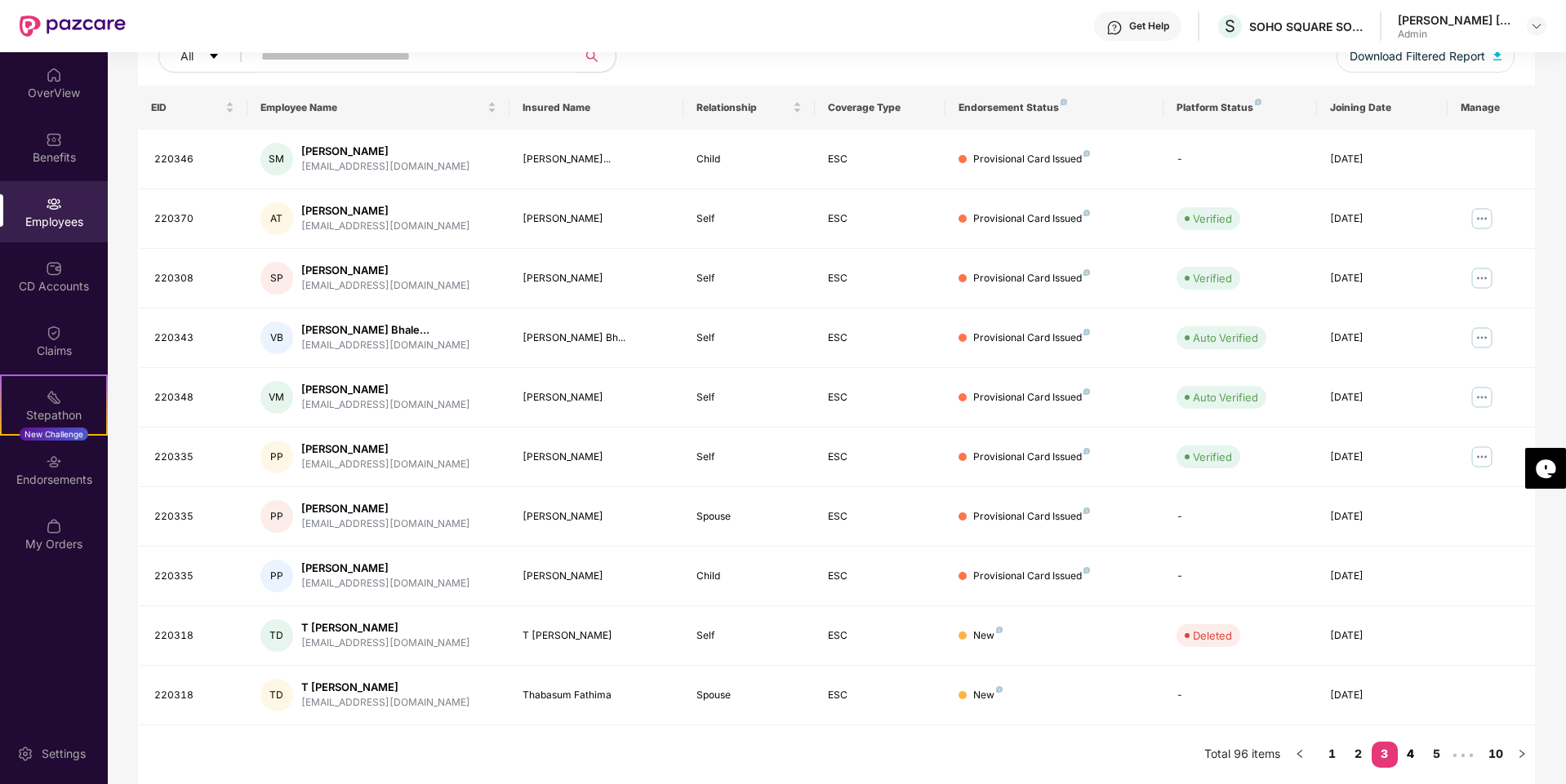
click at [1411, 758] on link "4" at bounding box center [1411, 754] width 26 height 25
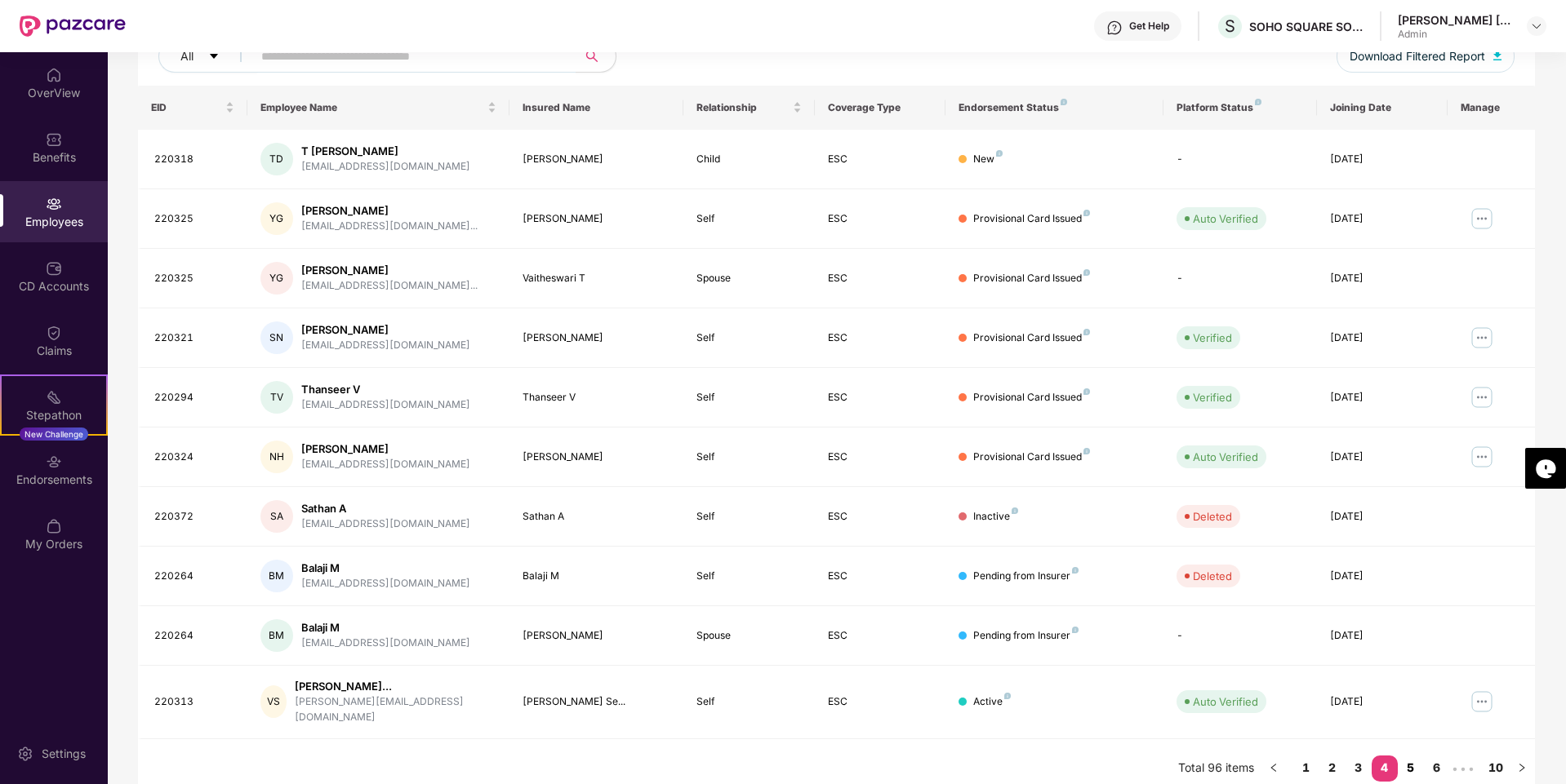
click at [1413, 757] on link "5" at bounding box center [1411, 768] width 26 height 25
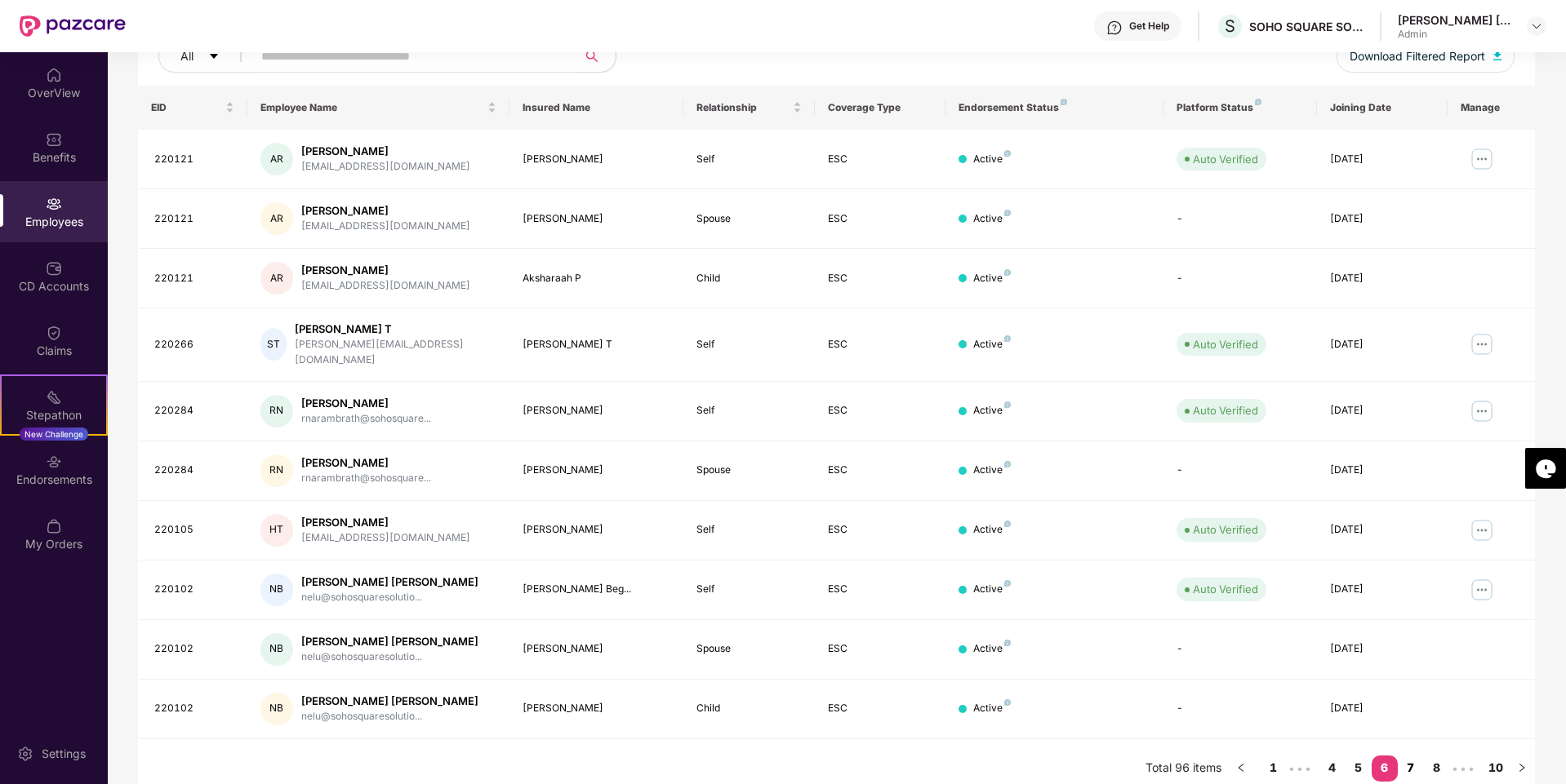
click at [1406, 756] on link "7" at bounding box center [1411, 768] width 26 height 25
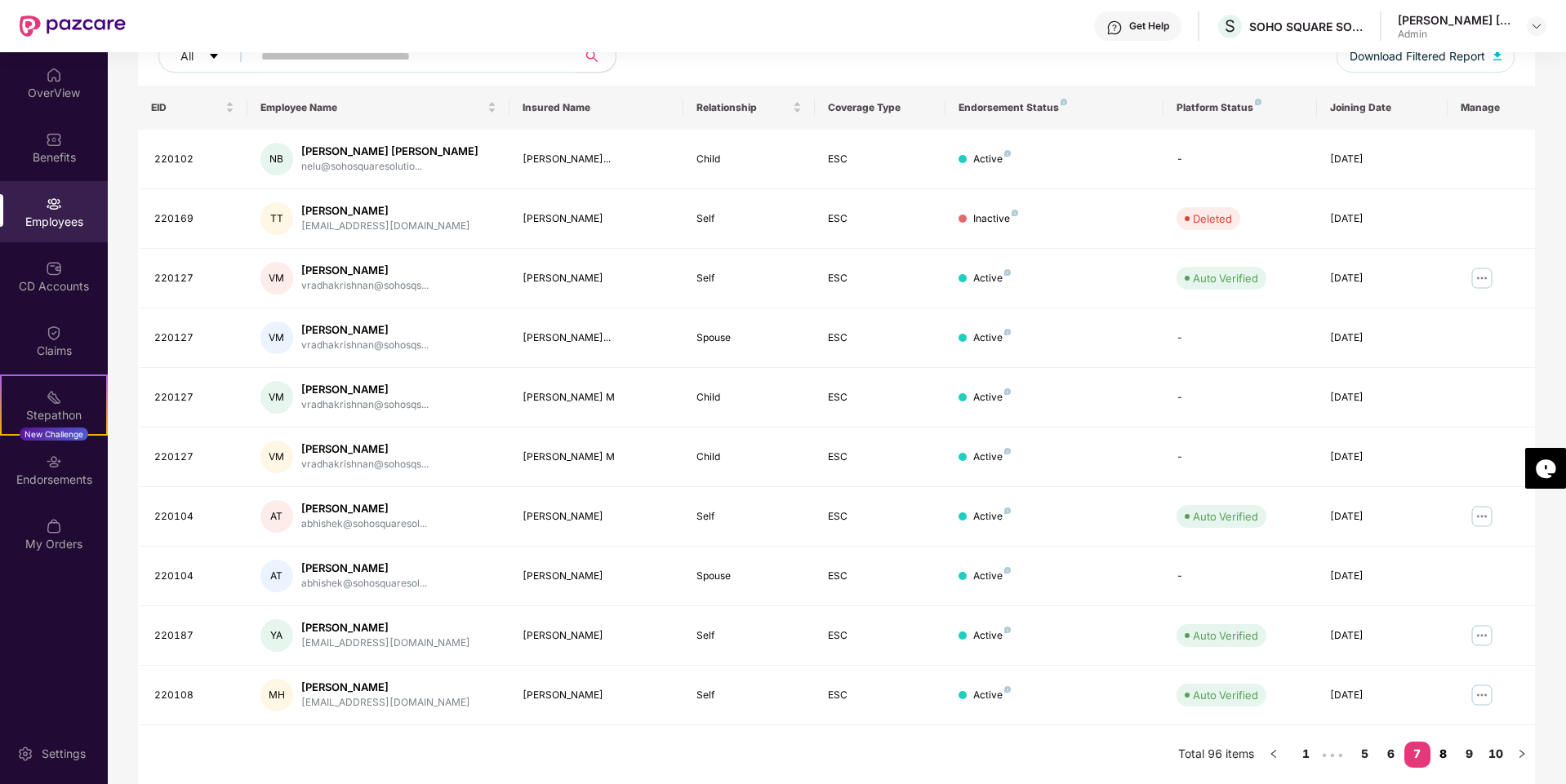
click at [1442, 759] on link "8" at bounding box center [1443, 754] width 26 height 25
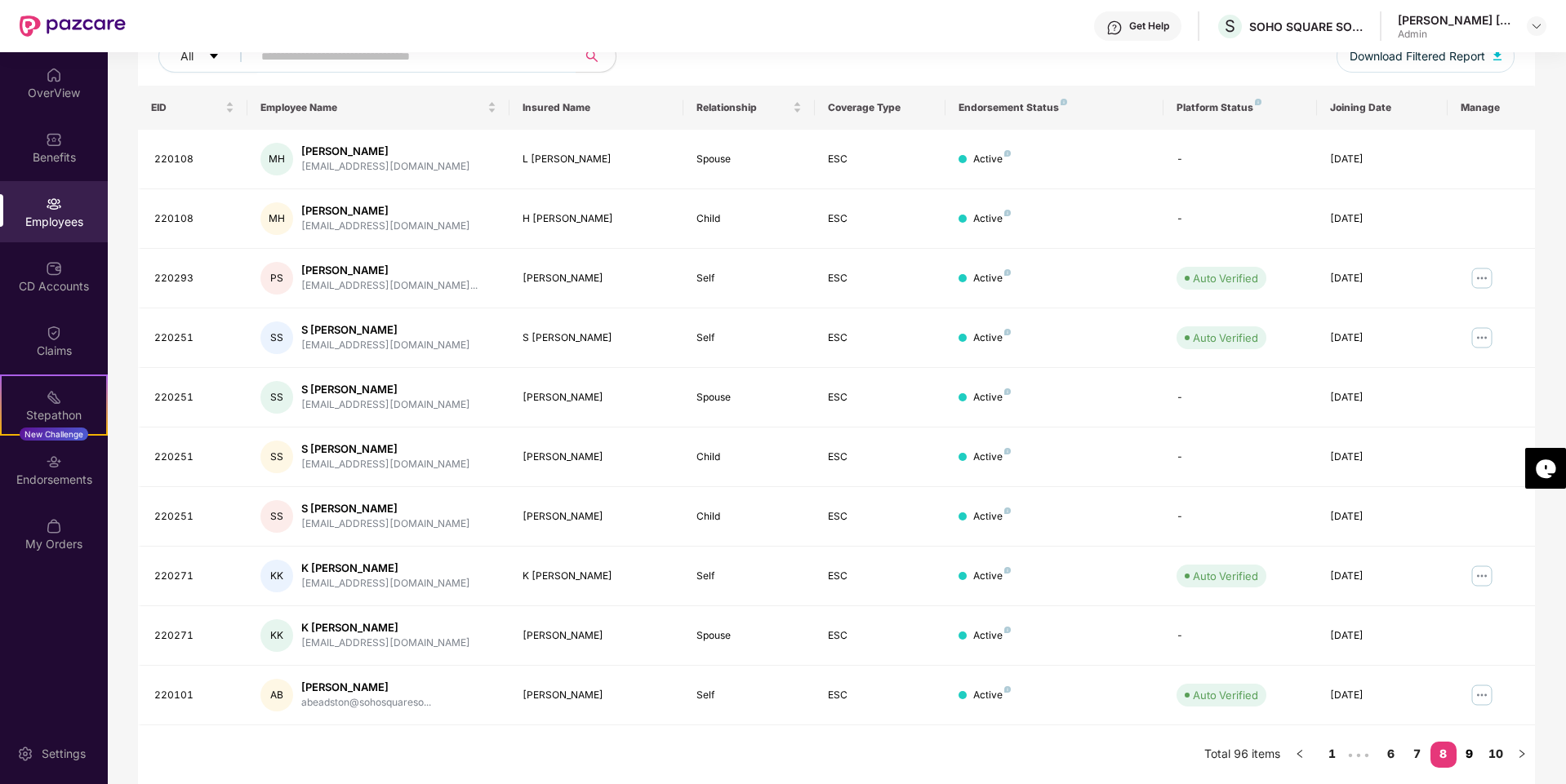
click at [1472, 753] on link "9" at bounding box center [1470, 754] width 26 height 25
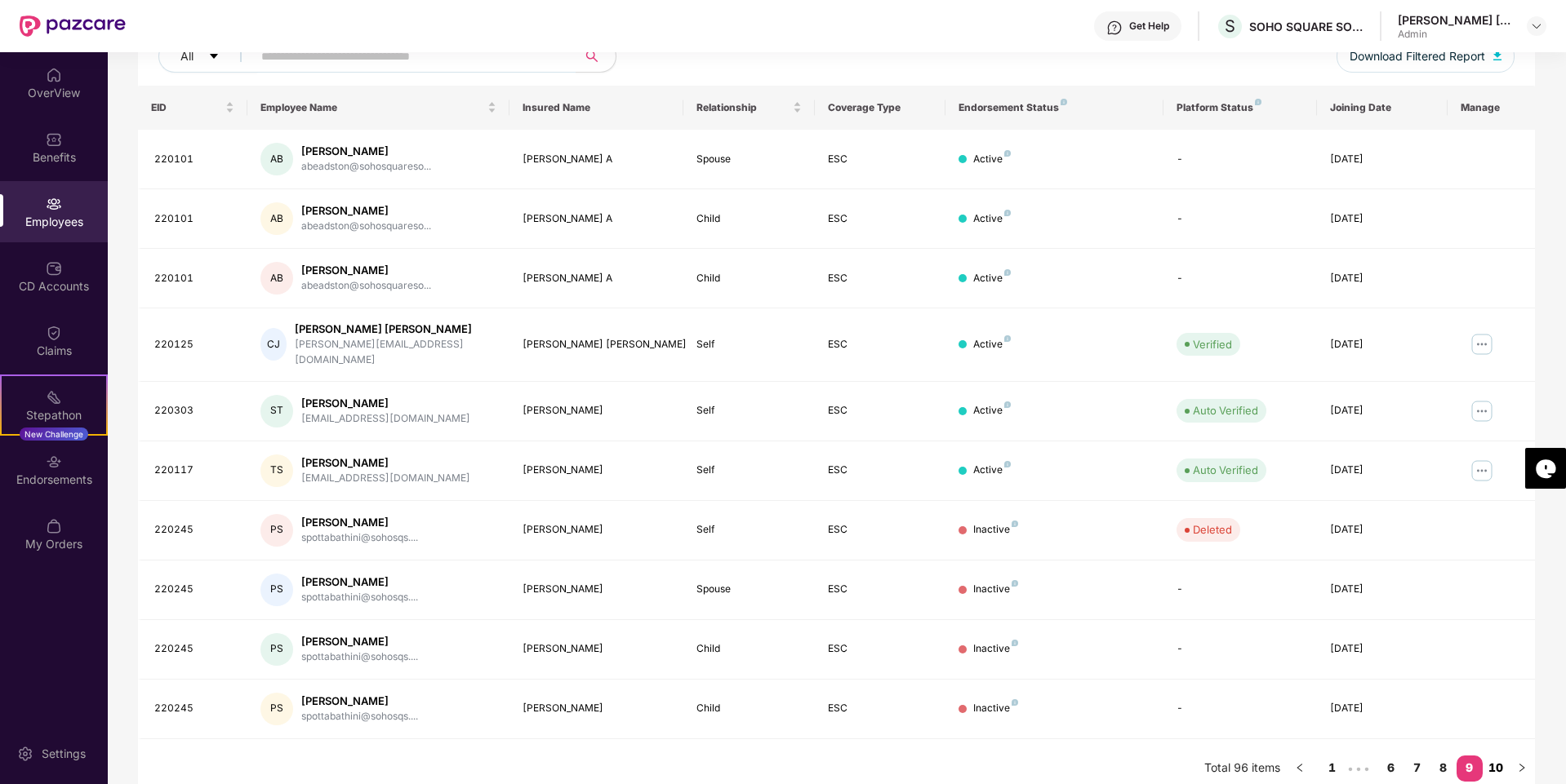
click at [1498, 758] on link "10" at bounding box center [1496, 768] width 26 height 25
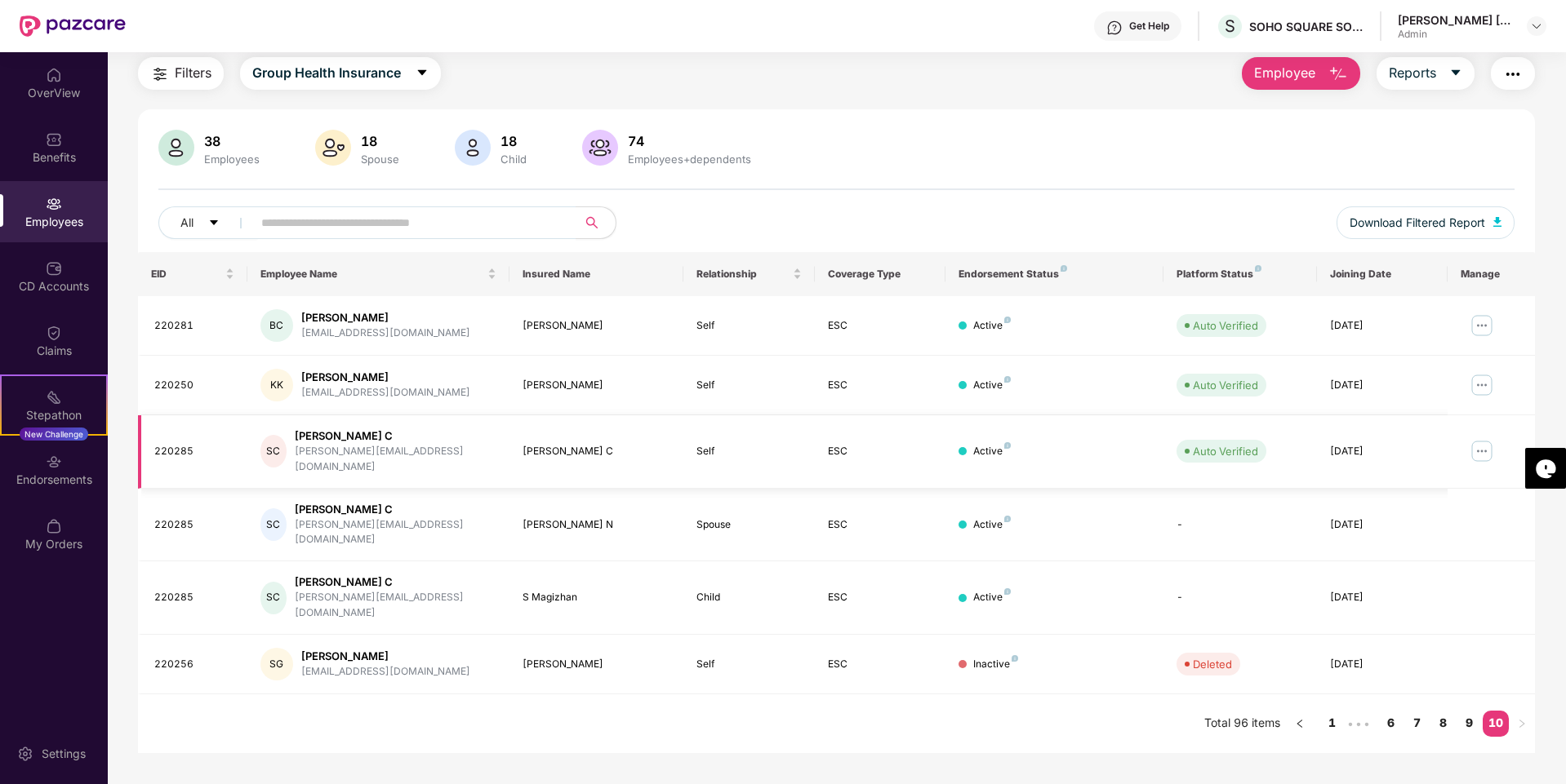
scroll to position [52, 0]
click at [63, 482] on div "Endorsements" at bounding box center [54, 480] width 108 height 17
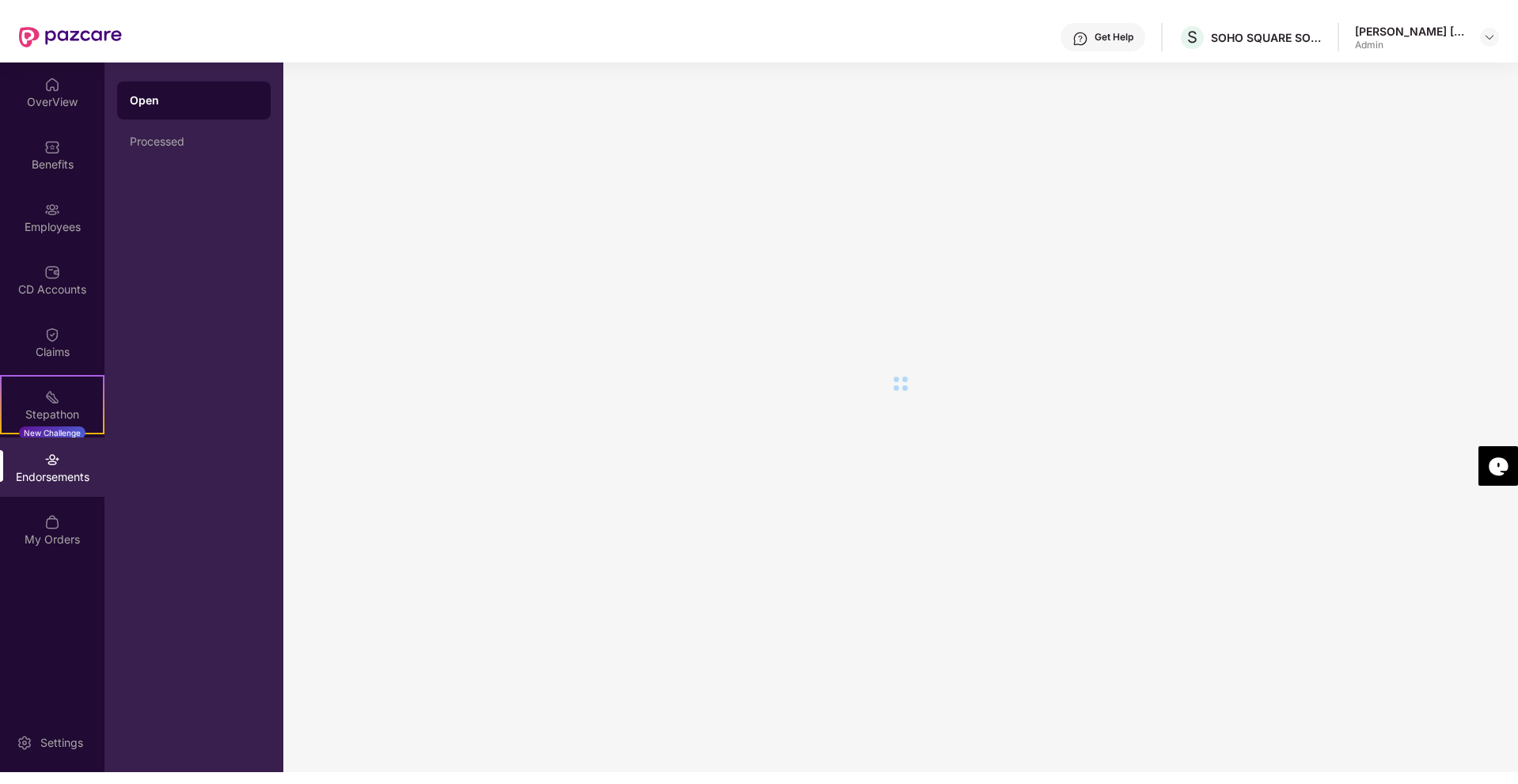
scroll to position [0, 0]
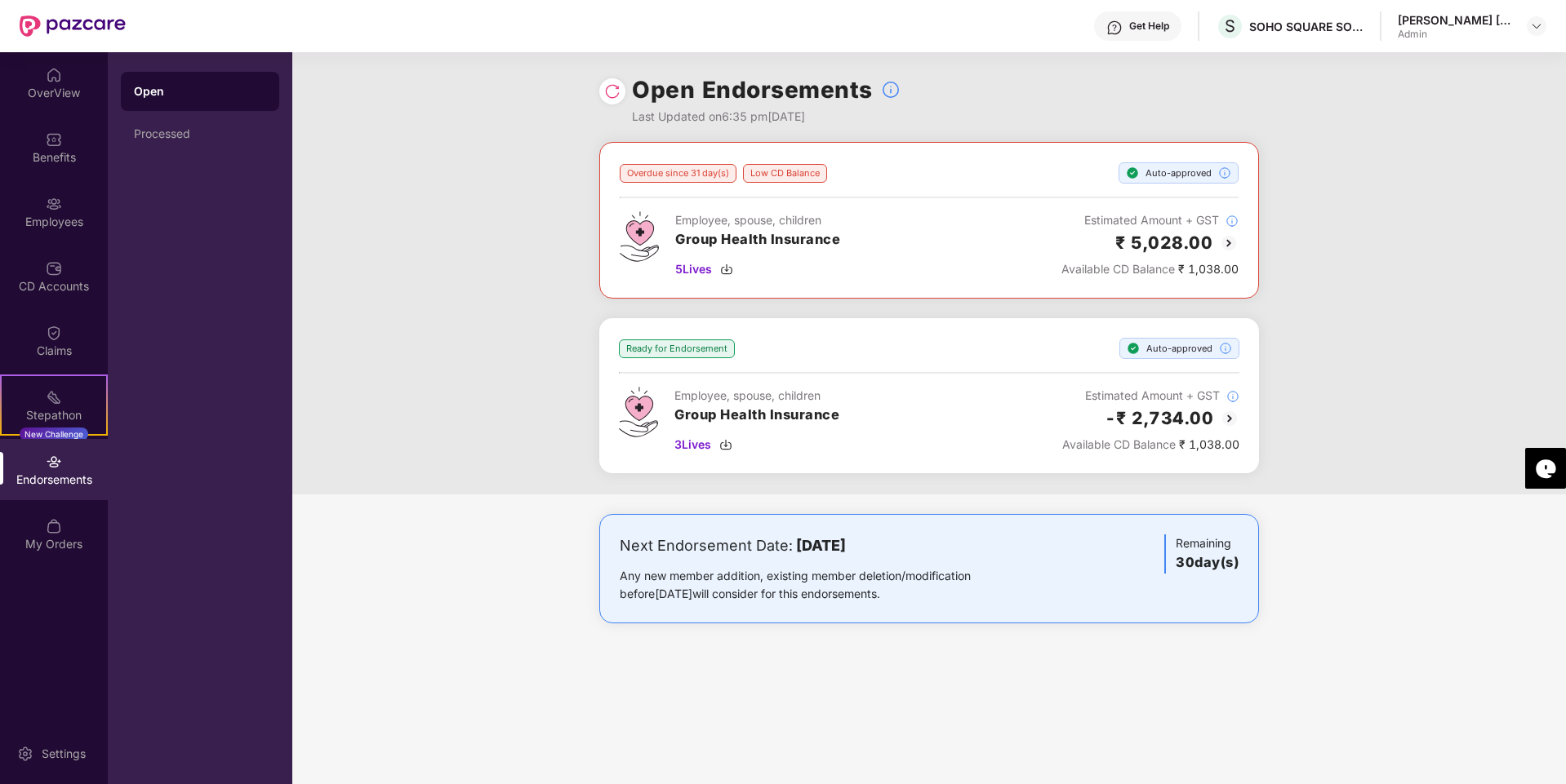
click at [614, 95] on img at bounding box center [612, 91] width 17 height 17
click at [610, 96] on img at bounding box center [612, 91] width 17 height 17
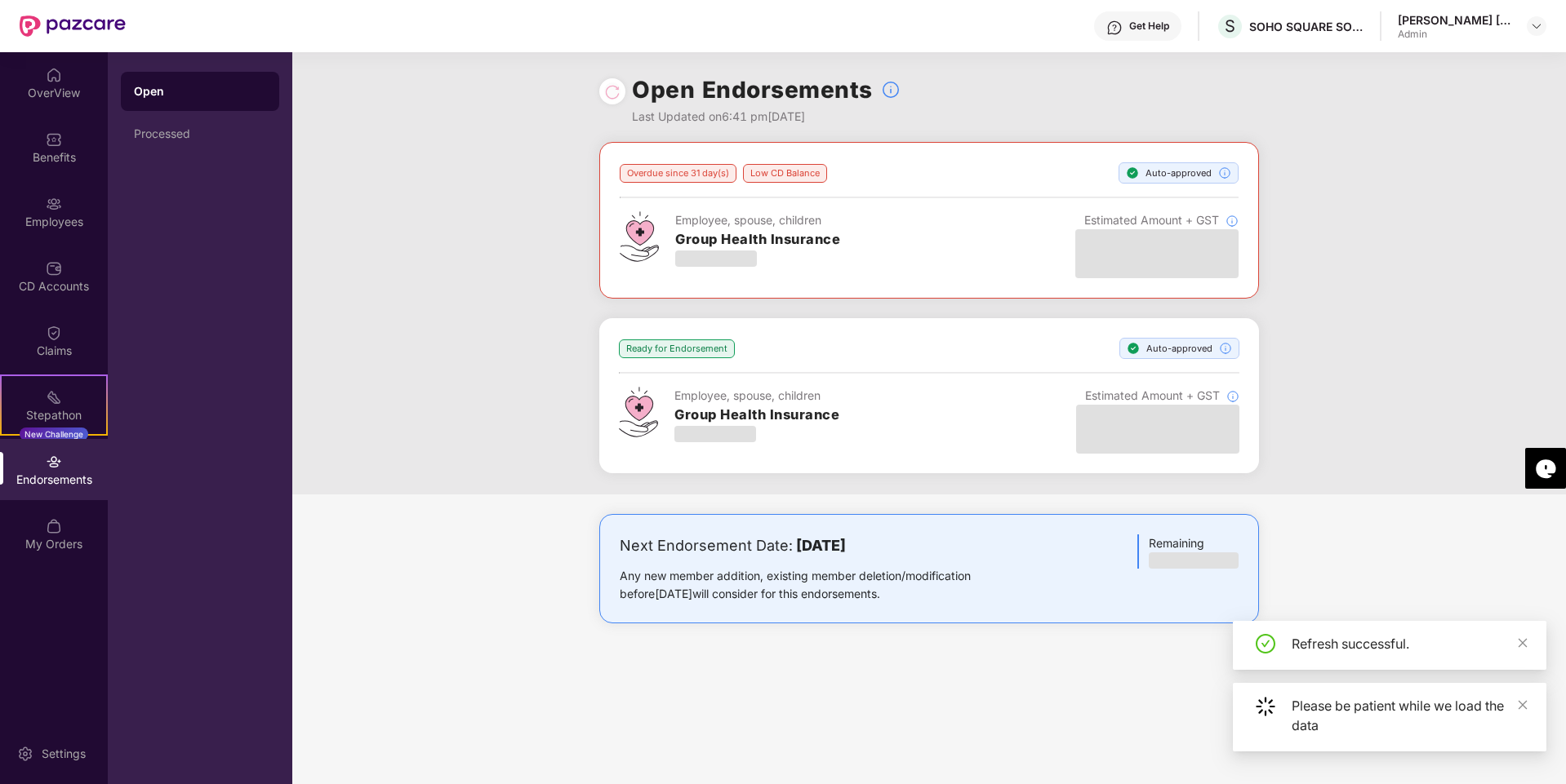
drag, startPoint x: 620, startPoint y: 544, endPoint x: 918, endPoint y: 603, distance: 303.8
click at [918, 603] on div "Next Endorsement Date: [DATE] Any new member addition, existing member deletion…" at bounding box center [820, 569] width 402 height 69
click at [918, 603] on div "Any new member addition, existing member deletion/modification before [DATE] wi…" at bounding box center [820, 585] width 402 height 36
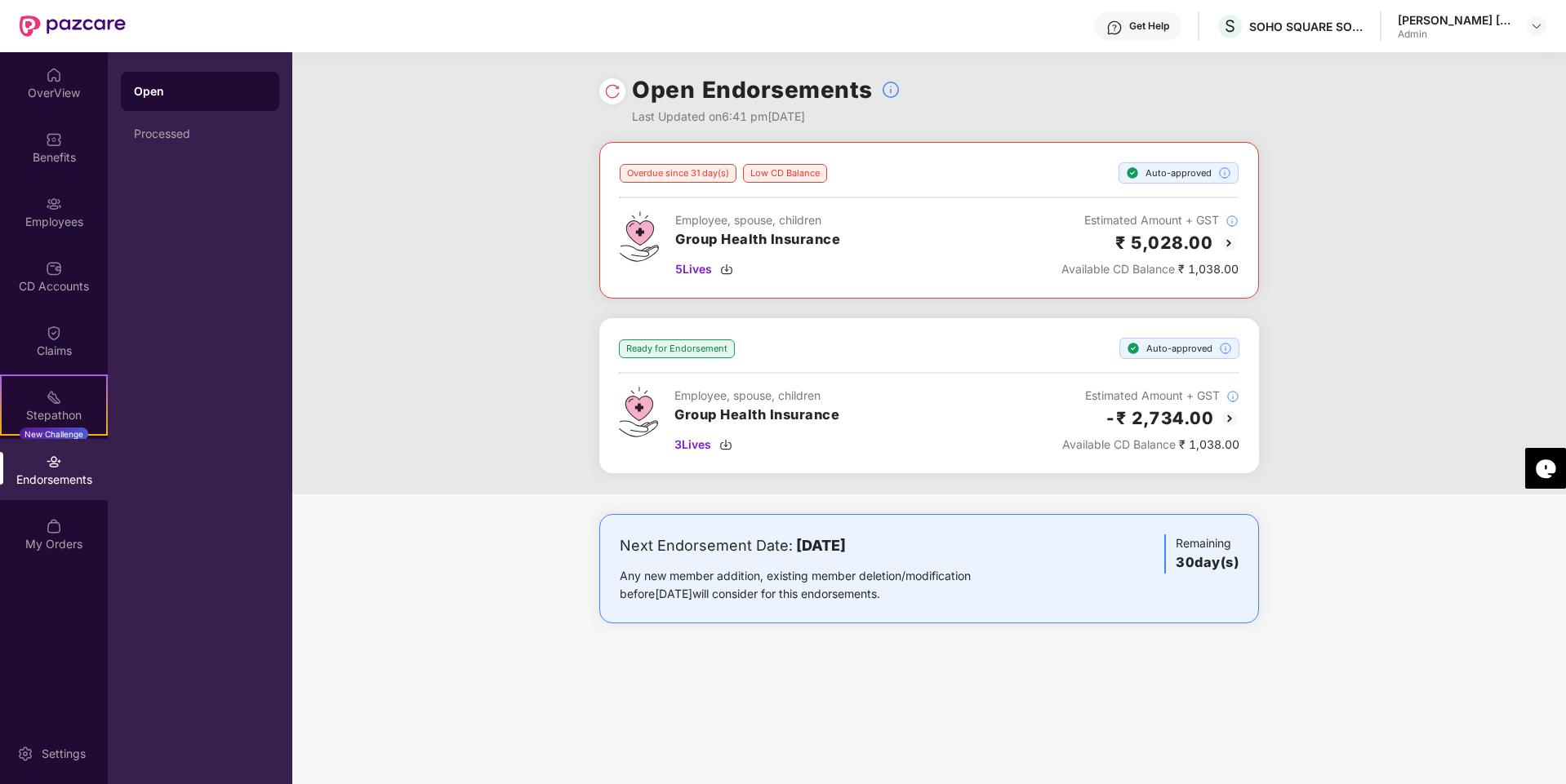
click at [616, 93] on img at bounding box center [612, 91] width 17 height 17
click at [1192, 235] on h2 "₹ 5,028.00" at bounding box center [1164, 243] width 97 height 27
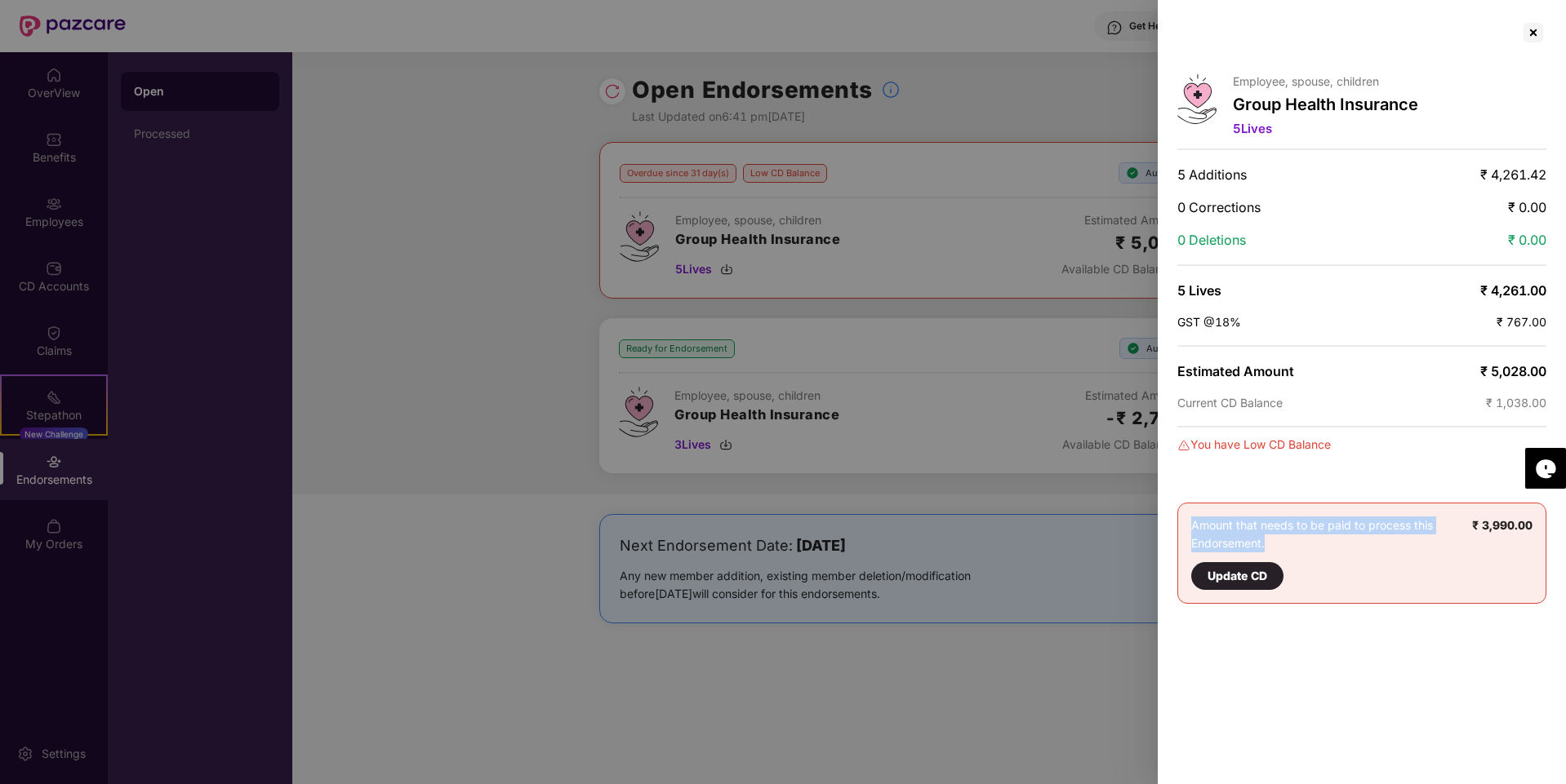
drag, startPoint x: 1279, startPoint y: 544, endPoint x: 1190, endPoint y: 531, distance: 89.9
click at [1190, 531] on div "Amount that needs to be paid to process this Endorsement. Update CD ₹ 3,990.00" at bounding box center [1361, 553] width 369 height 101
click at [1219, 533] on div "Amount that needs to be paid to process this Endorsement. Update CD" at bounding box center [1331, 553] width 281 height 73
drag, startPoint x: 1353, startPoint y: 445, endPoint x: 1170, endPoint y: 180, distance: 322.0
click at [1170, 180] on div "Employee, spouse, children Group Health Insurance 5 Lives 5 Additions ₹ 4,261.4…" at bounding box center [1361, 392] width 408 height 784
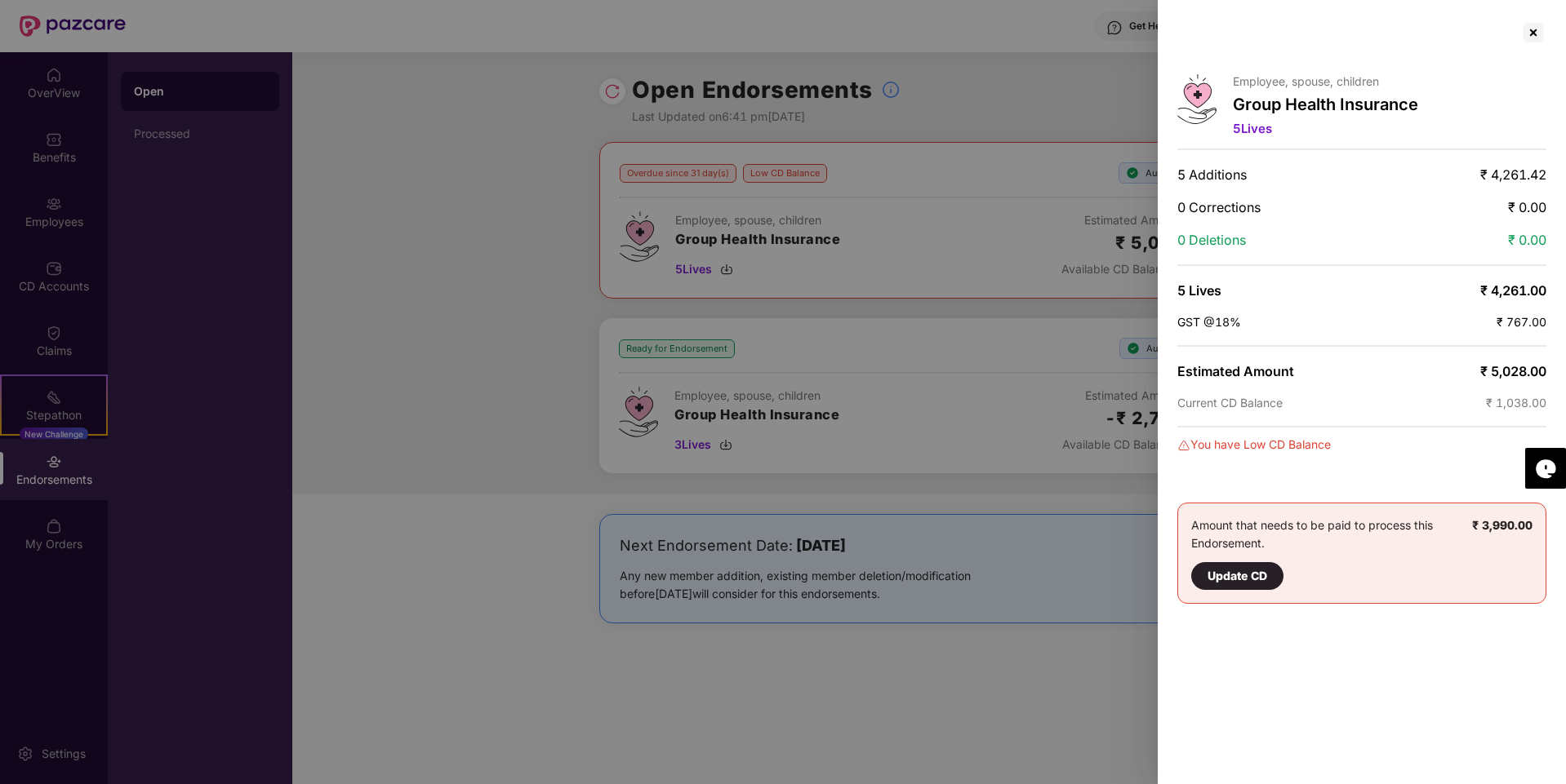
click at [1170, 180] on div "Employee, spouse, children Group Health Insurance 5 Lives 5 Additions ₹ 4,261.4…" at bounding box center [1361, 392] width 408 height 784
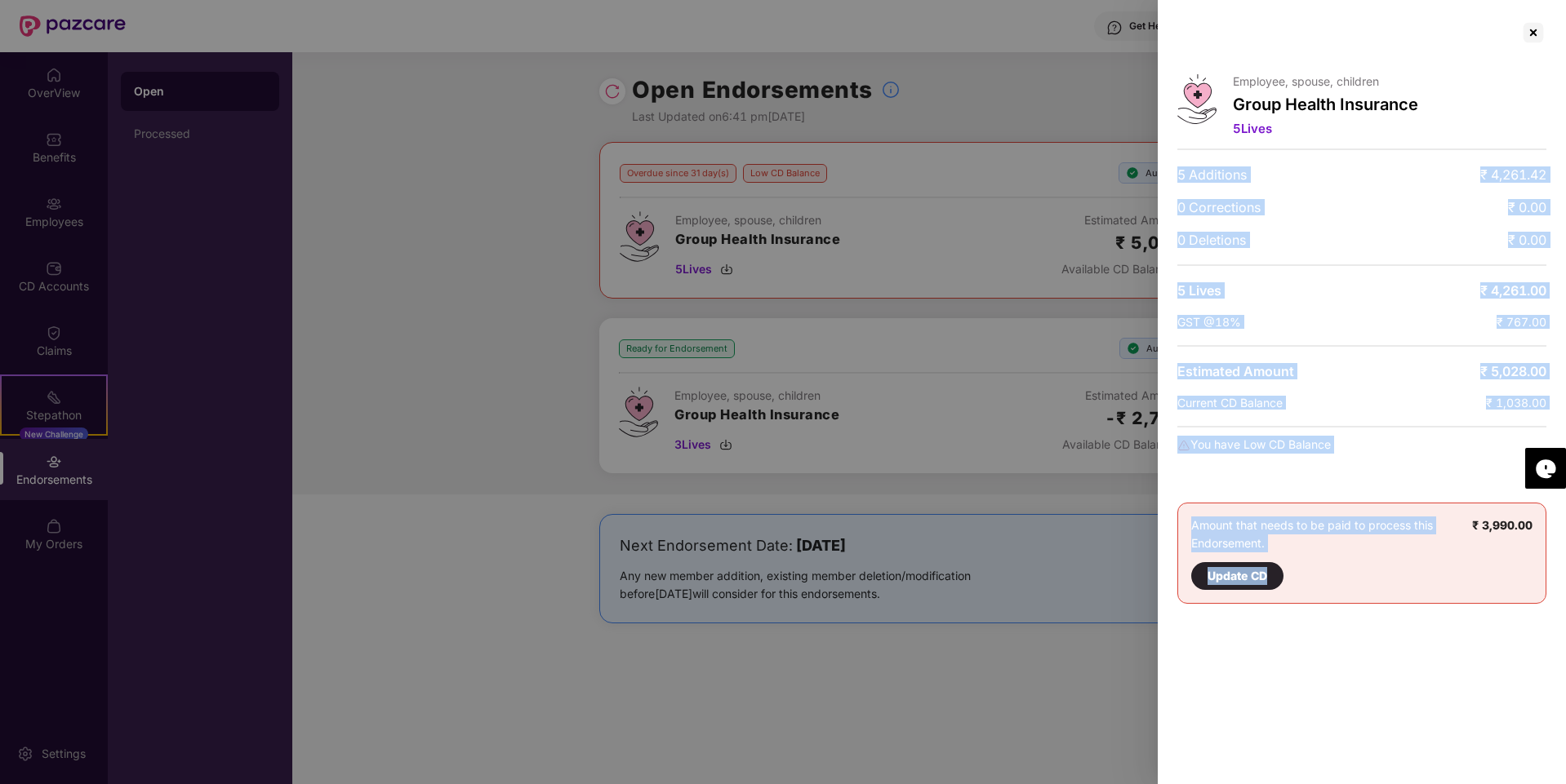
drag, startPoint x: 1175, startPoint y: 171, endPoint x: 1381, endPoint y: 659, distance: 529.7
click at [1381, 659] on div "Employee, spouse, children Group Health Insurance 5 Lives 5 Additions ₹ 4,261.4…" at bounding box center [1361, 392] width 408 height 784
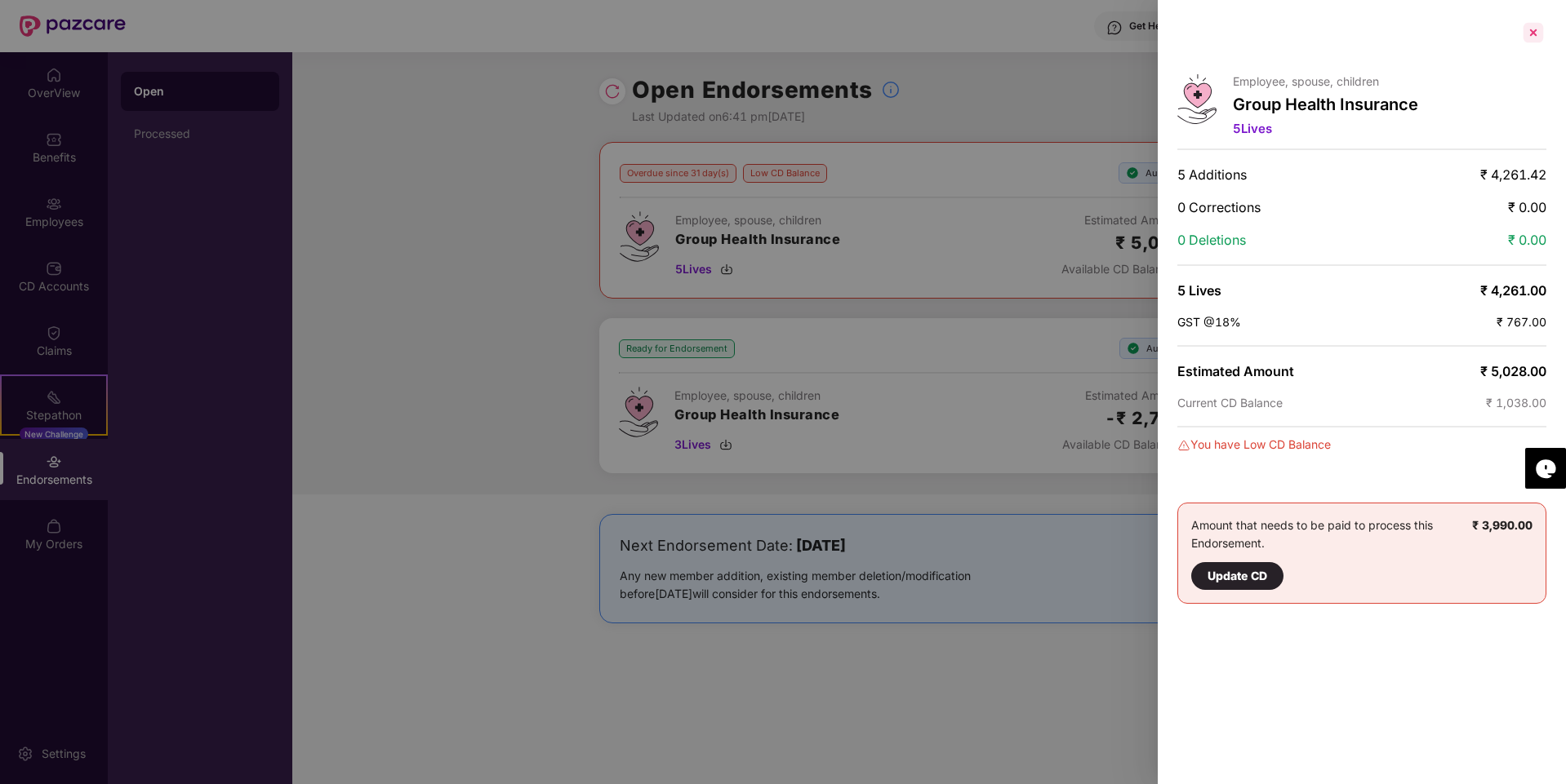
click at [1539, 37] on div at bounding box center [1533, 33] width 26 height 26
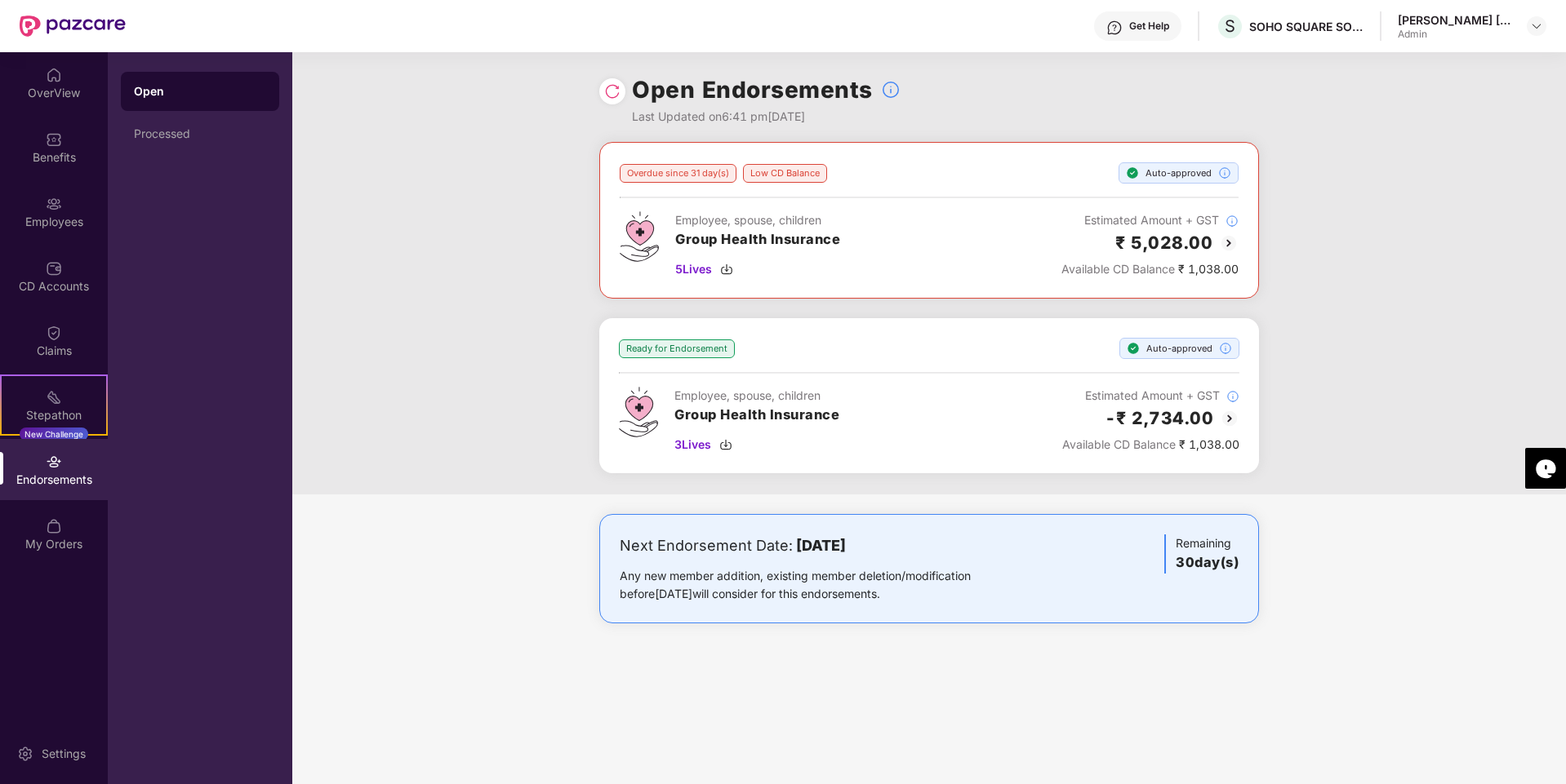
click at [608, 88] on img at bounding box center [612, 91] width 17 height 17
click at [238, 649] on div "Open Processed" at bounding box center [199, 418] width 184 height 732
click at [236, 538] on div "Open Processed" at bounding box center [199, 418] width 184 height 732
click at [812, 676] on div "Open Endorsements Last Updated on 6:44 pm[DATE] Overdue since 31 day(s) Low CD …" at bounding box center [929, 418] width 1274 height 732
click at [408, 326] on div "Overdue since 31 day(s) Low CD Balance Auto-approved Employee, spouse, children…" at bounding box center [929, 318] width 1274 height 353
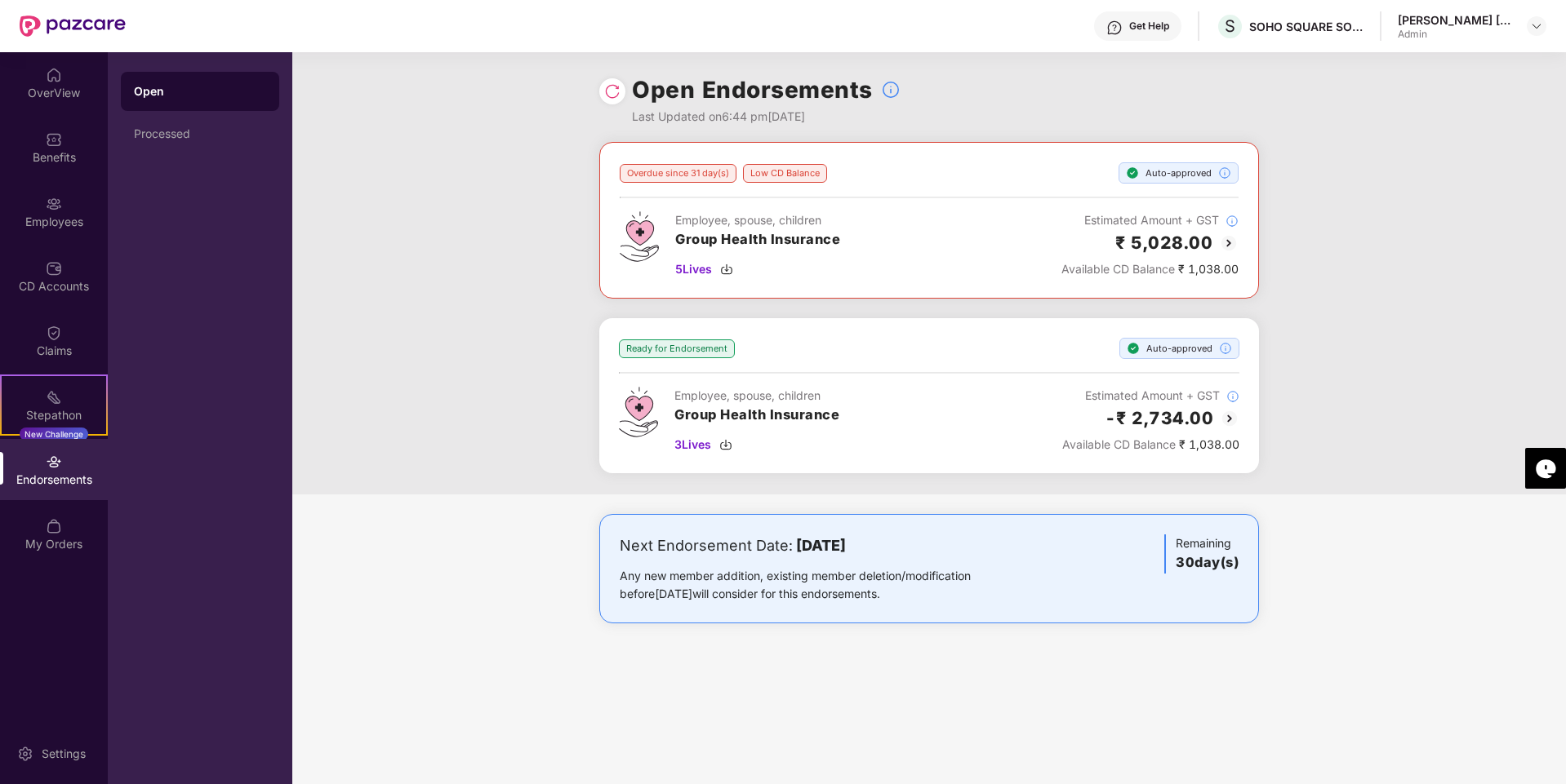
click at [1408, 370] on div "Overdue since 31 day(s) Low CD Balance Auto-approved Employee, spouse, children…" at bounding box center [929, 318] width 1274 height 353
click at [1418, 586] on div "Next Endorsement Date: [DATE] Any new member addition, existing member deletion…" at bounding box center [929, 585] width 1274 height 142
click at [251, 673] on div "Open Processed" at bounding box center [199, 418] width 184 height 732
